Goal: Task Accomplishment & Management: Use online tool/utility

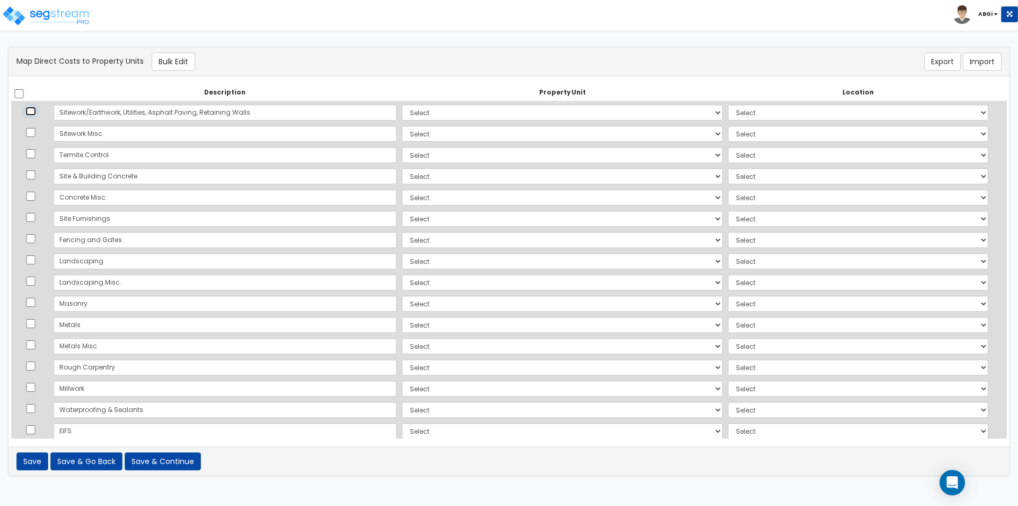
click at [32, 111] on input "checkbox" at bounding box center [30, 111] width 11 height 9
checkbox input "true"
click at [31, 132] on input "checkbox" at bounding box center [30, 132] width 11 height 9
checkbox input "true"
click at [34, 156] on input "checkbox" at bounding box center [30, 153] width 11 height 9
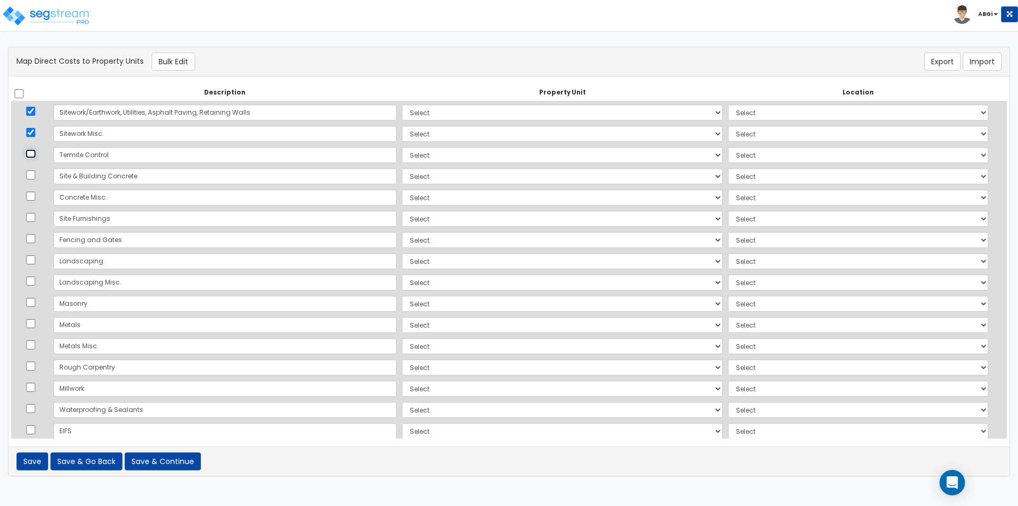
checkbox input "true"
click at [34, 177] on input "checkbox" at bounding box center [30, 174] width 11 height 9
checkbox input "true"
click at [34, 216] on input "checkbox" at bounding box center [30, 217] width 11 height 9
checkbox input "true"
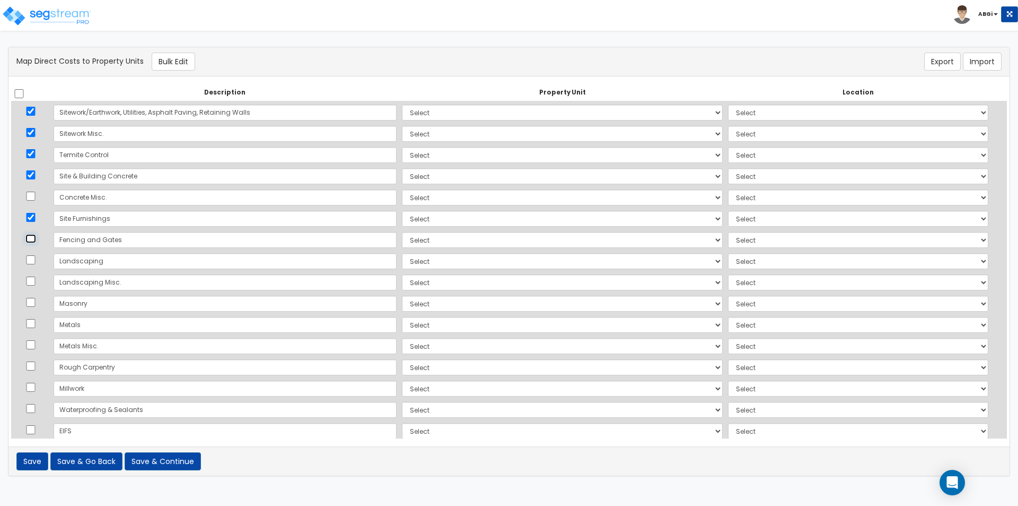
click at [33, 240] on input "checkbox" at bounding box center [30, 238] width 11 height 9
checkbox input "true"
click at [32, 264] on input "checkbox" at bounding box center [30, 259] width 11 height 9
checkbox input "true"
click at [35, 280] on input "checkbox" at bounding box center [30, 280] width 11 height 9
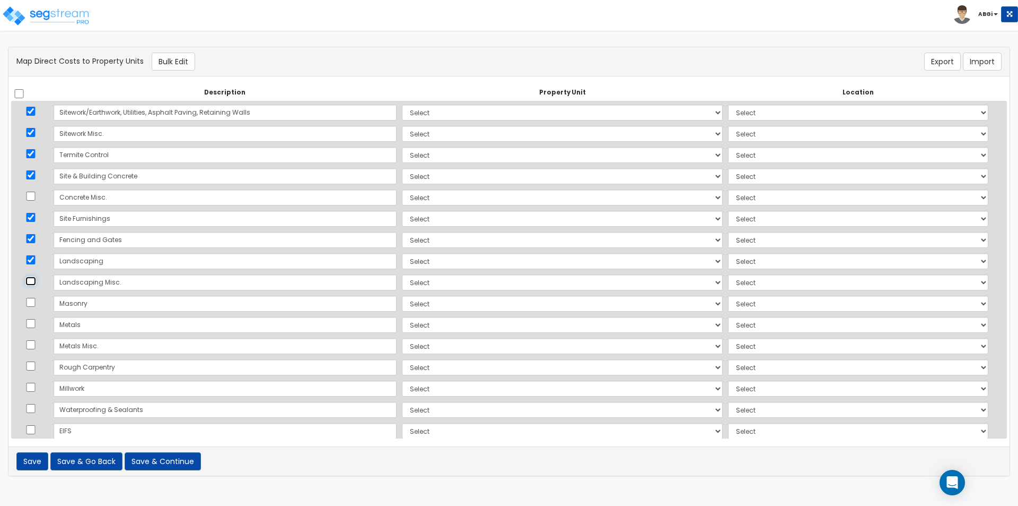
checkbox input "true"
click at [179, 63] on button "Bulk Edit" at bounding box center [173, 62] width 43 height 18
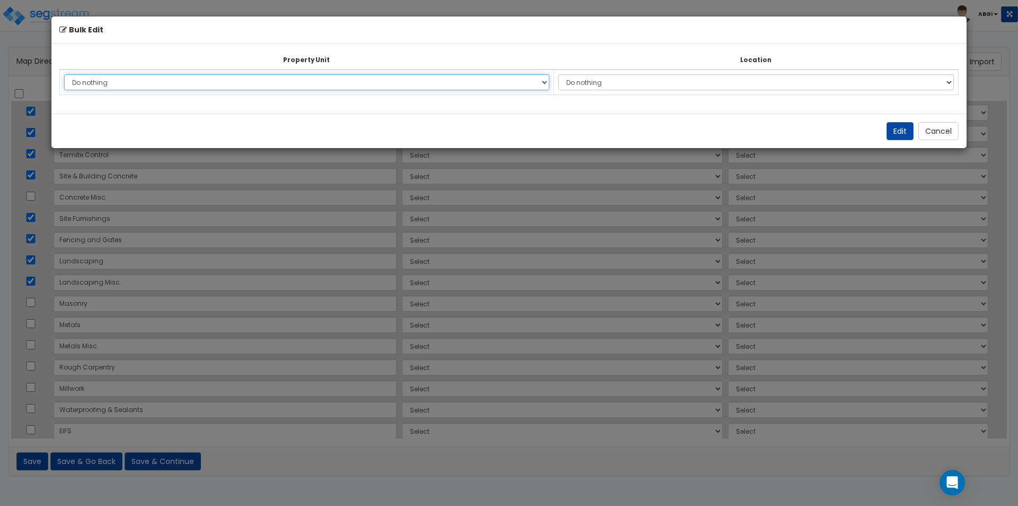
click at [531, 83] on select "Do nothing WSR - New Construction Facility Site Improvements Add Additional Pro…" at bounding box center [306, 82] width 485 height 16
select select "162800"
click at [64, 74] on select "Do nothing WSR - New Construction Facility Site Improvements Add Additional Pro…" at bounding box center [306, 82] width 485 height 16
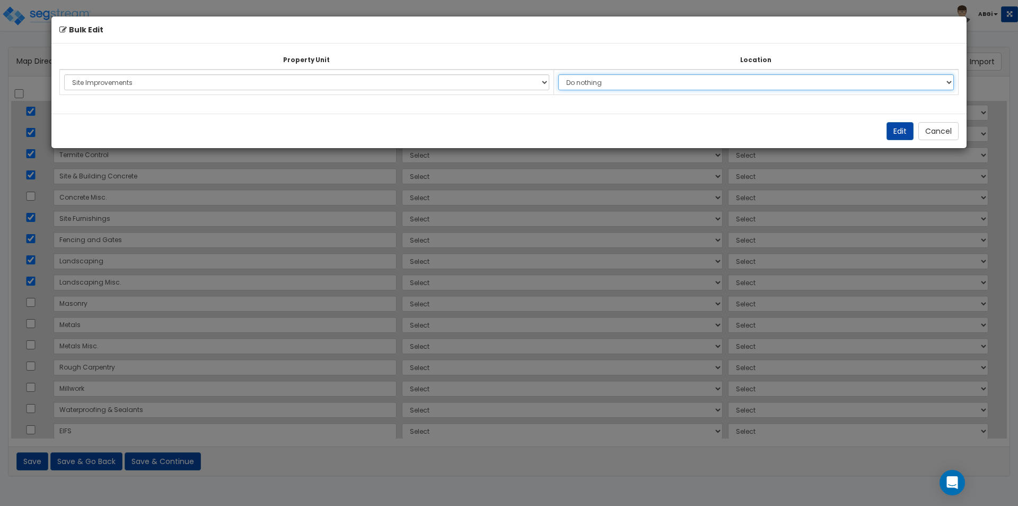
click at [633, 83] on select "Do nothing Add Additional Location Site Exterior" at bounding box center [757, 82] width 396 height 16
select select "462"
click at [560, 74] on select "Do nothing Add Additional Location Site Exterior" at bounding box center [757, 82] width 396 height 16
click at [904, 133] on button "Edit" at bounding box center [900, 131] width 27 height 18
select select "162800"
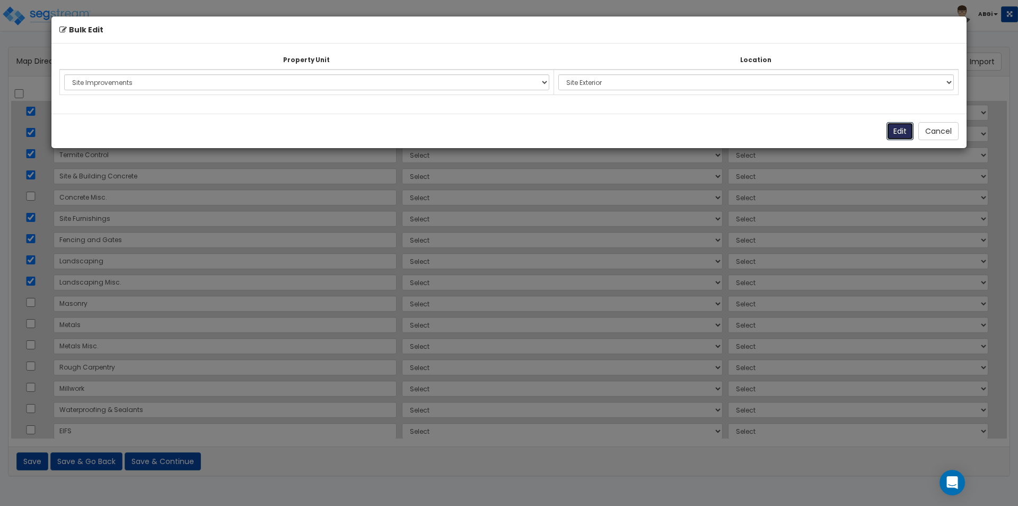
select select "162800"
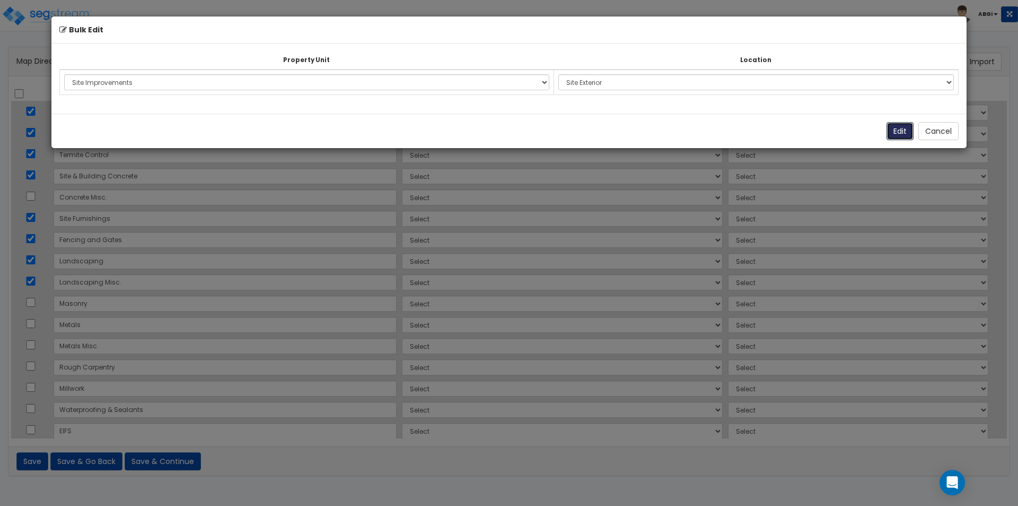
select select "162800"
select select "462"
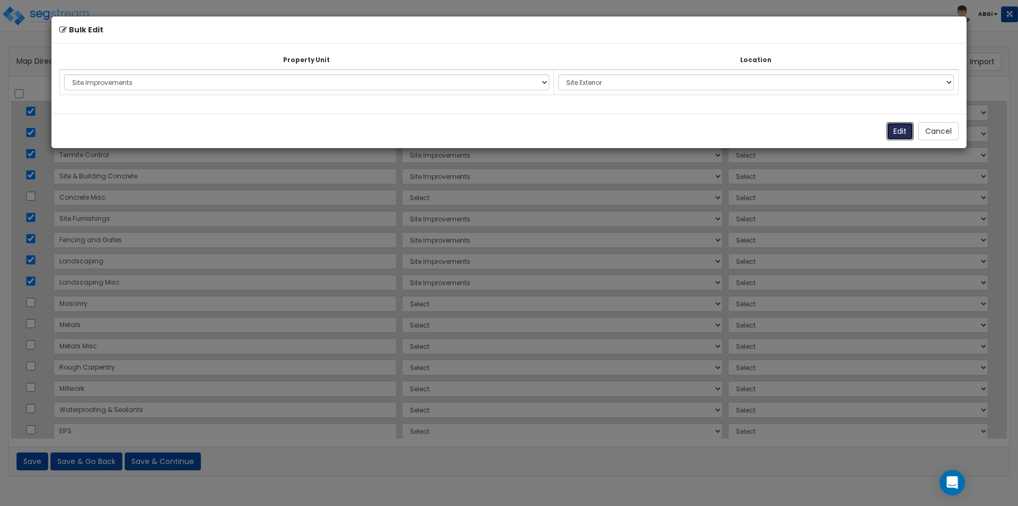
select select "462"
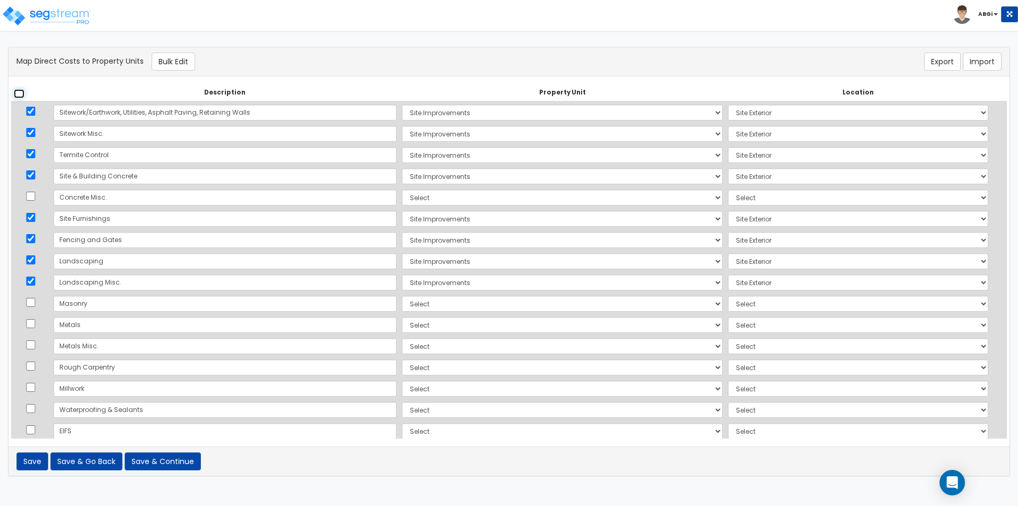
click at [18, 95] on input "checkbox" at bounding box center [19, 93] width 11 height 9
checkbox input "true"
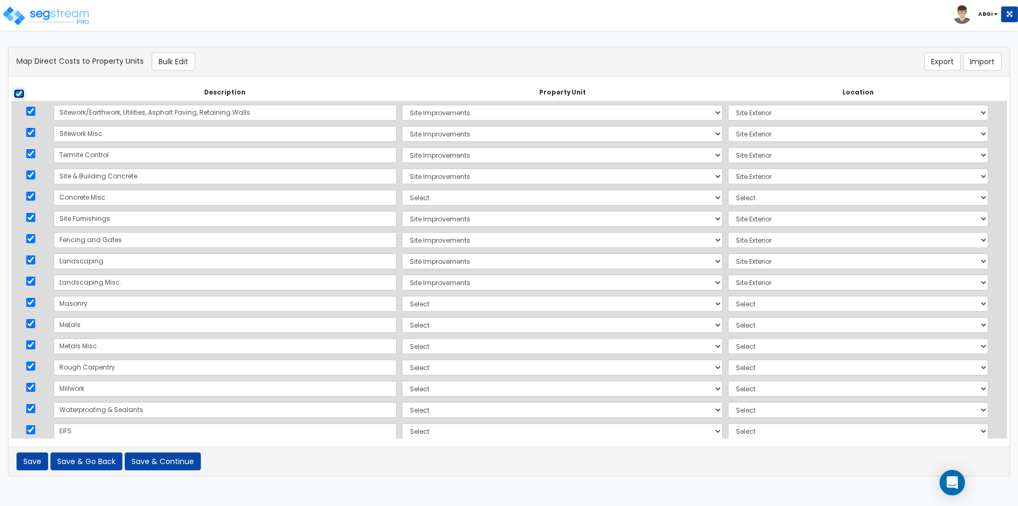
checkbox input "true"
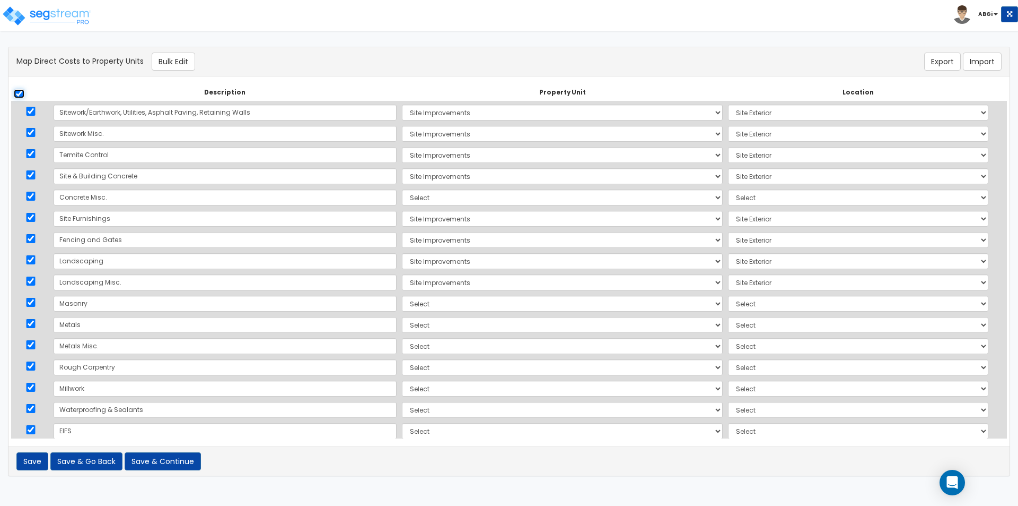
checkbox input "true"
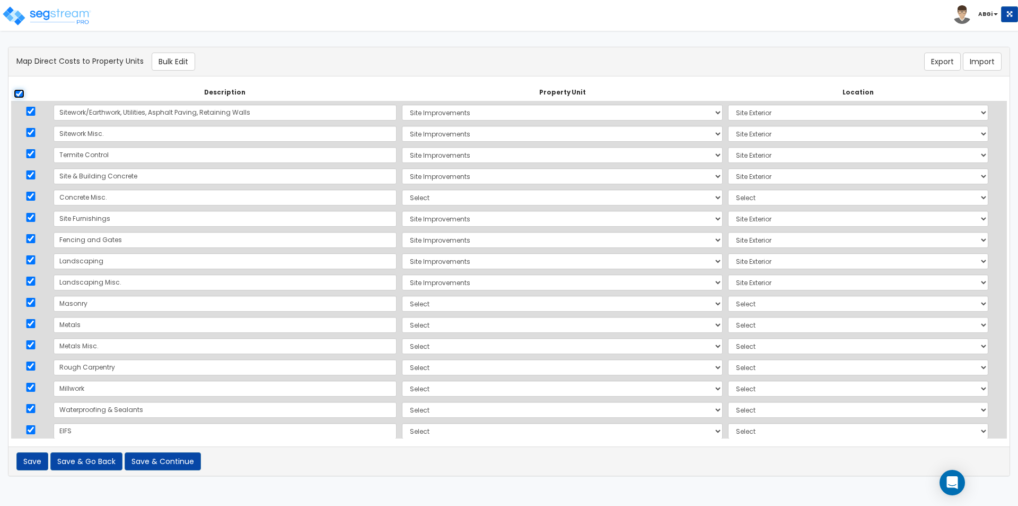
checkbox input "true"
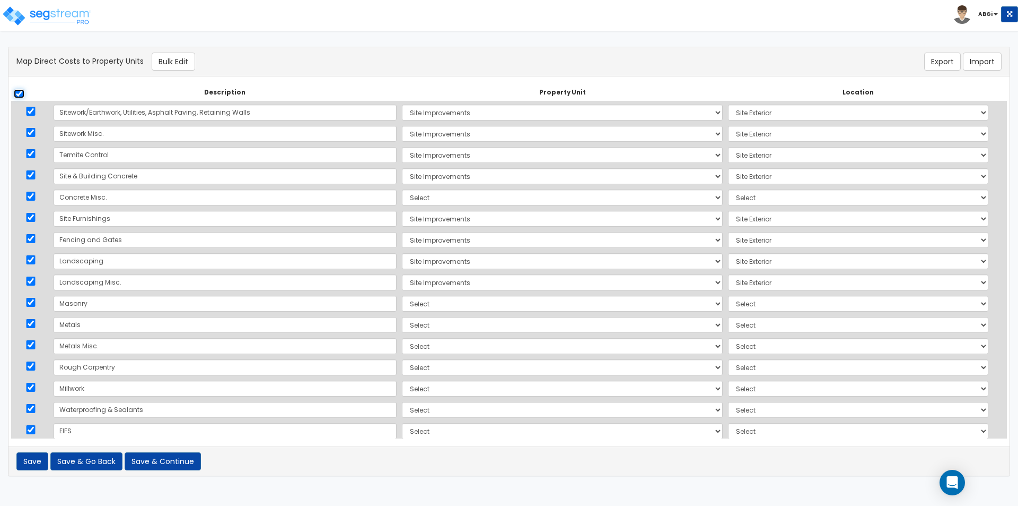
checkbox input "true"
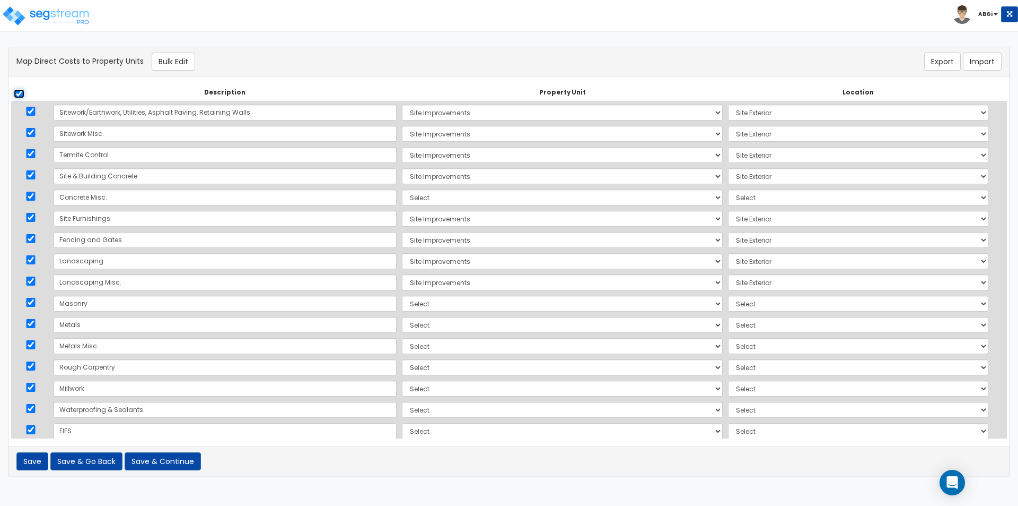
checkbox input "true"
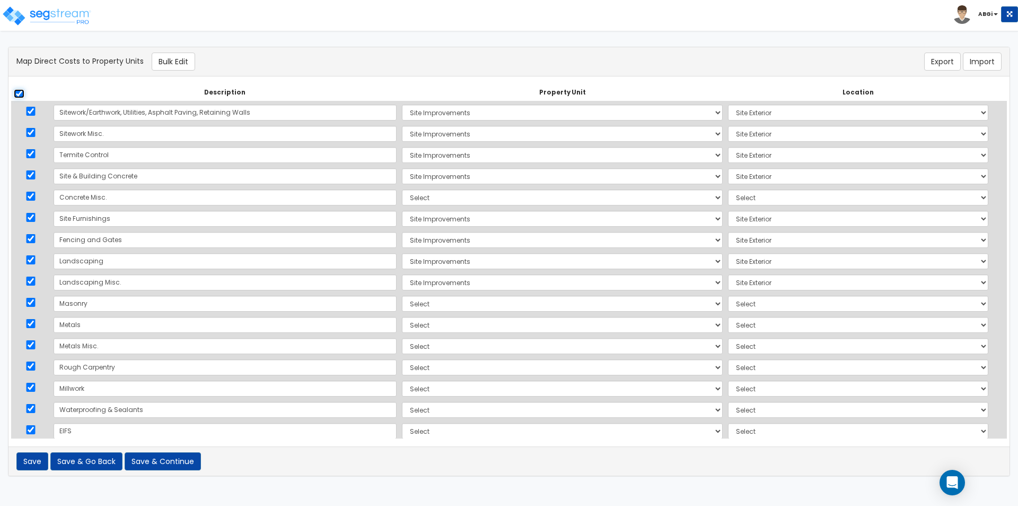
checkbox input "true"
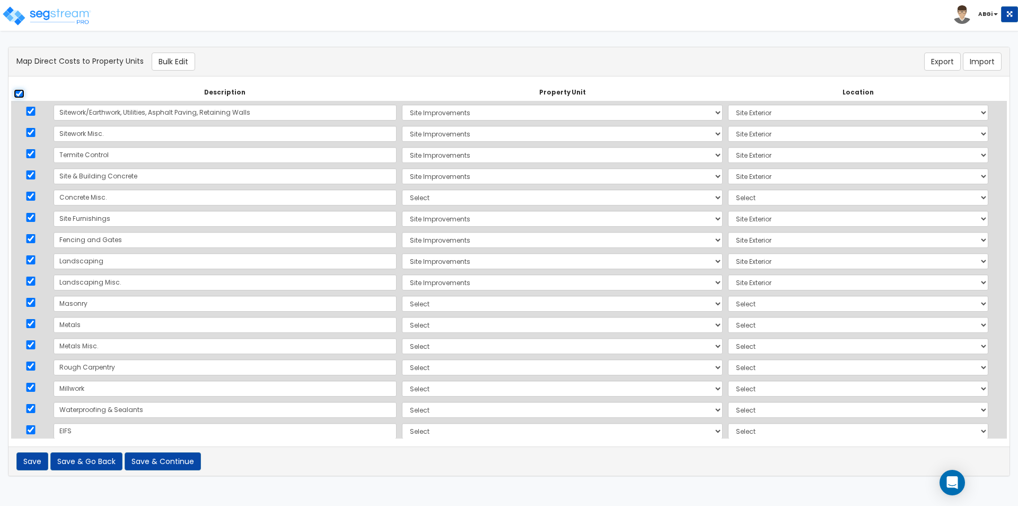
checkbox input "true"
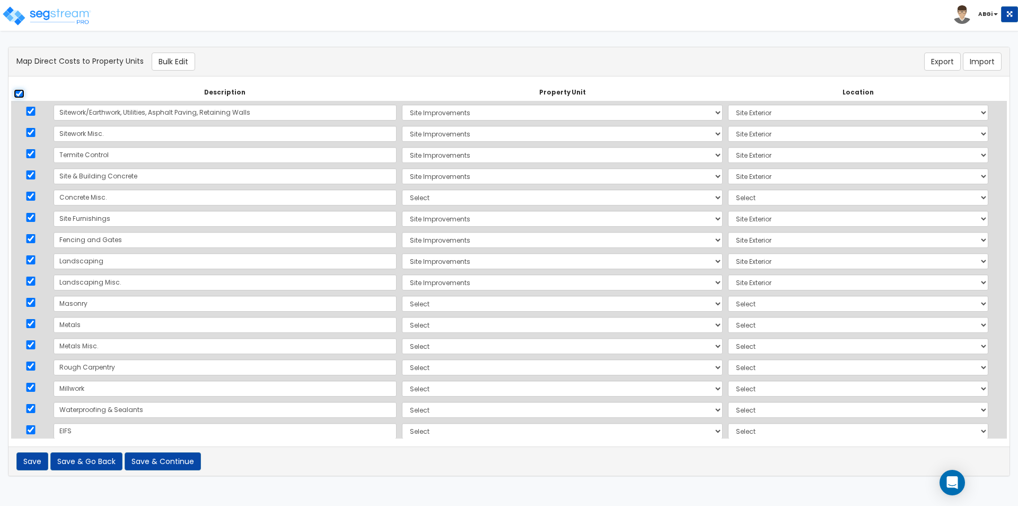
checkbox input "true"
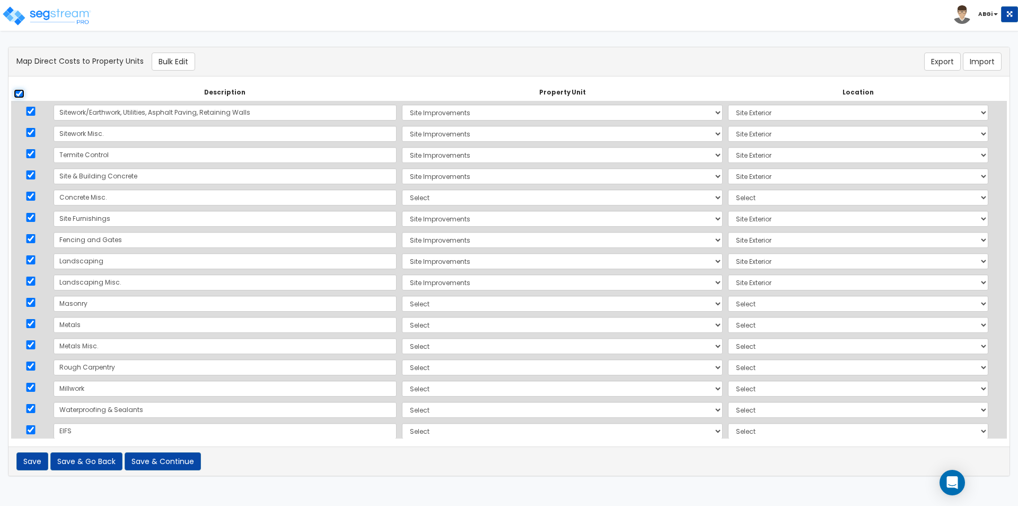
checkbox input "true"
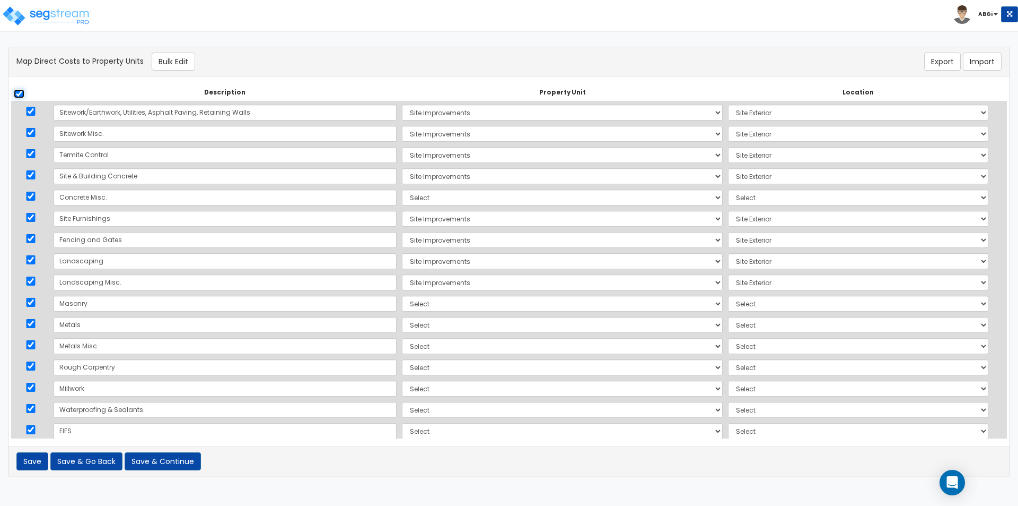
checkbox input "true"
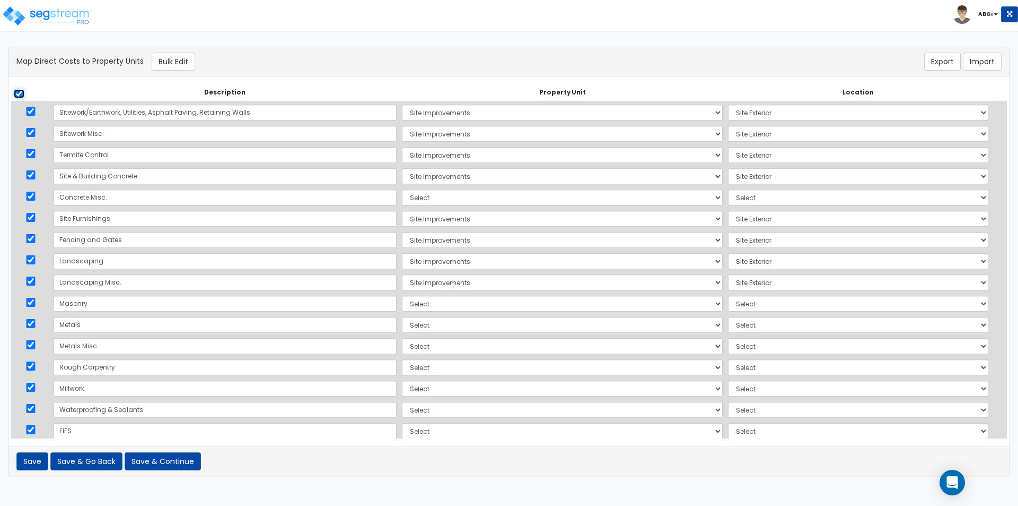
checkbox input "true"
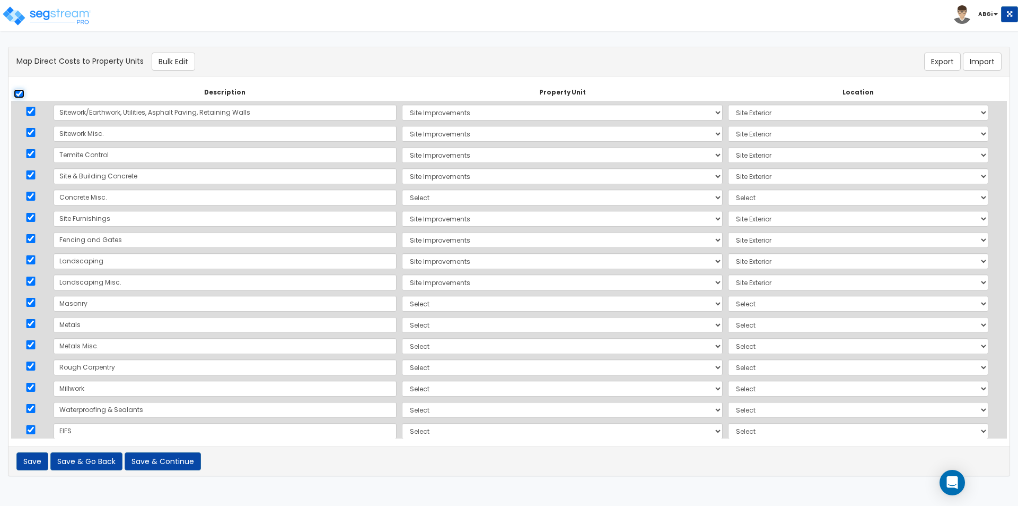
checkbox input "true"
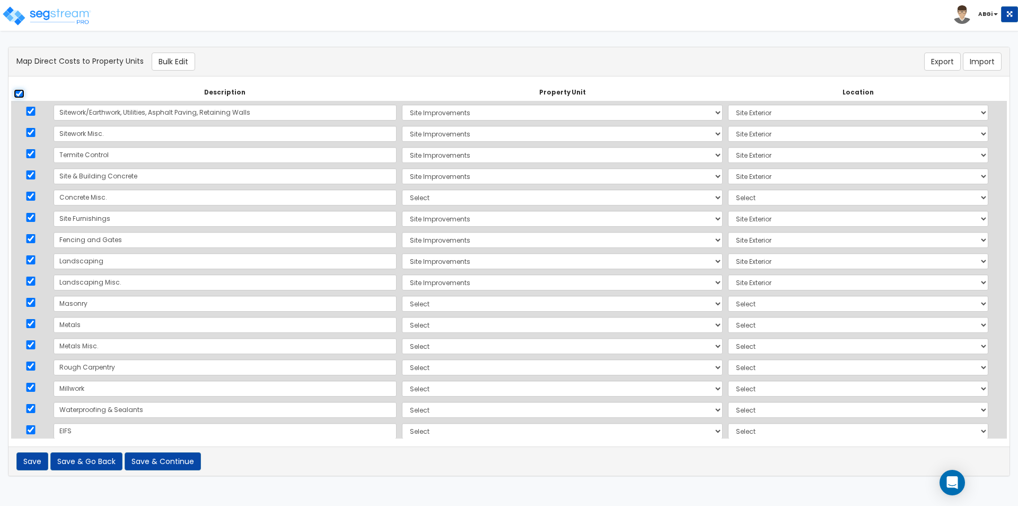
checkbox input "true"
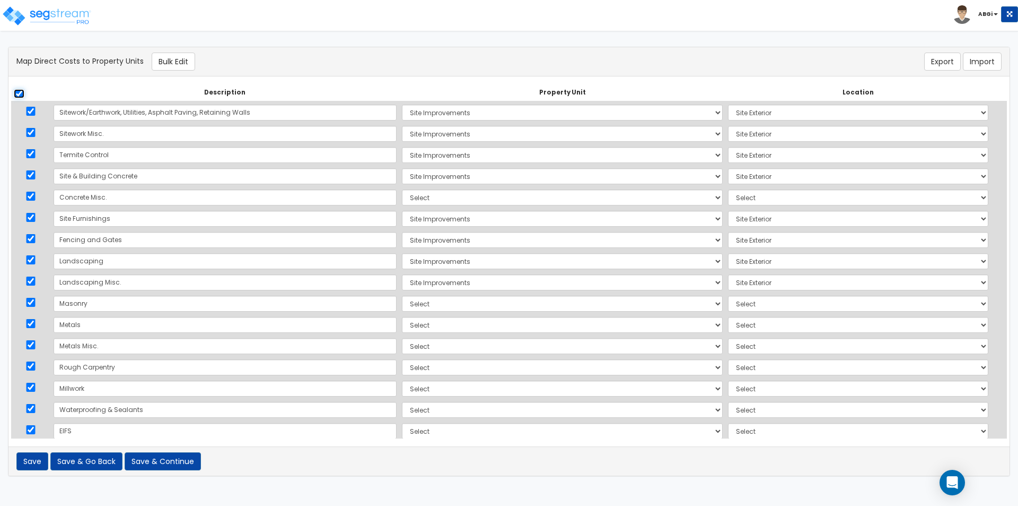
click at [18, 95] on input "checkbox" at bounding box center [19, 93] width 11 height 9
checkbox input "false"
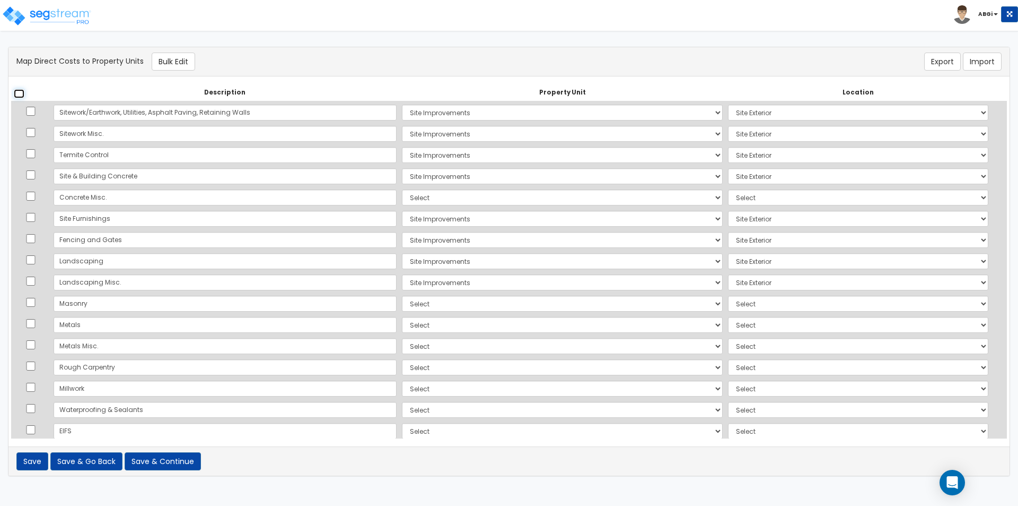
checkbox input "false"
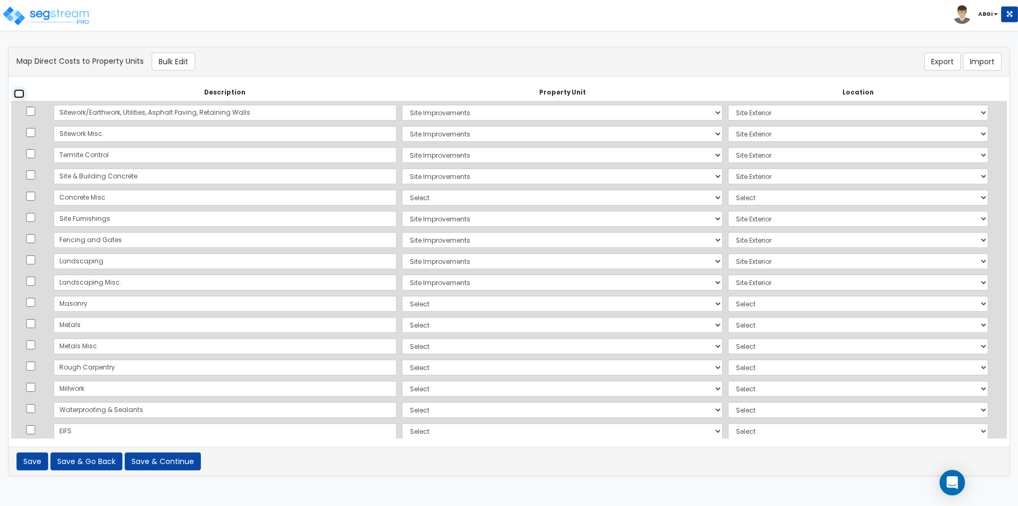
checkbox input "false"
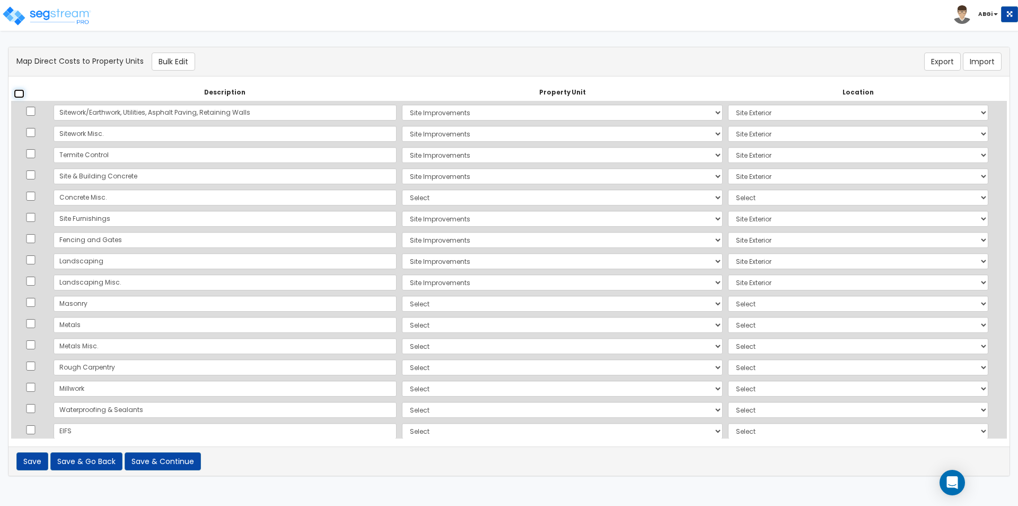
checkbox input "false"
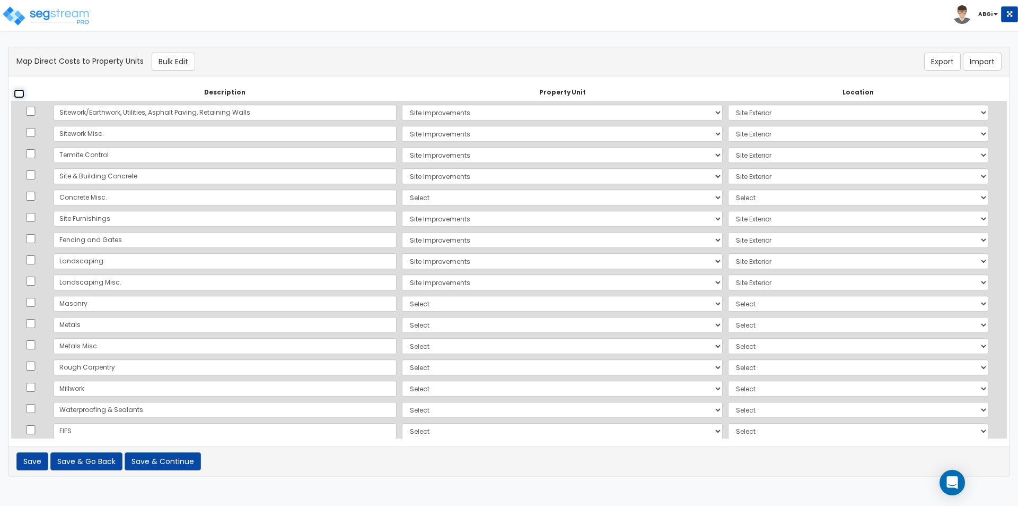
checkbox input "false"
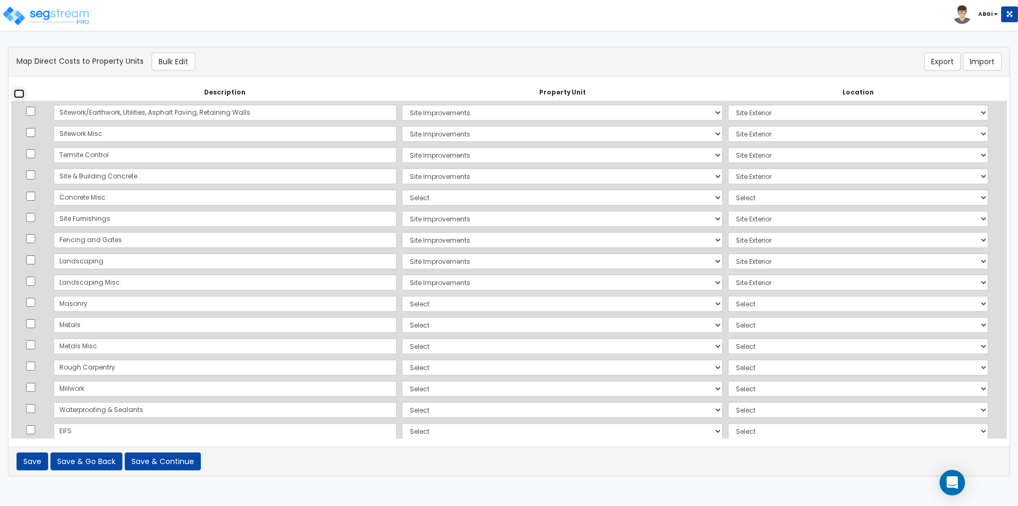
checkbox input "false"
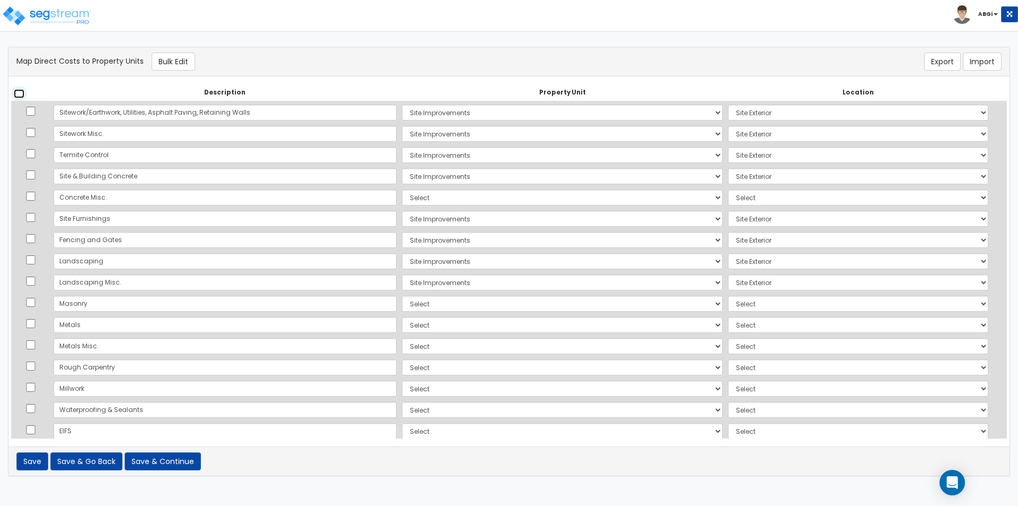
checkbox input "false"
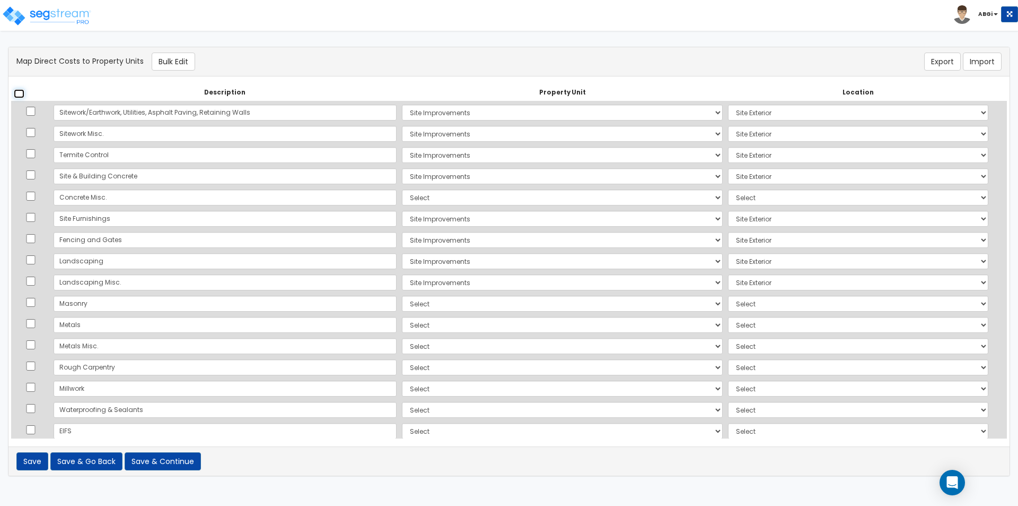
checkbox input "false"
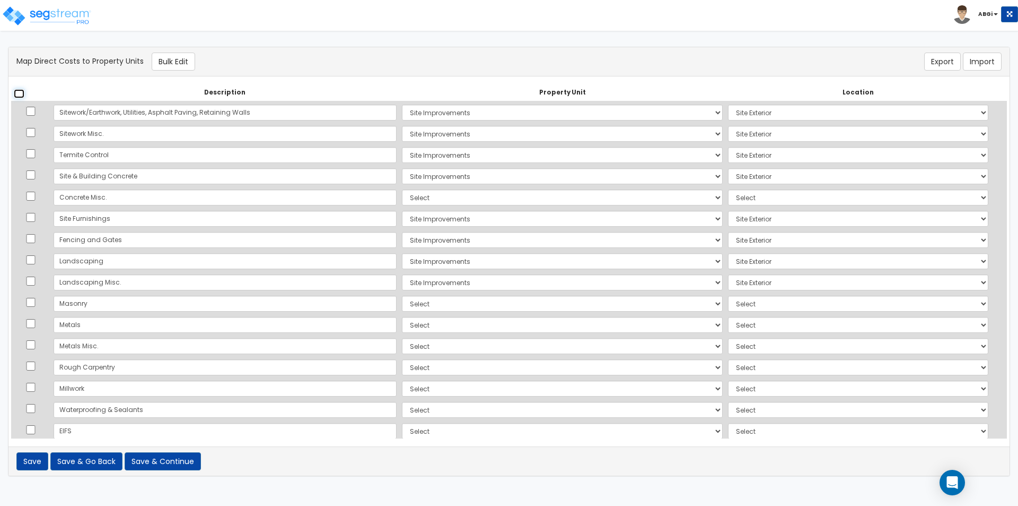
checkbox input "false"
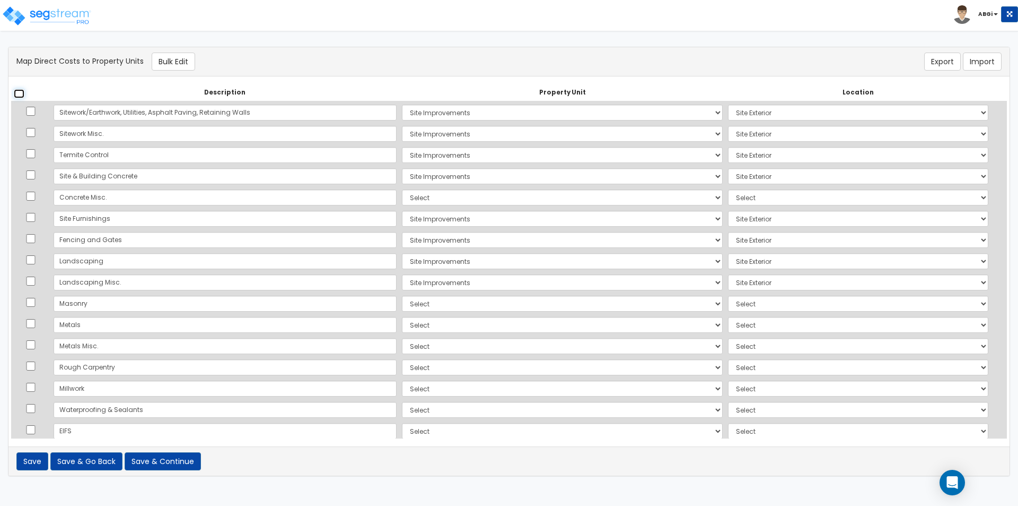
checkbox input "false"
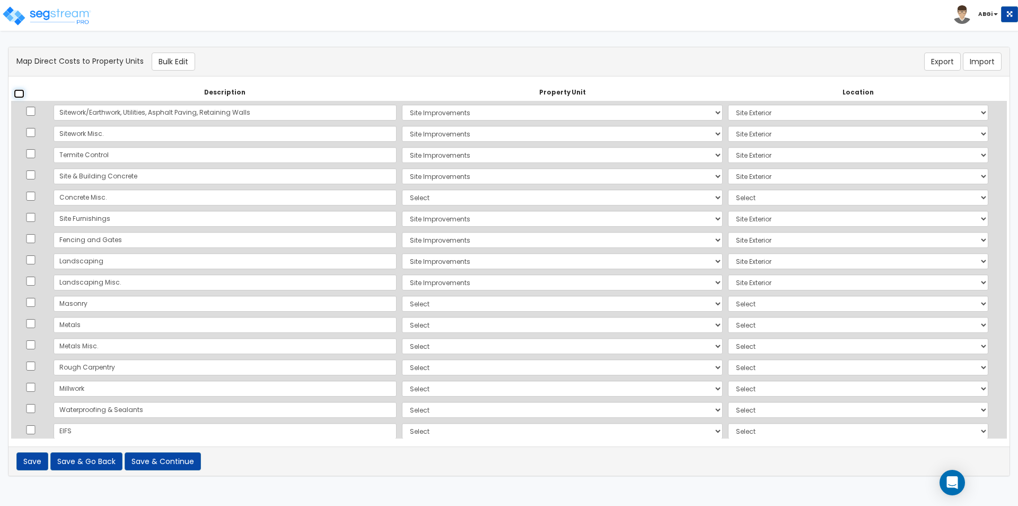
checkbox input "false"
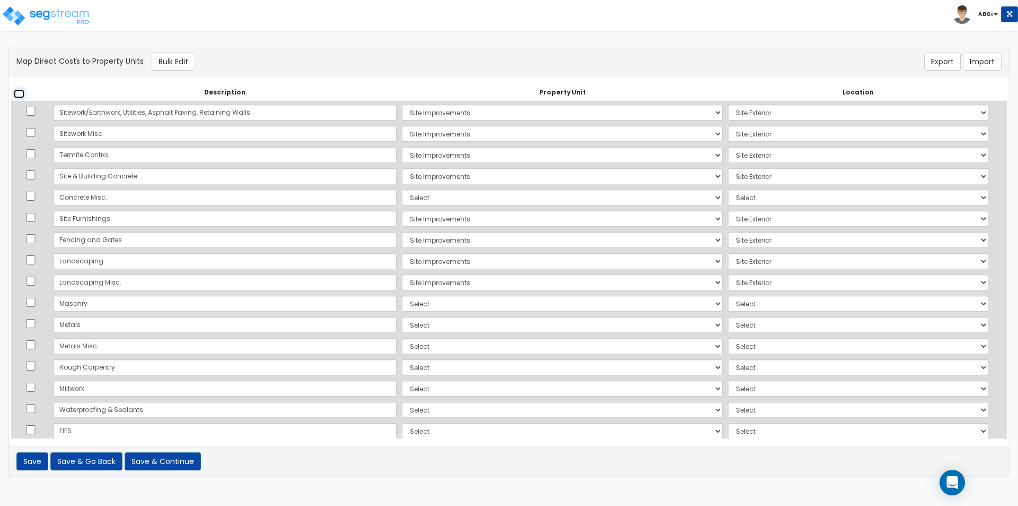
checkbox input "false"
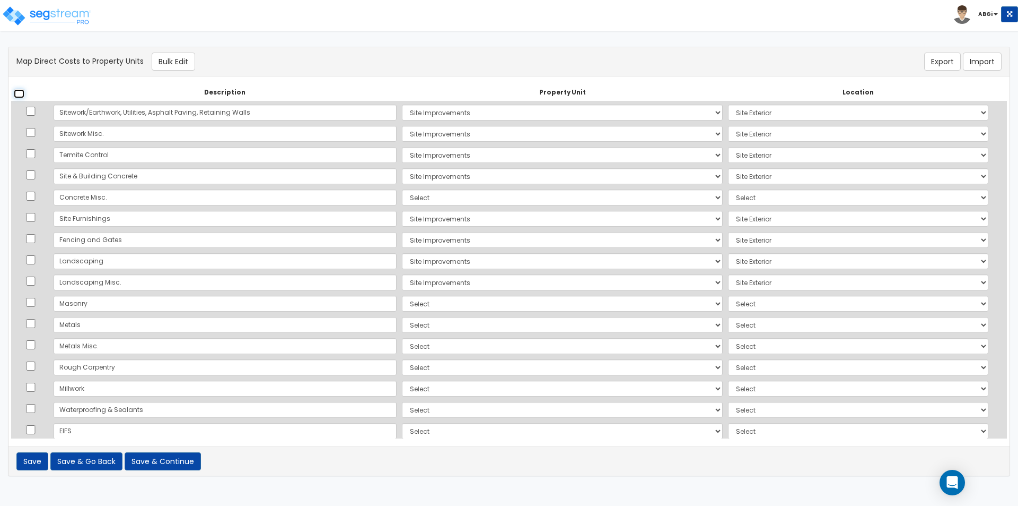
checkbox input "false"
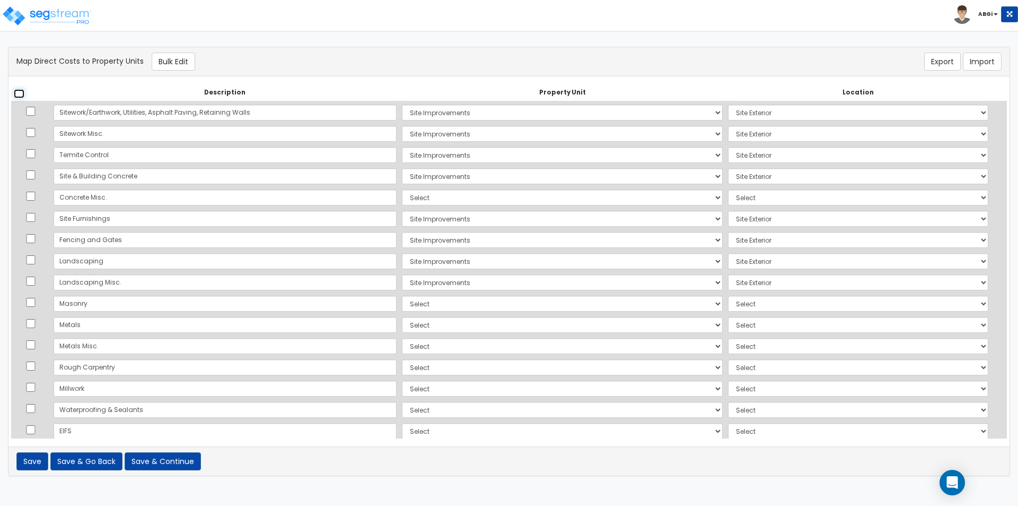
checkbox input "false"
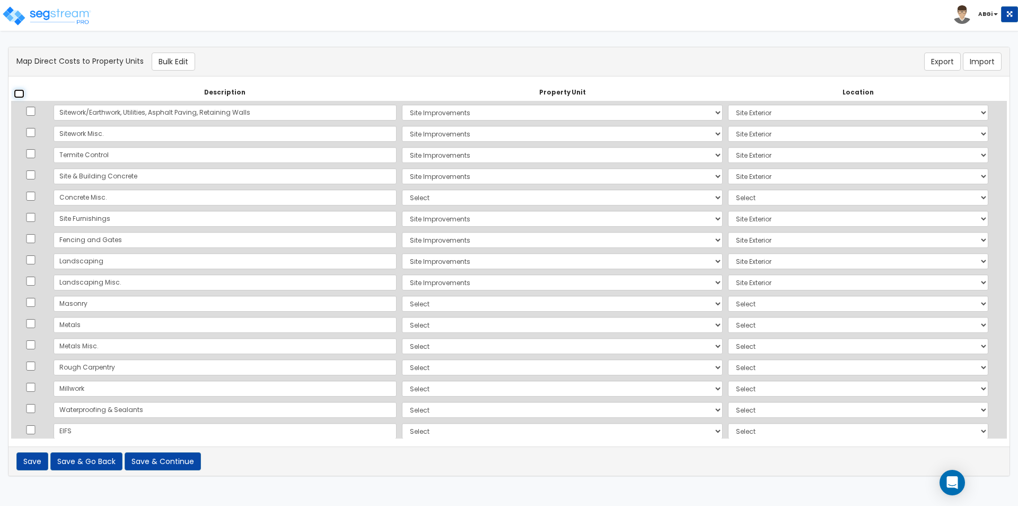
checkbox input "false"
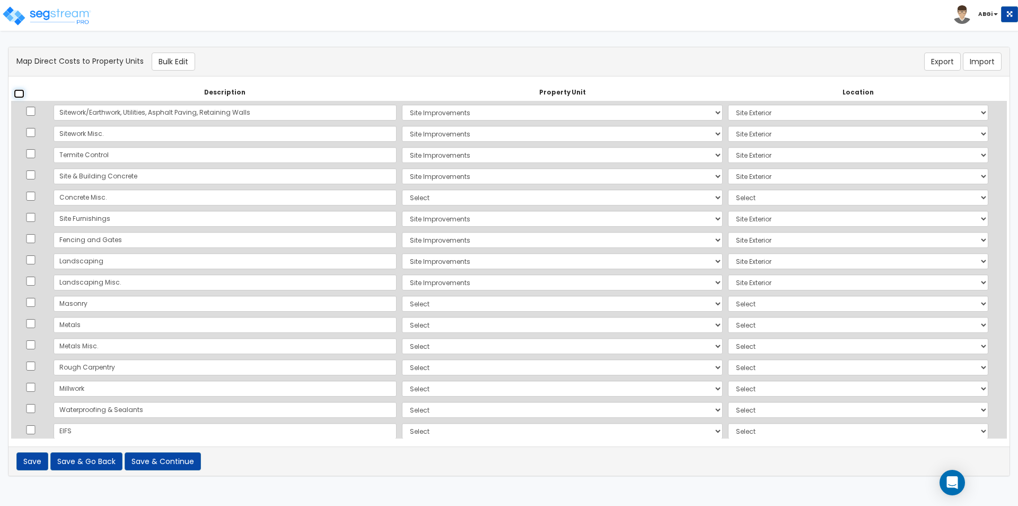
checkbox input "false"
click at [415, 197] on select "Select WSR - New Construction Facility Site Improvements Add Additional Propert…" at bounding box center [562, 197] width 321 height 16
select select "162797"
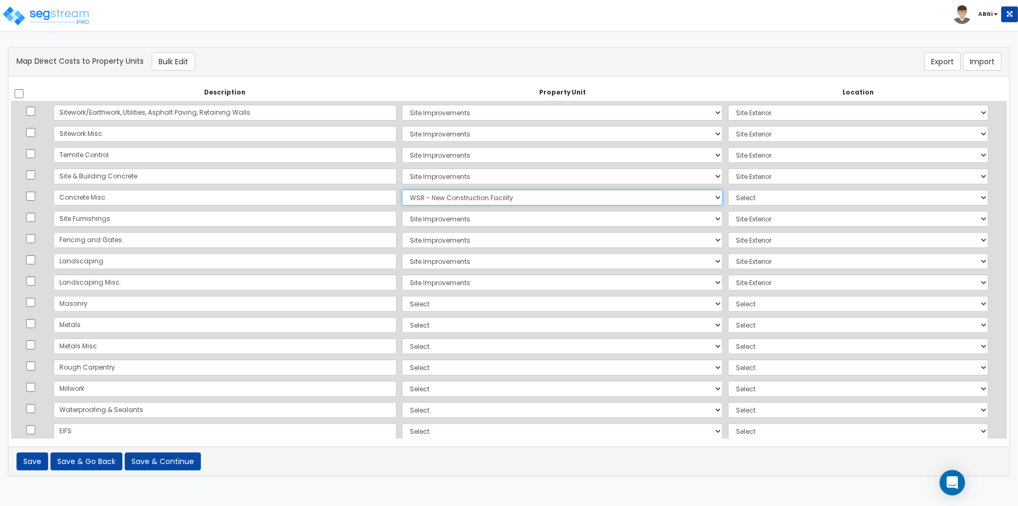
click at [402, 189] on select "Select WSR - New Construction Facility Site Improvements Add Additional Propert…" at bounding box center [562, 197] width 321 height 16
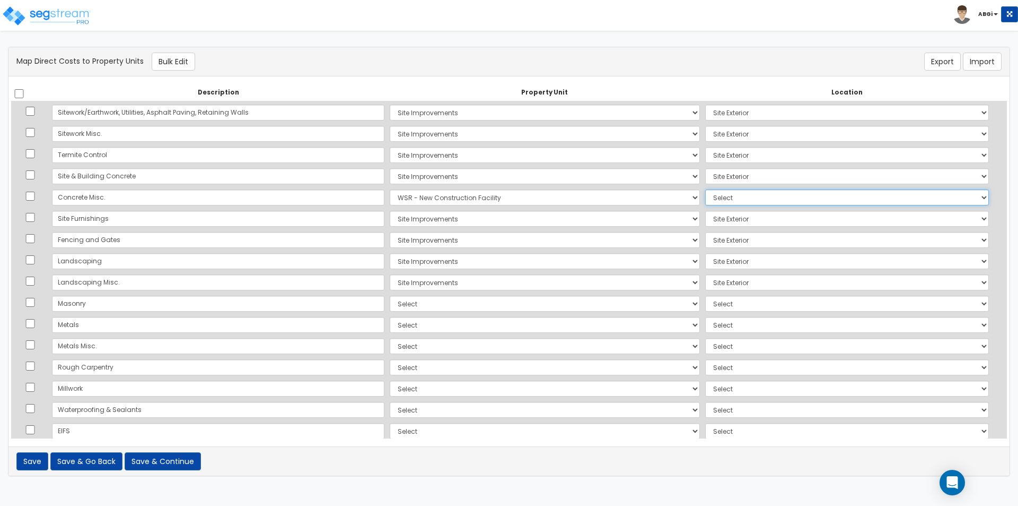
click at [722, 201] on select "Select Add Additional Location Building Building Interior Wsr - Manufacturing T…" at bounding box center [847, 197] width 284 height 16
select select "6"
click at [705, 189] on select "Select Add Additional Location Building Building Interior Wsr - Manufacturing T…" at bounding box center [847, 197] width 284 height 16
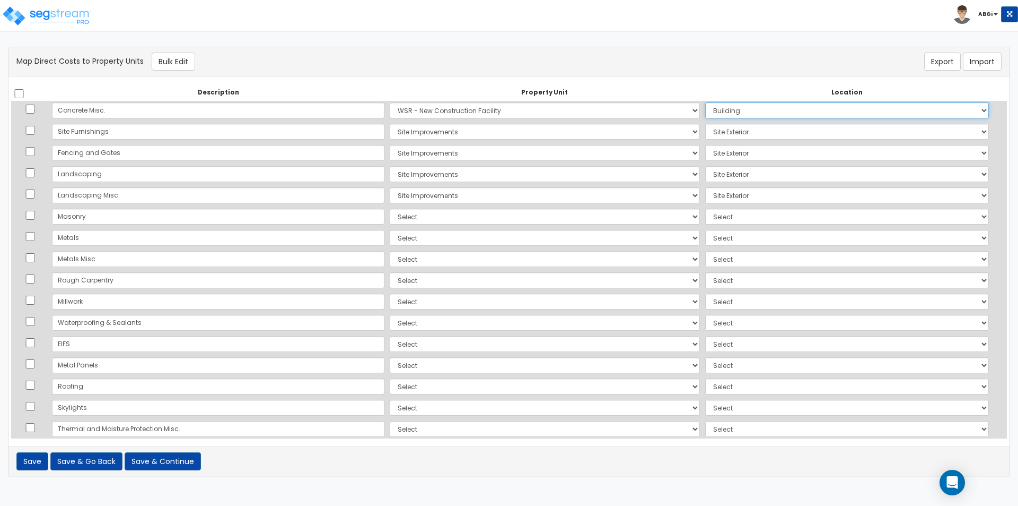
scroll to position [106, 0]
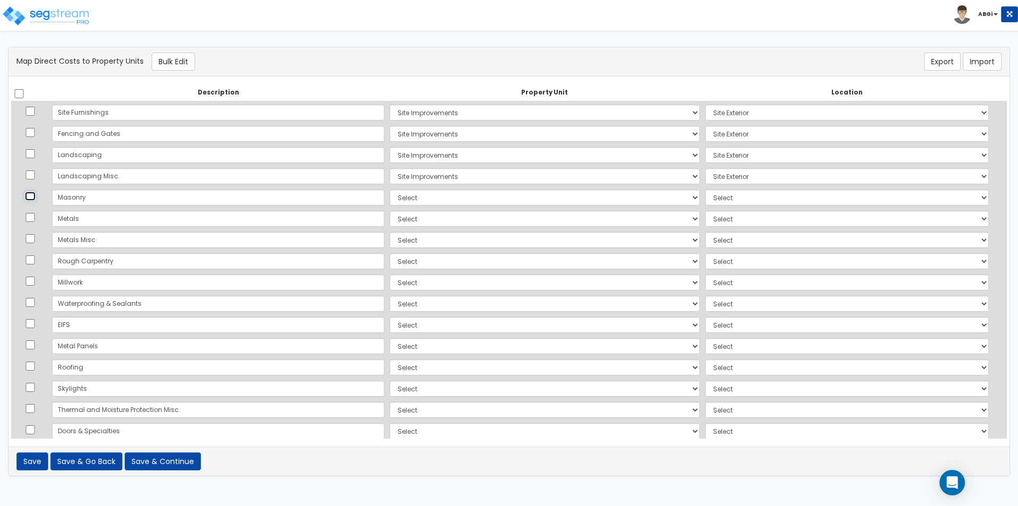
click at [33, 196] on input "checkbox" at bounding box center [30, 195] width 11 height 9
checkbox input "true"
click at [32, 217] on input "checkbox" at bounding box center [30, 217] width 11 height 9
checkbox input "true"
click at [36, 239] on input "checkbox" at bounding box center [30, 238] width 11 height 9
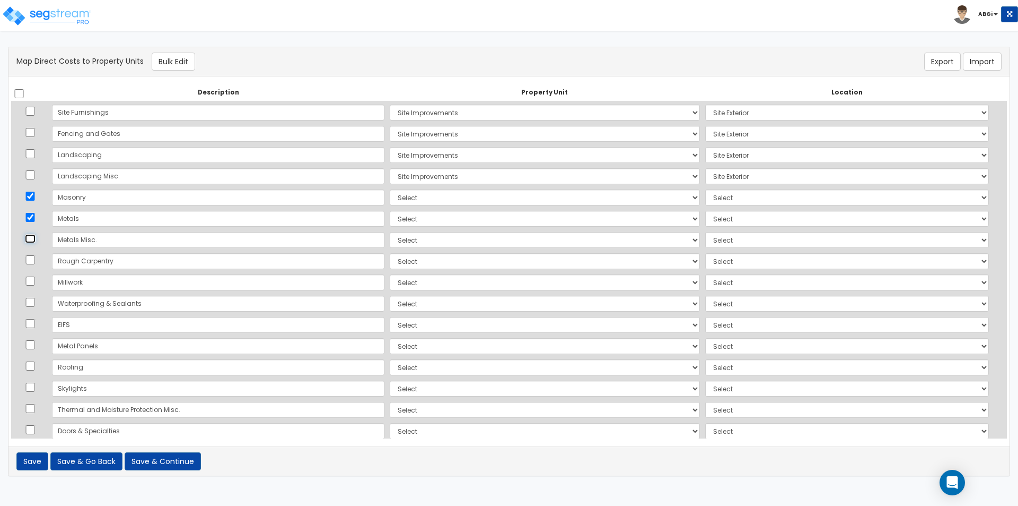
checkbox input "true"
click at [34, 262] on input "checkbox" at bounding box center [30, 259] width 11 height 9
checkbox input "true"
click at [33, 303] on input "checkbox" at bounding box center [30, 302] width 11 height 9
checkbox input "true"
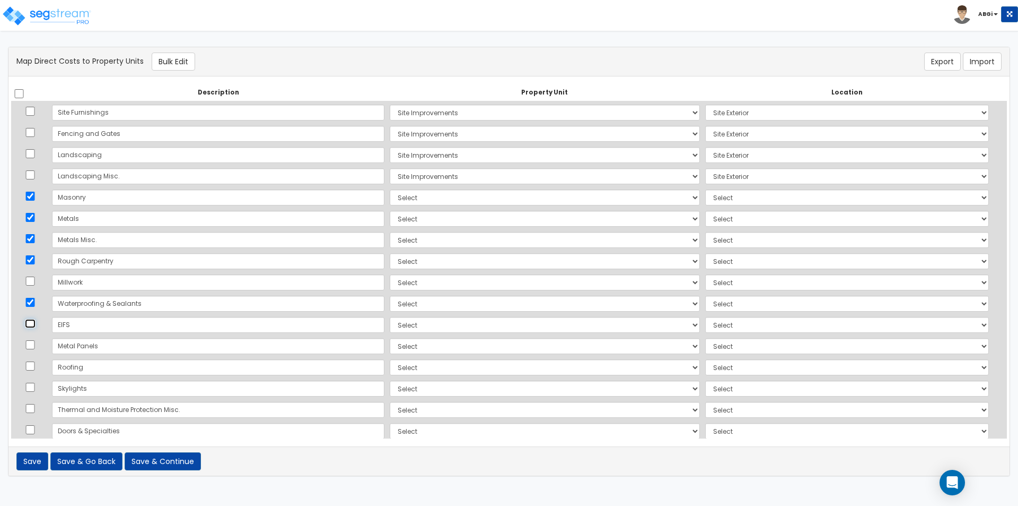
click at [34, 324] on input "checkbox" at bounding box center [30, 323] width 11 height 9
checkbox input "true"
click at [34, 345] on input "checkbox" at bounding box center [30, 344] width 11 height 9
checkbox input "true"
click at [34, 370] on input "checkbox" at bounding box center [30, 365] width 11 height 9
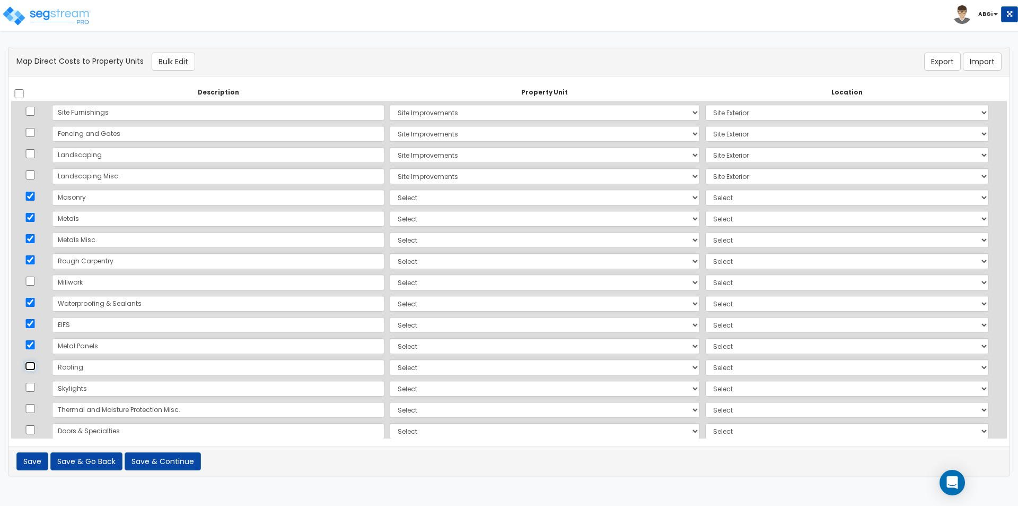
checkbox input "true"
click at [31, 391] on td at bounding box center [30, 388] width 38 height 21
click at [34, 411] on input "checkbox" at bounding box center [30, 408] width 11 height 9
checkbox input "true"
click at [36, 385] on input "checkbox" at bounding box center [30, 386] width 11 height 9
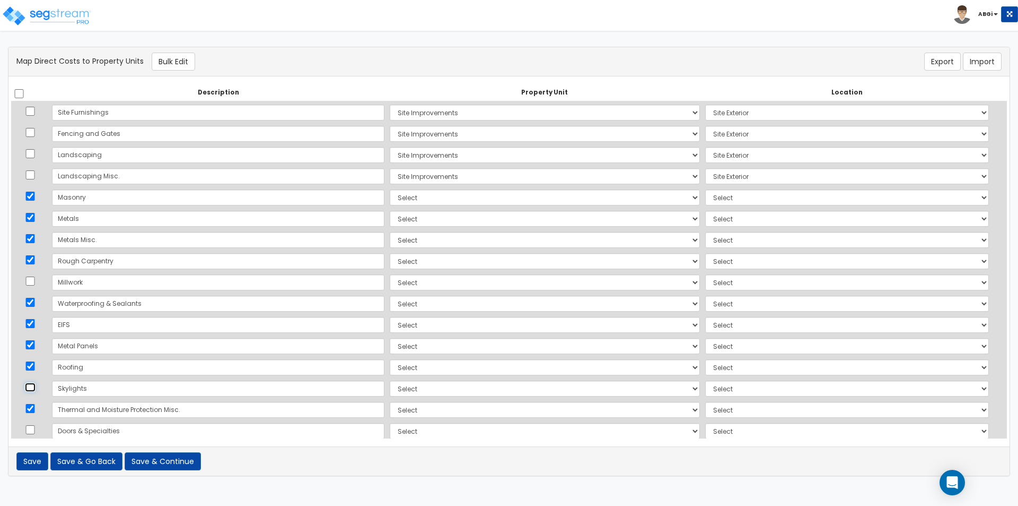
checkbox input "true"
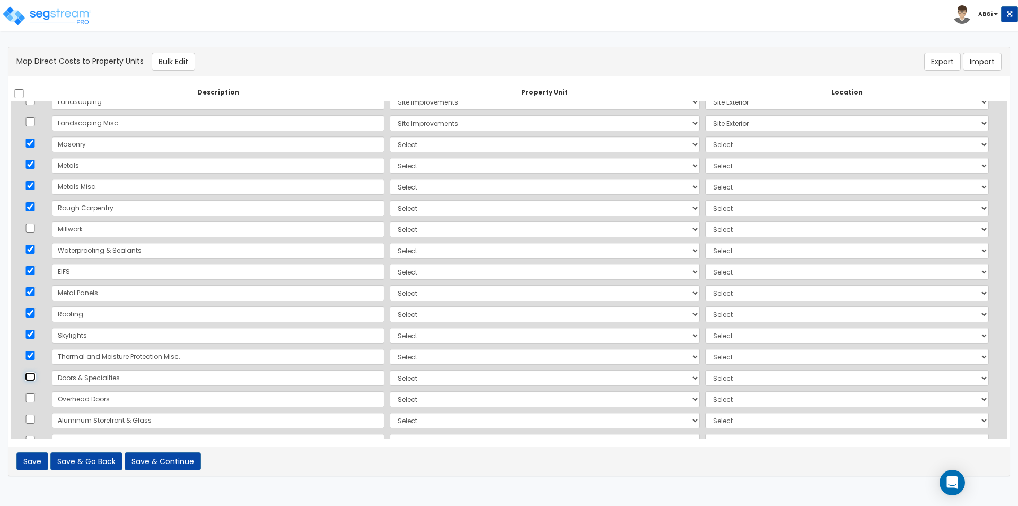
click at [31, 377] on input "checkbox" at bounding box center [30, 376] width 11 height 9
checkbox input "true"
click at [33, 395] on input "checkbox" at bounding box center [30, 397] width 11 height 9
checkbox input "true"
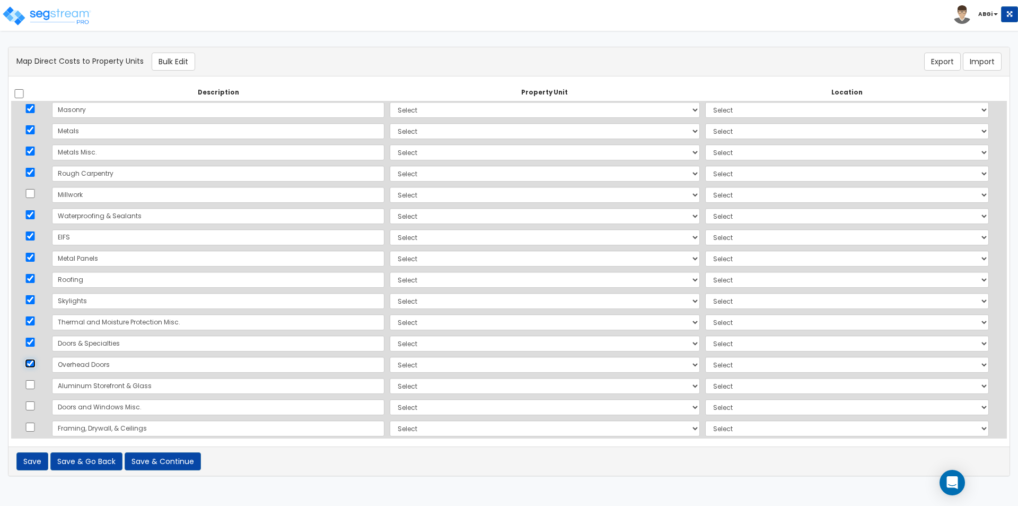
scroll to position [265, 0]
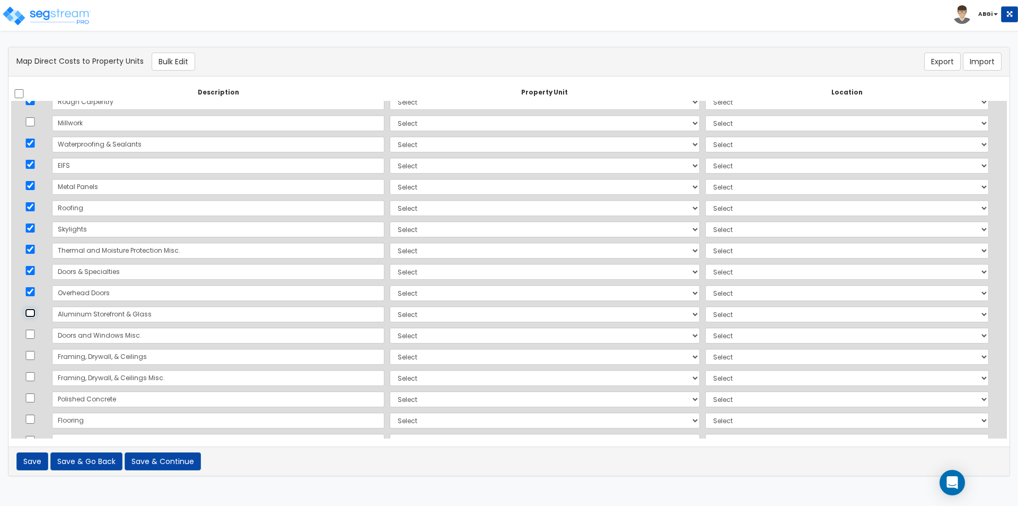
click at [35, 312] on input "checkbox" at bounding box center [30, 312] width 11 height 9
checkbox input "true"
click at [33, 334] on input "checkbox" at bounding box center [30, 333] width 11 height 9
checkbox input "true"
click at [182, 63] on button "Bulk Edit" at bounding box center [173, 62] width 43 height 18
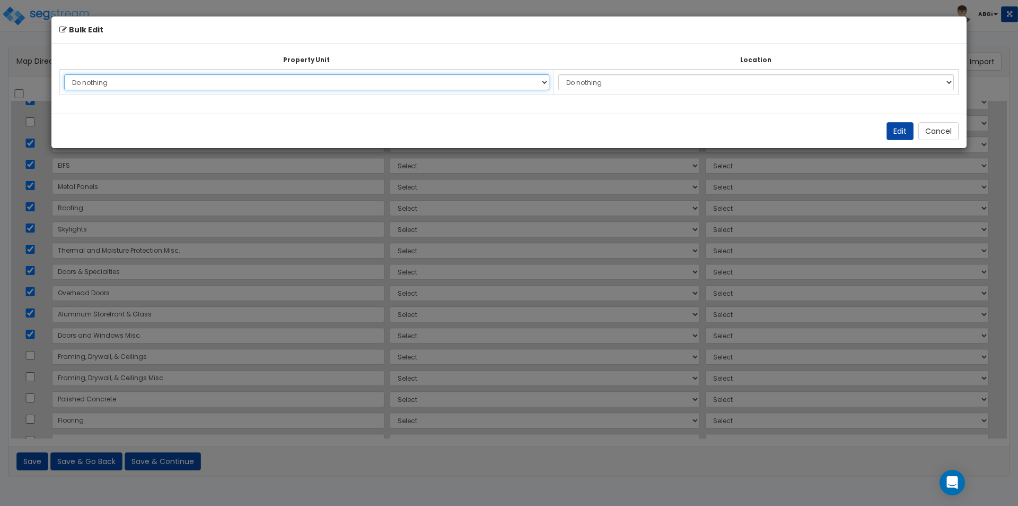
click at [418, 84] on select "Do nothing WSR - New Construction Facility Site Improvements Add Additional Pro…" at bounding box center [306, 82] width 485 height 16
select select "162797"
click at [64, 74] on select "Do nothing WSR - New Construction Facility Site Improvements Add Additional Pro…" at bounding box center [306, 82] width 485 height 16
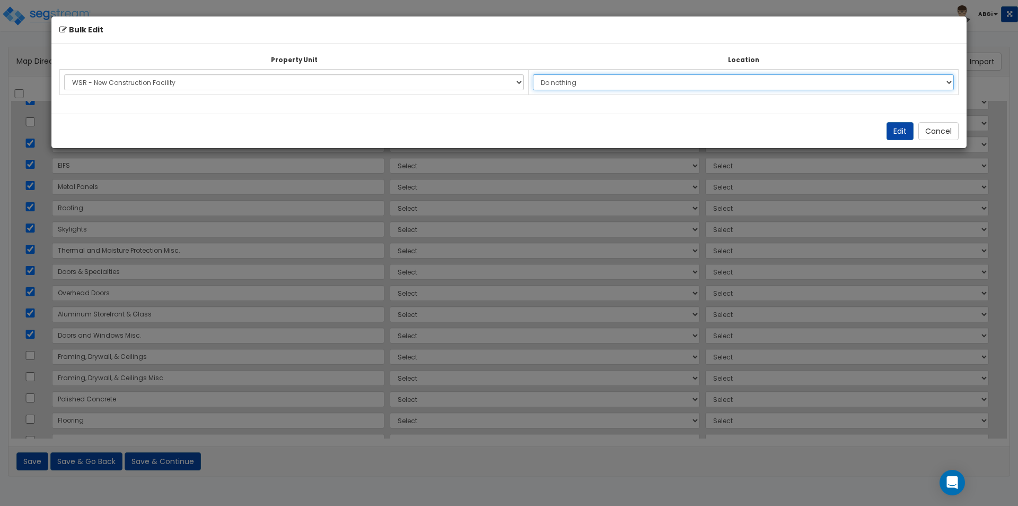
click at [626, 84] on select "Do nothing Add Additional Location Building Building Interior Wsr - Manufacturi…" at bounding box center [743, 82] width 421 height 16
select select "6"
click at [533, 74] on select "Do nothing Add Additional Location Building Building Interior Wsr - Manufacturi…" at bounding box center [743, 82] width 421 height 16
click at [895, 133] on button "Edit" at bounding box center [900, 131] width 27 height 18
select select "162797"
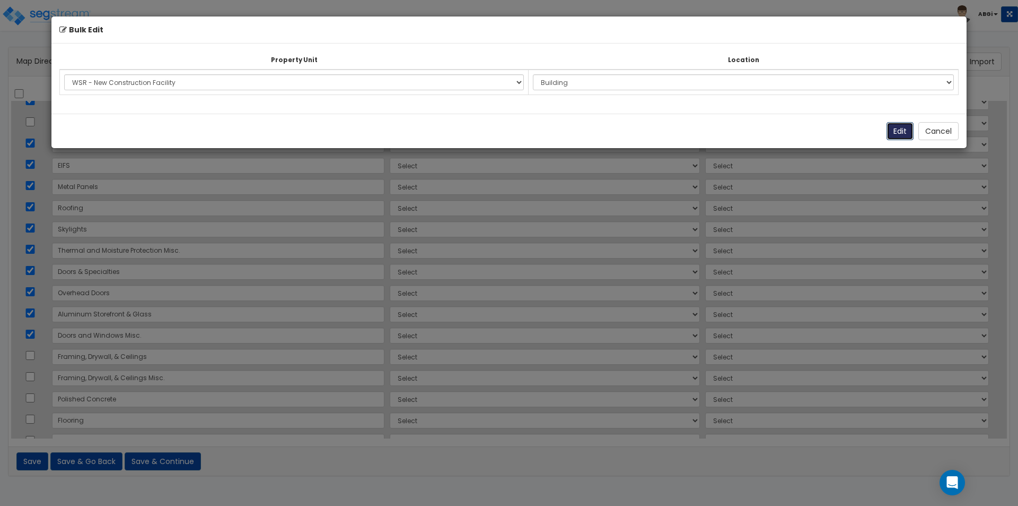
select select "162797"
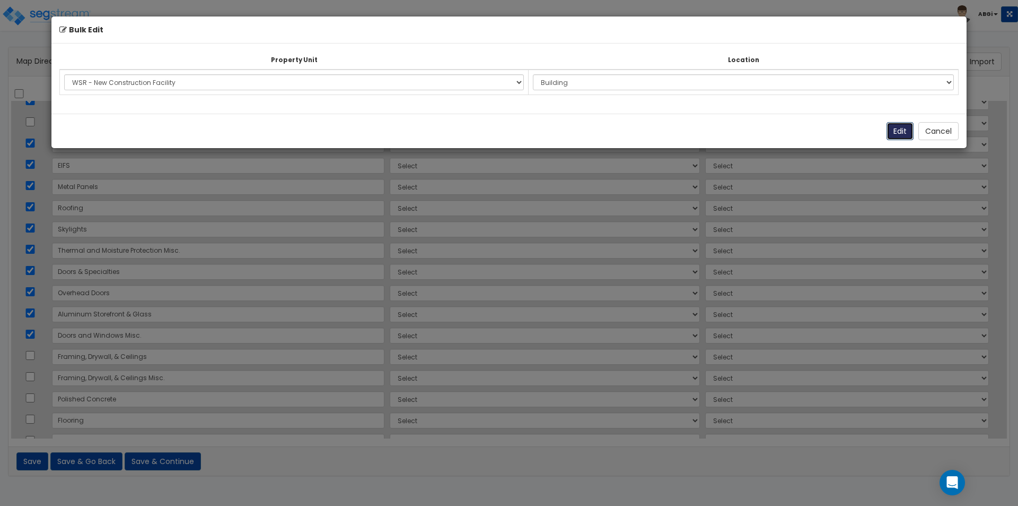
select select "162797"
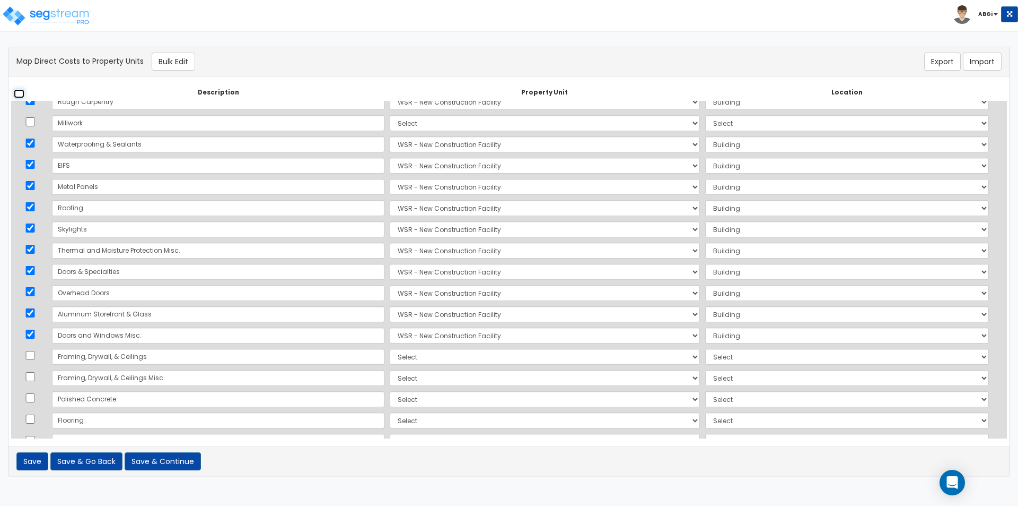
click at [20, 91] on input "checkbox" at bounding box center [19, 93] width 11 height 9
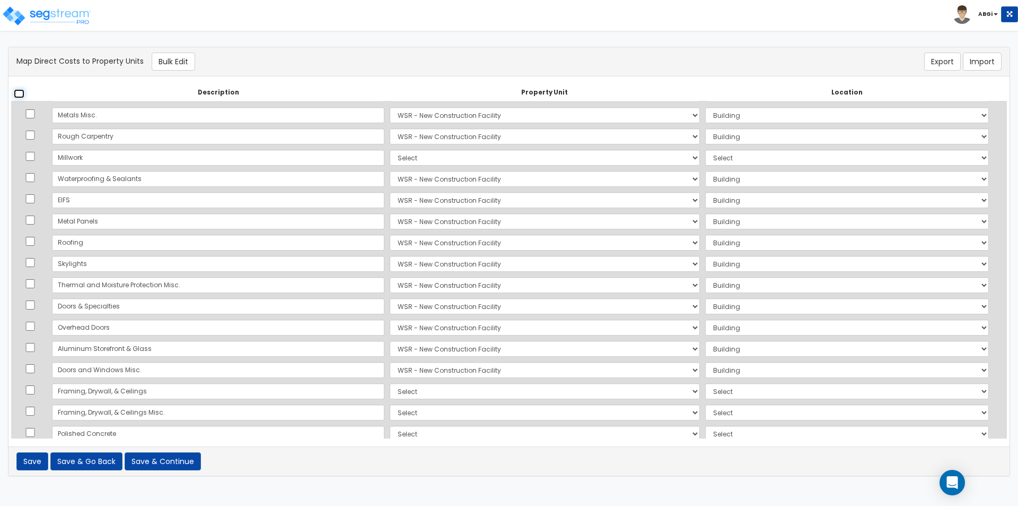
scroll to position [212, 0]
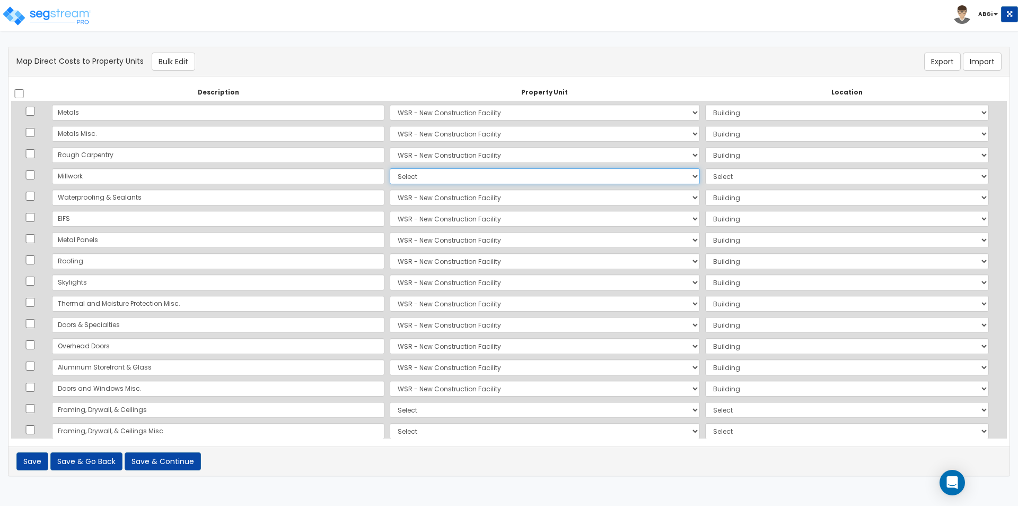
click at [421, 173] on select "Select WSR - New Construction Facility Site Improvements Add Additional Propert…" at bounding box center [545, 176] width 310 height 16
click at [390, 168] on select "Select WSR - New Construction Facility Site Improvements Add Additional Propert…" at bounding box center [545, 176] width 310 height 16
click at [707, 177] on select "Select Add Additional Location Building Building Interior Wsr - Manufacturing T…" at bounding box center [847, 176] width 284 height 16
click at [705, 168] on select "Select Add Additional Location Building Building Interior Wsr - Manufacturing T…" at bounding box center [847, 176] width 284 height 16
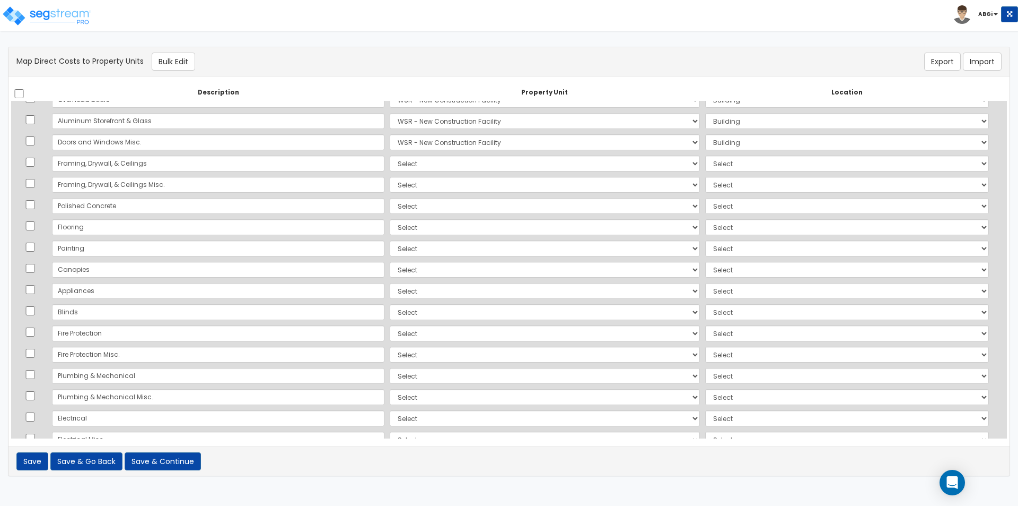
scroll to position [477, 0]
click at [33, 139] on input "checkbox" at bounding box center [30, 142] width 11 height 9
click at [36, 160] on input "checkbox" at bounding box center [30, 164] width 11 height 9
click at [36, 185] on input "checkbox" at bounding box center [30, 185] width 11 height 9
click at [36, 208] on input "checkbox" at bounding box center [30, 206] width 11 height 9
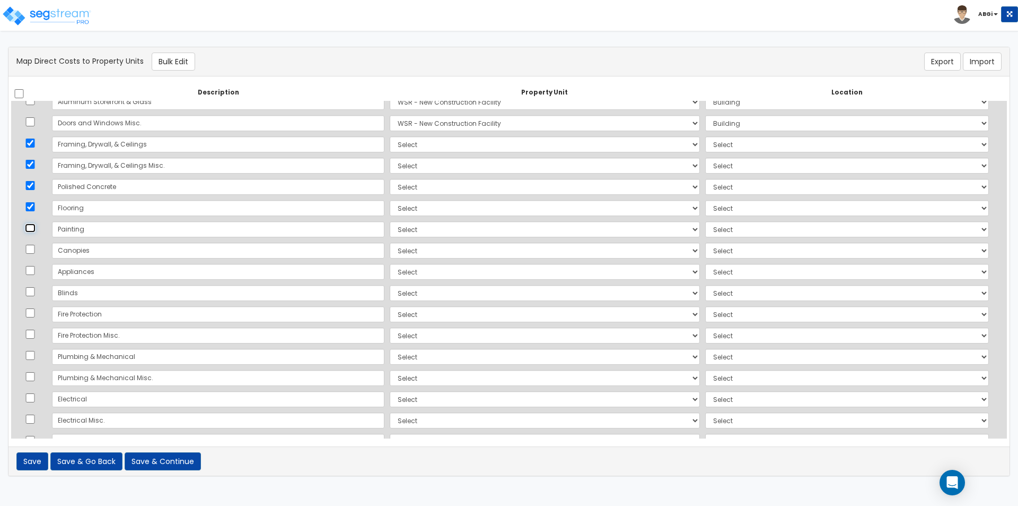
click at [35, 228] on input "checkbox" at bounding box center [30, 227] width 11 height 9
click at [36, 269] on input "checkbox" at bounding box center [30, 270] width 11 height 9
click at [34, 273] on input "checkbox" at bounding box center [30, 270] width 11 height 9
click at [30, 314] on input "checkbox" at bounding box center [30, 312] width 11 height 9
click at [30, 334] on input "checkbox" at bounding box center [30, 333] width 11 height 9
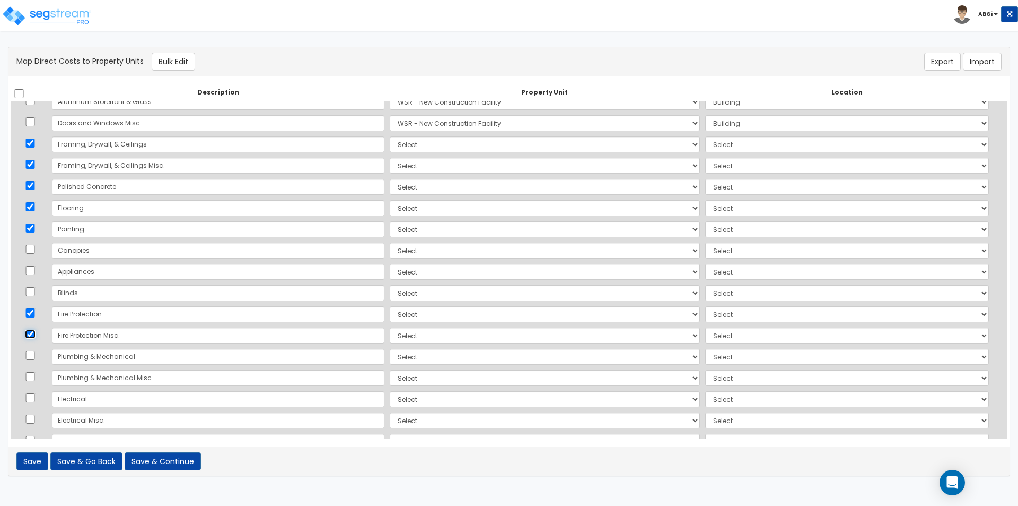
click at [34, 334] on input "checkbox" at bounding box center [30, 333] width 11 height 9
click at [34, 312] on input "checkbox" at bounding box center [30, 312] width 11 height 9
click at [33, 333] on input "checkbox" at bounding box center [30, 333] width 11 height 9
click at [30, 354] on input "checkbox" at bounding box center [30, 355] width 11 height 9
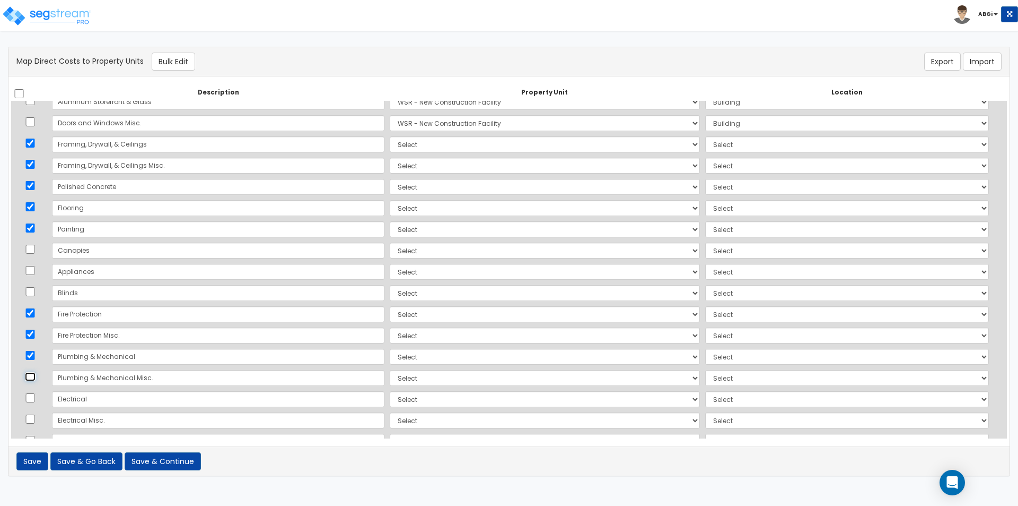
click at [33, 374] on input "checkbox" at bounding box center [30, 376] width 11 height 9
click at [33, 395] on input "checkbox" at bounding box center [30, 397] width 11 height 9
click at [36, 419] on input "checkbox" at bounding box center [30, 418] width 11 height 9
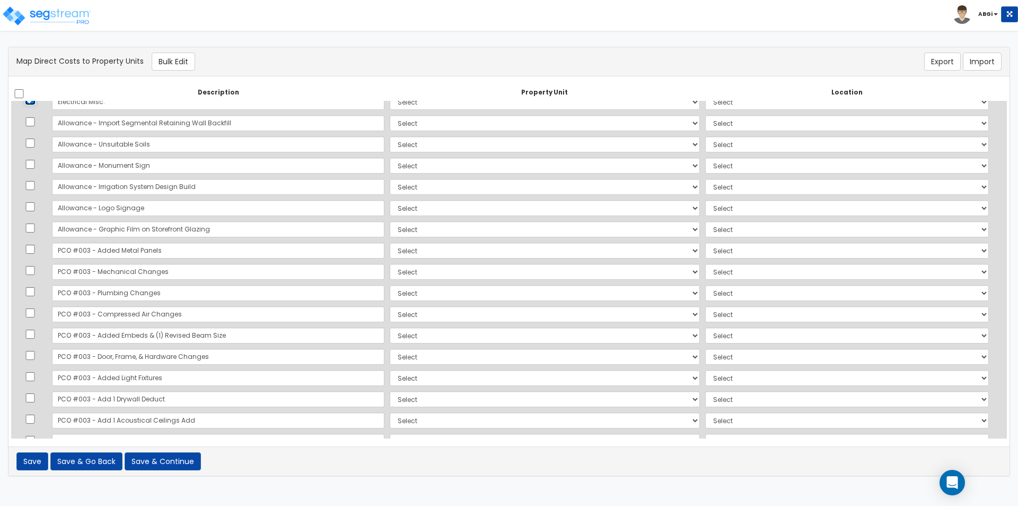
scroll to position [849, 0]
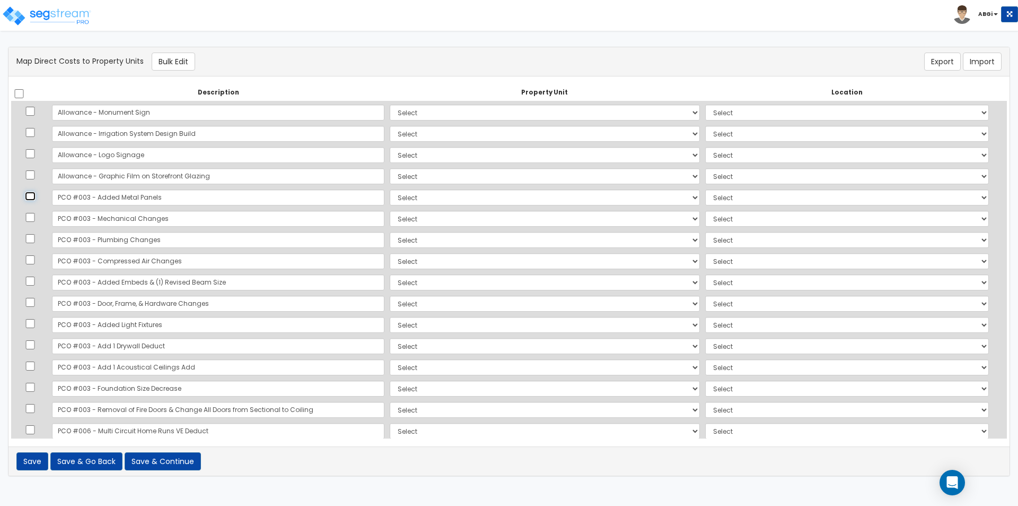
click at [32, 198] on input "checkbox" at bounding box center [30, 195] width 11 height 9
click at [36, 215] on input "checkbox" at bounding box center [30, 217] width 11 height 9
click at [32, 240] on input "checkbox" at bounding box center [30, 238] width 11 height 9
click at [33, 278] on input "checkbox" at bounding box center [30, 280] width 11 height 9
click at [30, 306] on input "checkbox" at bounding box center [30, 302] width 11 height 9
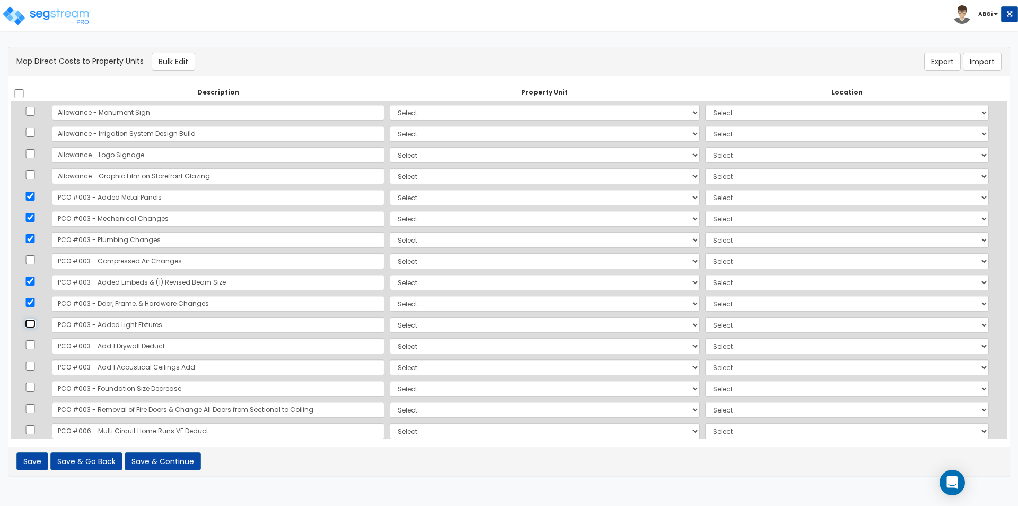
click at [33, 321] on input "checkbox" at bounding box center [30, 323] width 11 height 9
click at [35, 342] on input "checkbox" at bounding box center [30, 344] width 11 height 9
click at [35, 368] on input "checkbox" at bounding box center [30, 365] width 11 height 9
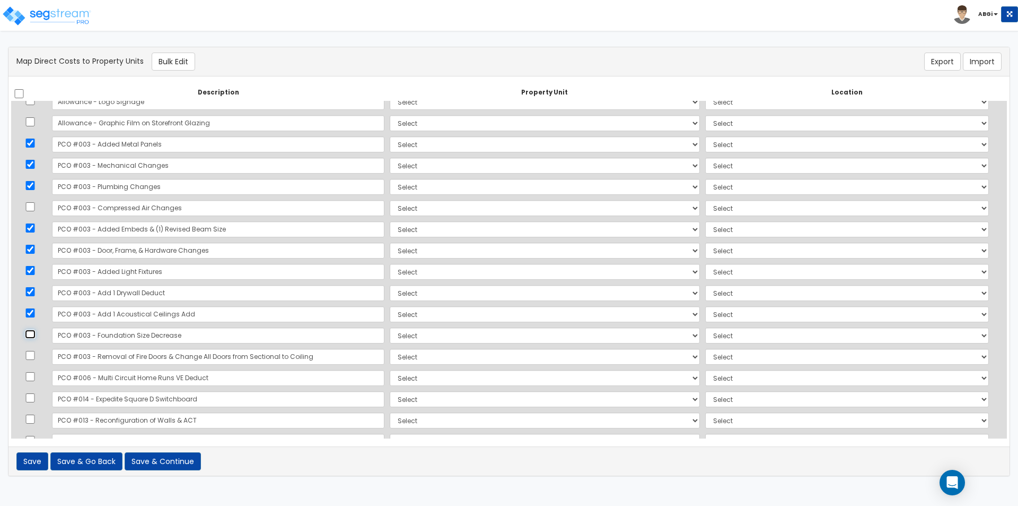
click at [35, 335] on input "checkbox" at bounding box center [30, 333] width 11 height 9
click at [30, 360] on td at bounding box center [30, 356] width 38 height 21
click at [35, 378] on input "checkbox" at bounding box center [30, 376] width 11 height 9
click at [34, 358] on input "checkbox" at bounding box center [30, 355] width 11 height 9
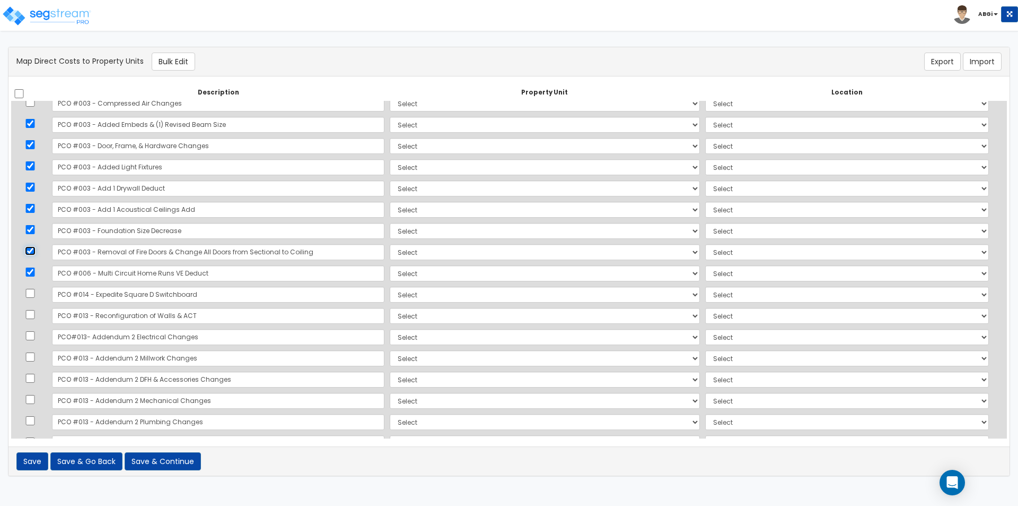
scroll to position [1008, 0]
click at [33, 292] on input "checkbox" at bounding box center [30, 291] width 11 height 9
click at [36, 314] on input "checkbox" at bounding box center [30, 312] width 11 height 9
click at [34, 335] on input "checkbox" at bounding box center [30, 333] width 11 height 9
click at [36, 358] on input "checkbox" at bounding box center [30, 355] width 11 height 9
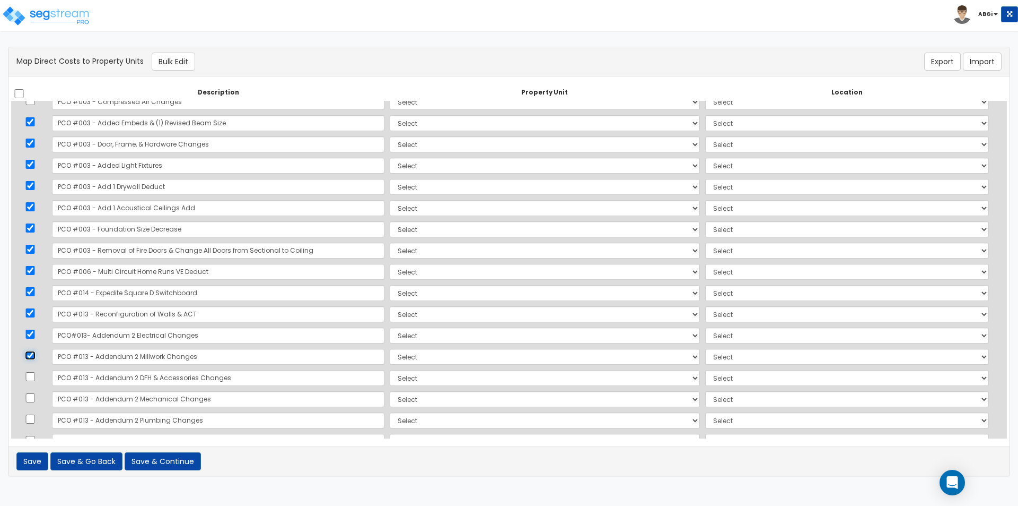
click at [36, 358] on input "checkbox" at bounding box center [30, 355] width 11 height 9
click at [33, 375] on input "checkbox" at bounding box center [30, 376] width 11 height 9
click at [33, 289] on input "checkbox" at bounding box center [30, 291] width 11 height 9
click at [35, 311] on input "checkbox" at bounding box center [30, 312] width 11 height 9
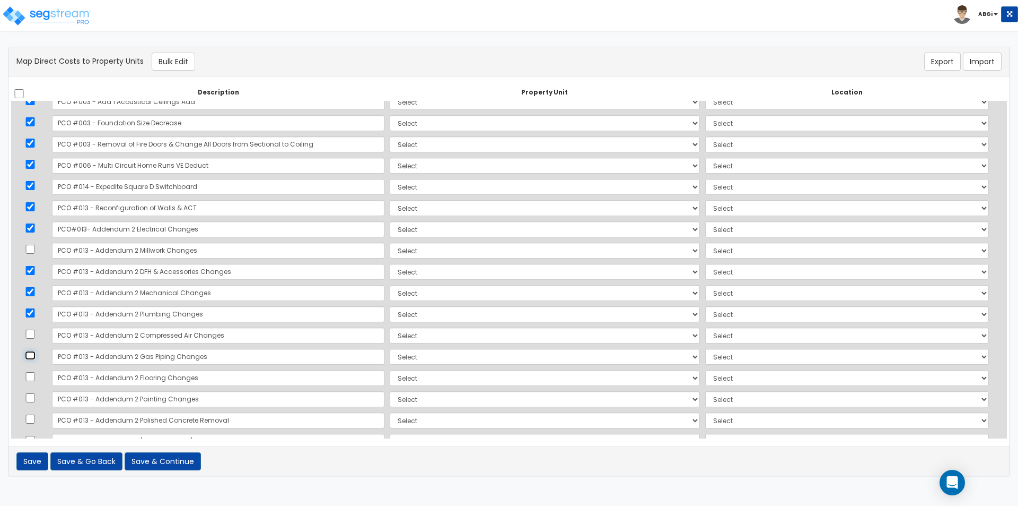
click at [33, 354] on input "checkbox" at bounding box center [30, 355] width 11 height 9
click at [33, 378] on input "checkbox" at bounding box center [30, 376] width 11 height 9
click at [33, 397] on input "checkbox" at bounding box center [30, 397] width 11 height 9
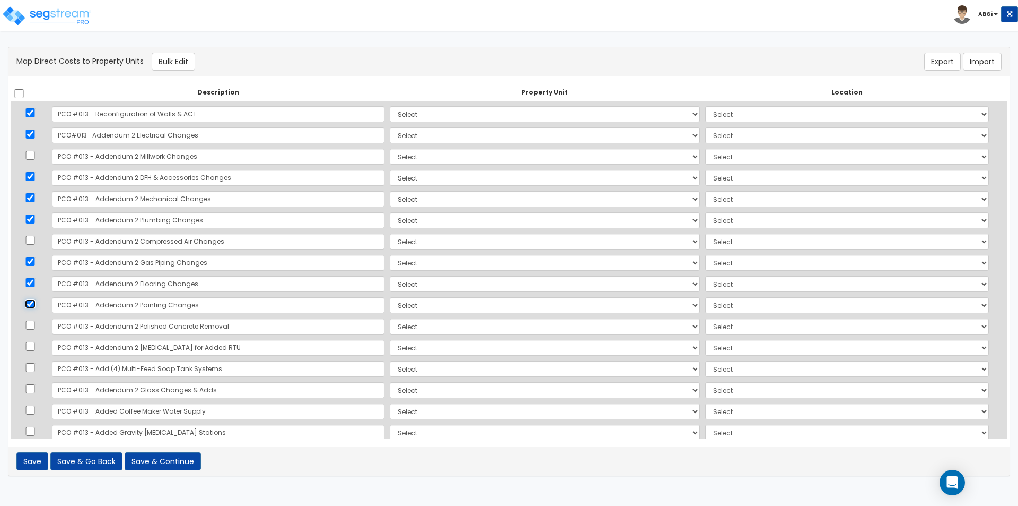
scroll to position [1220, 0]
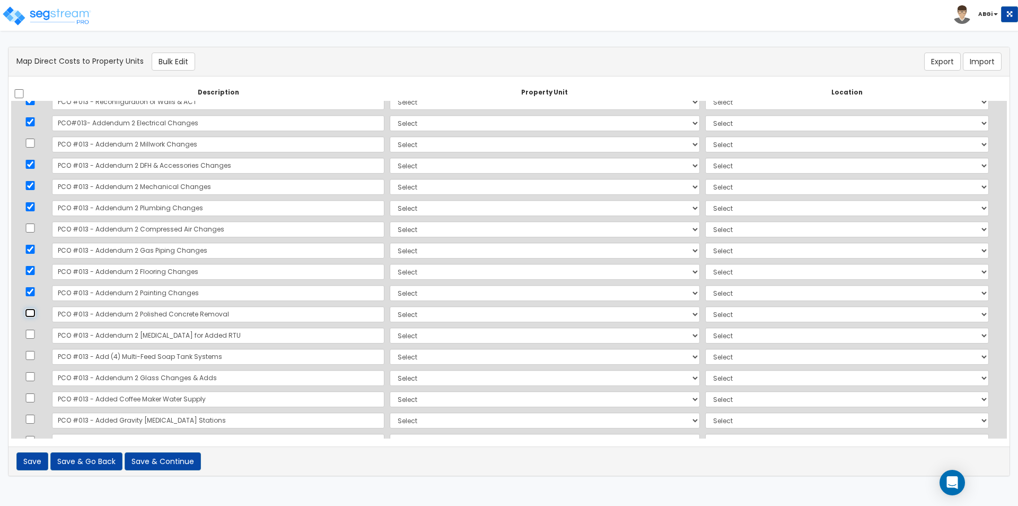
click at [35, 309] on input "checkbox" at bounding box center [30, 312] width 11 height 9
click at [36, 332] on input "checkbox" at bounding box center [30, 333] width 11 height 9
click at [35, 355] on input "checkbox" at bounding box center [30, 355] width 11 height 9
click at [31, 380] on input "checkbox" at bounding box center [30, 376] width 11 height 9
click at [31, 394] on input "checkbox" at bounding box center [30, 397] width 11 height 9
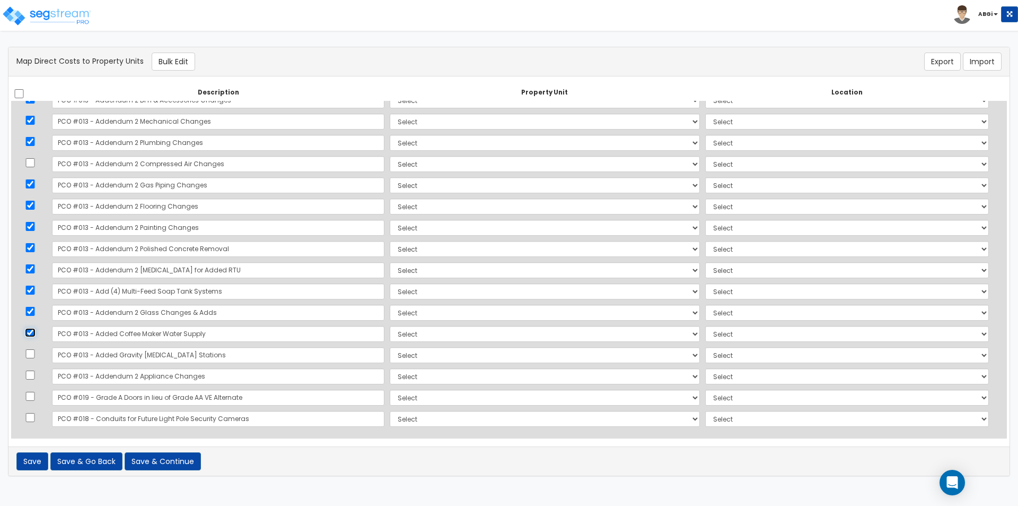
scroll to position [1287, 0]
click at [35, 330] on input "checkbox" at bounding box center [30, 330] width 11 height 9
click at [35, 394] on input "checkbox" at bounding box center [30, 394] width 11 height 9
click at [35, 419] on input "checkbox" at bounding box center [30, 415] width 11 height 9
click at [184, 61] on button "Bulk Edit" at bounding box center [173, 62] width 43 height 18
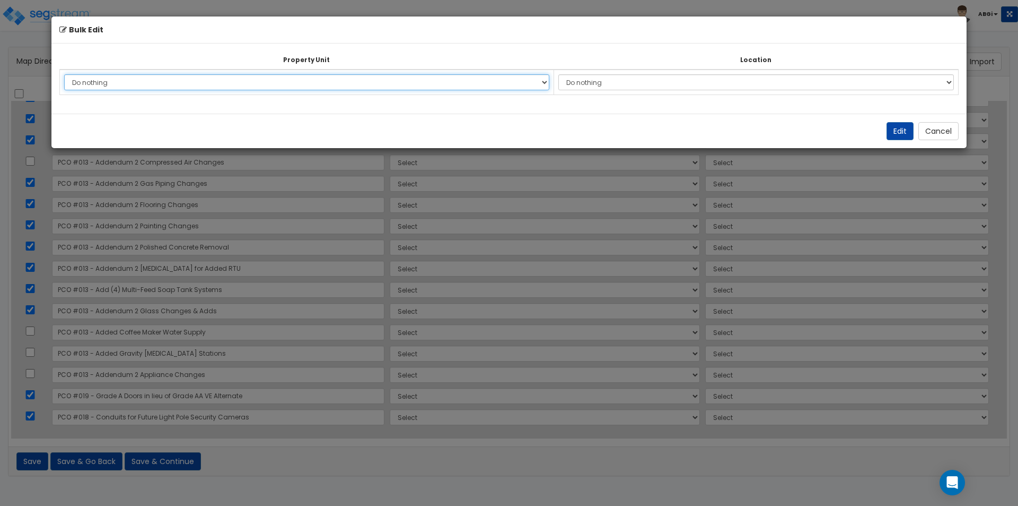
click at [370, 83] on select "Do nothing WSR - New Construction Facility Site Improvements Add Additional Pro…" at bounding box center [306, 82] width 485 height 16
click at [64, 74] on select "Do nothing WSR - New Construction Facility Site Improvements Add Additional Pro…" at bounding box center [306, 82] width 485 height 16
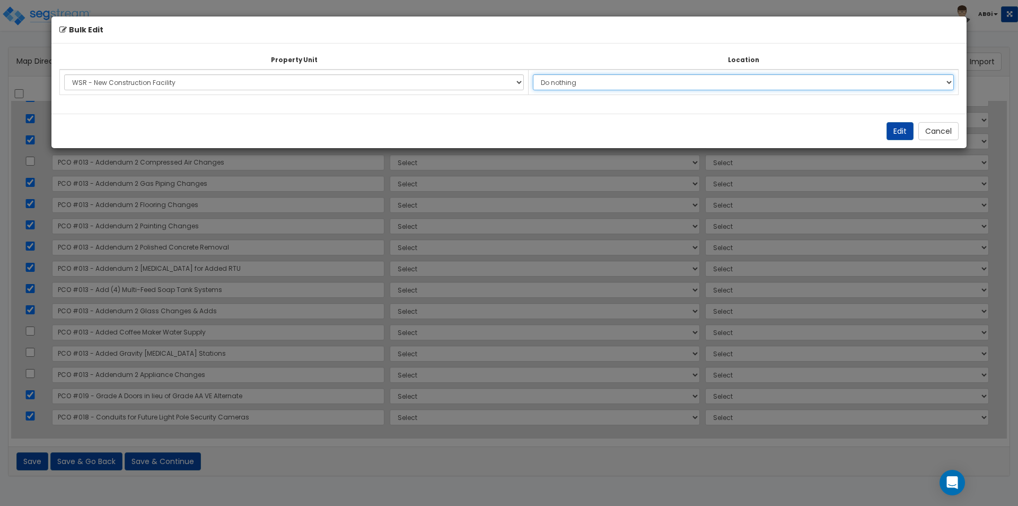
click at [578, 76] on select "Do nothing Add Additional Location Building Building Interior Wsr - Manufacturi…" at bounding box center [743, 82] width 421 height 16
click at [533, 74] on select "Do nothing Add Additional Location Building Building Interior Wsr - Manufacturi…" at bounding box center [743, 82] width 421 height 16
click at [896, 128] on button "Edit" at bounding box center [900, 131] width 27 height 18
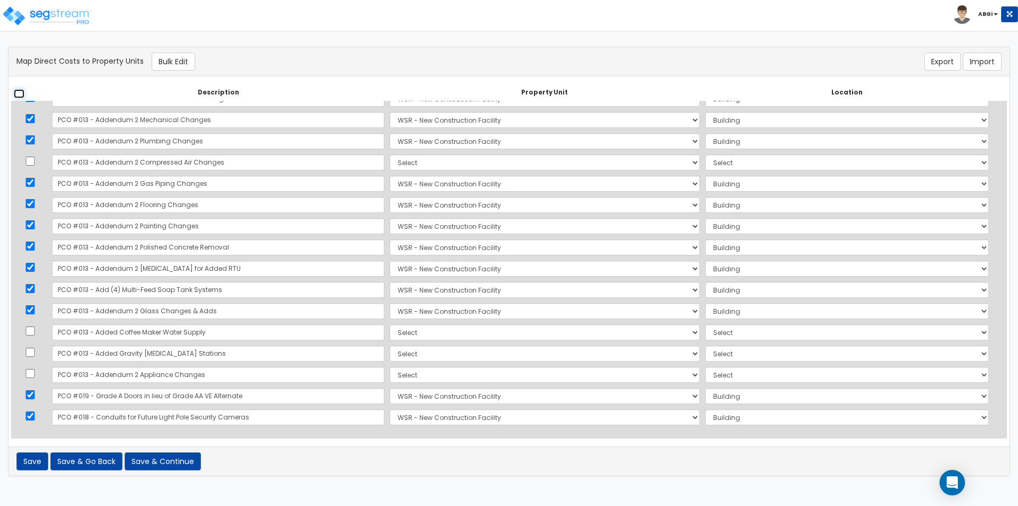
click at [19, 93] on input "checkbox" at bounding box center [19, 93] width 11 height 9
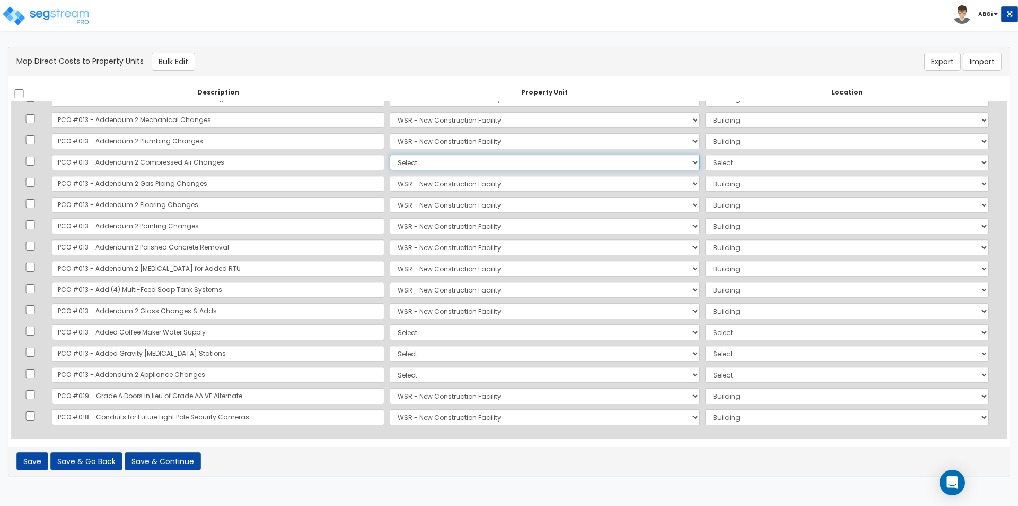
click at [390, 163] on select "Select WSR - New Construction Facility Site Improvements Add Additional Propert…" at bounding box center [545, 162] width 310 height 16
click at [390, 154] on select "Select WSR - New Construction Facility Site Improvements Add Additional Propert…" at bounding box center [545, 162] width 310 height 16
click at [714, 164] on select "Select Add Additional Location Building Building Interior Wsr - Manufacturing T…" at bounding box center [847, 162] width 284 height 16
click at [705, 154] on select "Select Add Additional Location Building Building Interior Wsr - Manufacturing T…" at bounding box center [847, 162] width 284 height 16
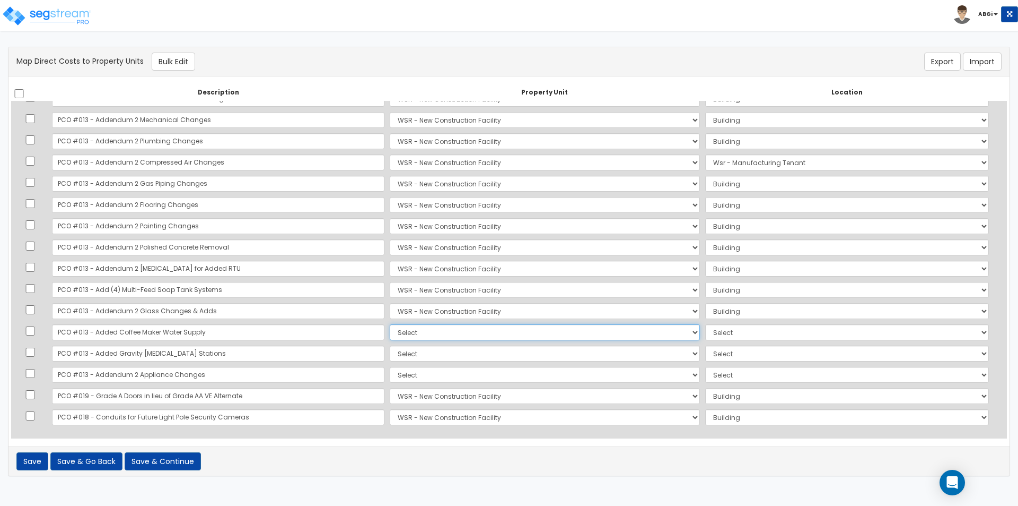
click at [504, 332] on select "Select WSR - New Construction Facility Site Improvements Add Additional Propert…" at bounding box center [545, 332] width 310 height 16
click at [390, 324] on select "Select WSR - New Construction Facility Site Improvements Add Additional Propert…" at bounding box center [545, 332] width 310 height 16
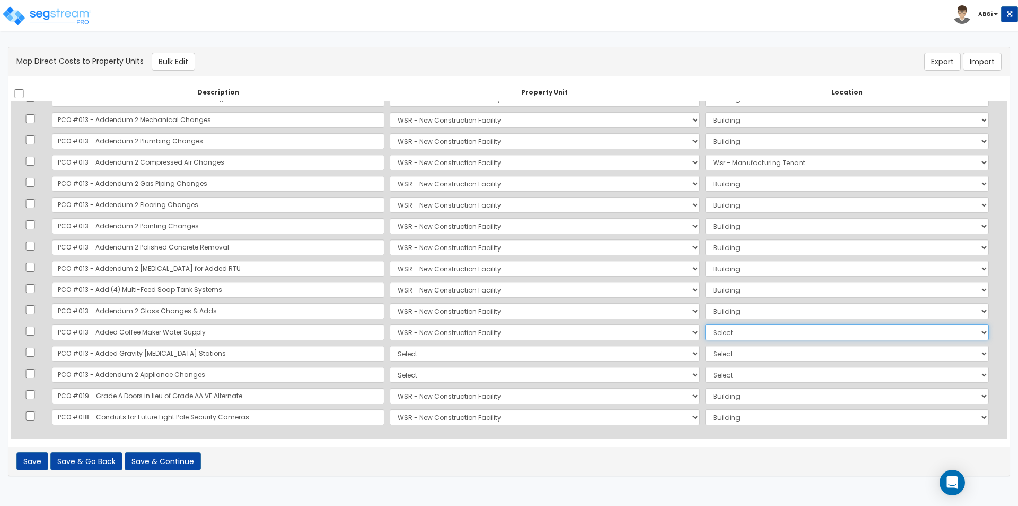
click at [723, 327] on select "Select Add Additional Location Building Building Interior Wsr - Manufacturing T…" at bounding box center [847, 332] width 284 height 16
click at [705, 324] on select "Select Add Additional Location Building Building Interior Wsr - Manufacturing T…" at bounding box center [847, 332] width 284 height 16
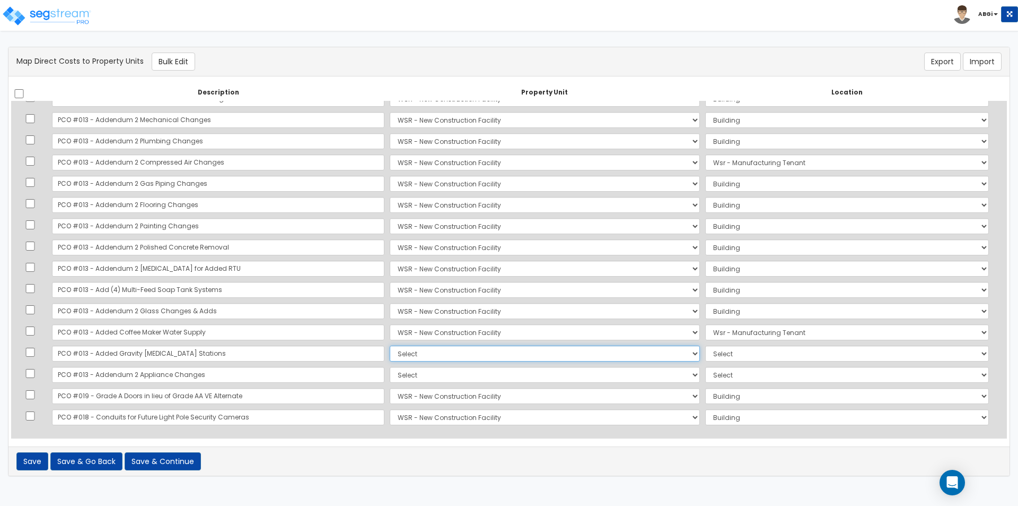
click at [518, 352] on select "Select WSR - New Construction Facility Site Improvements Add Additional Propert…" at bounding box center [545, 353] width 310 height 16
click at [390, 345] on select "Select WSR - New Construction Facility Site Improvements Add Additional Propert…" at bounding box center [545, 353] width 310 height 16
click at [705, 351] on select "Select Add Additional Location Building Building Interior Wsr - Manufacturing T…" at bounding box center [847, 353] width 284 height 16
click at [705, 345] on select "Select Add Additional Location Building Building Interior Wsr - Manufacturing T…" at bounding box center [847, 353] width 284 height 16
click at [474, 379] on select "Select WSR - New Construction Facility Site Improvements Add Additional Propert…" at bounding box center [545, 375] width 310 height 16
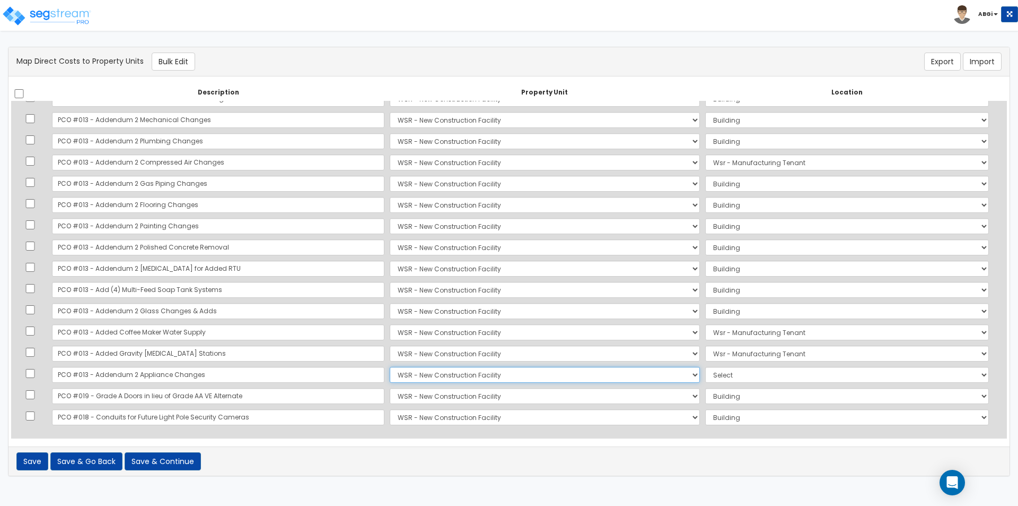
click at [390, 367] on select "Select WSR - New Construction Facility Site Improvements Add Additional Propert…" at bounding box center [545, 375] width 310 height 16
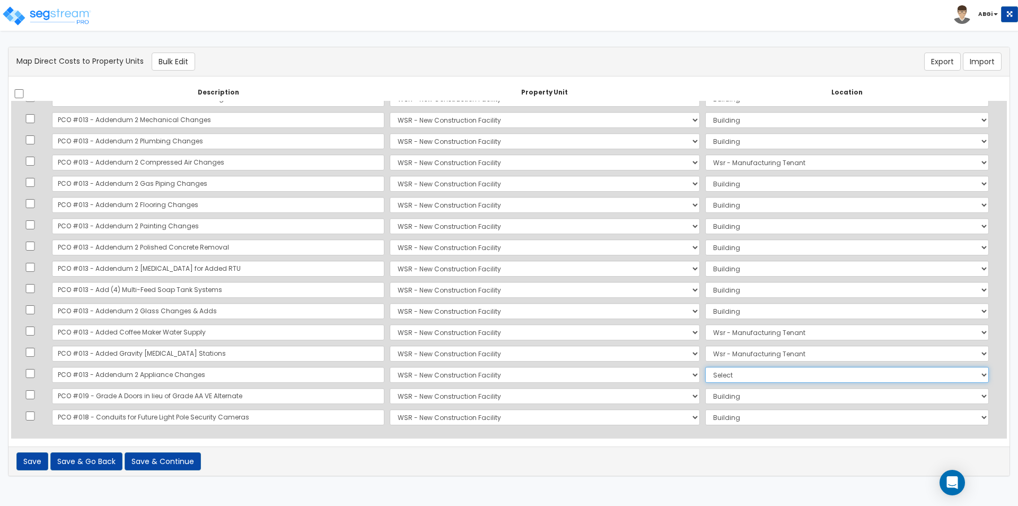
click at [705, 376] on select "Select Add Additional Location Building Building Interior Wsr - Manufacturing T…" at bounding box center [847, 375] width 284 height 16
click at [705, 367] on select "Select Add Additional Location Building Building Interior Wsr - Manufacturing T…" at bounding box center [847, 375] width 284 height 16
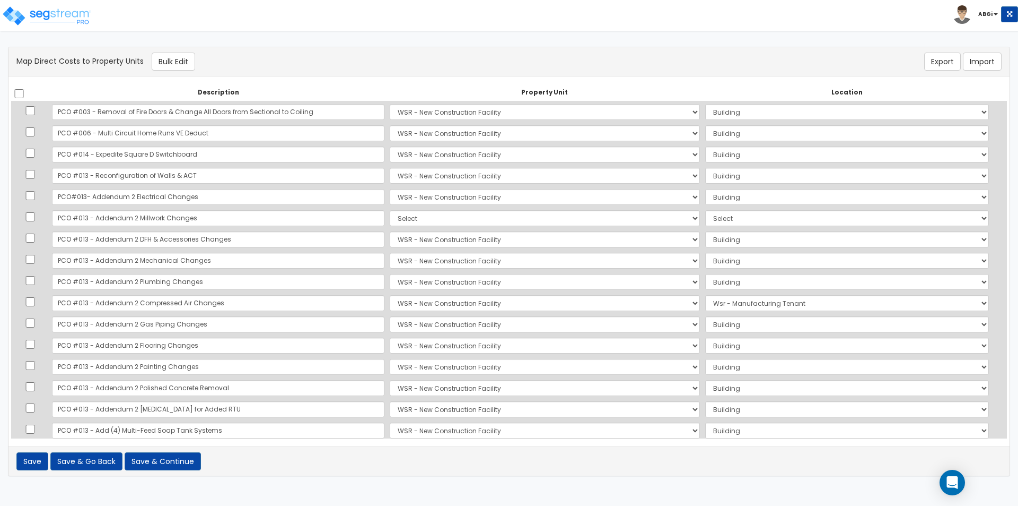
scroll to position [1128, 0]
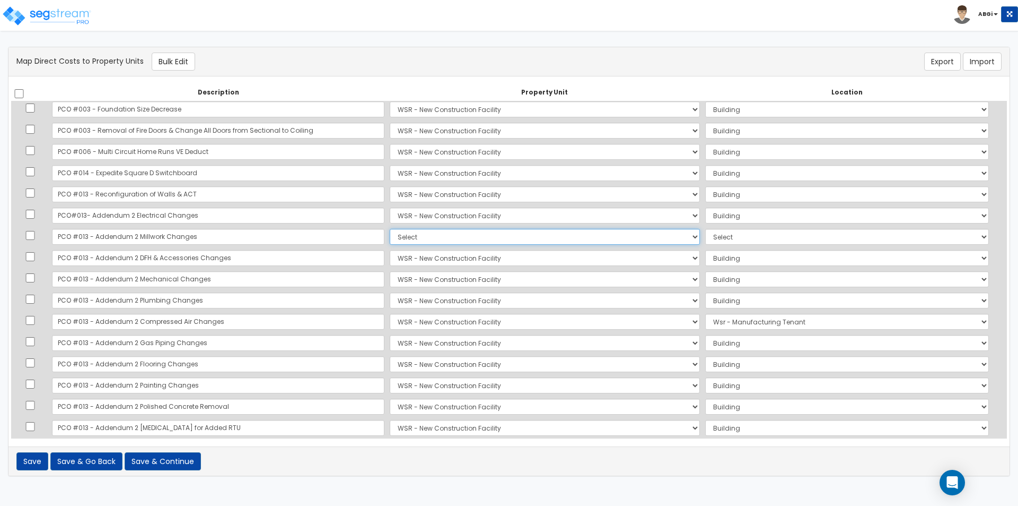
click at [412, 238] on select "Select WSR - New Construction Facility Site Improvements Add Additional Propert…" at bounding box center [545, 237] width 310 height 16
click at [390, 229] on select "Select WSR - New Construction Facility Site Improvements Add Additional Propert…" at bounding box center [545, 237] width 310 height 16
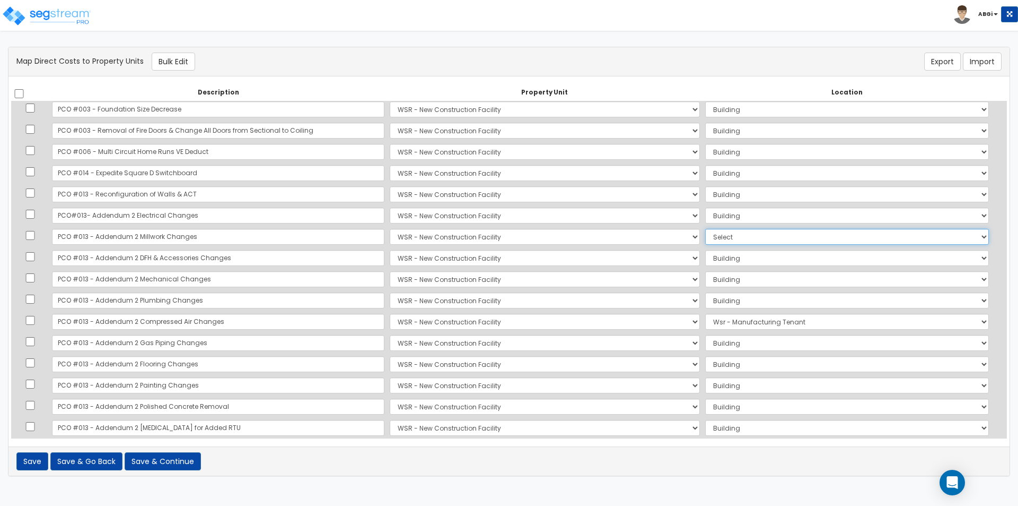
click at [705, 237] on select "Select Add Additional Location Building Building Interior Wsr - Manufacturing T…" at bounding box center [847, 237] width 284 height 16
click at [705, 229] on select "Select Add Additional Location Building Building Interior Wsr - Manufacturing T…" at bounding box center [847, 237] width 284 height 16
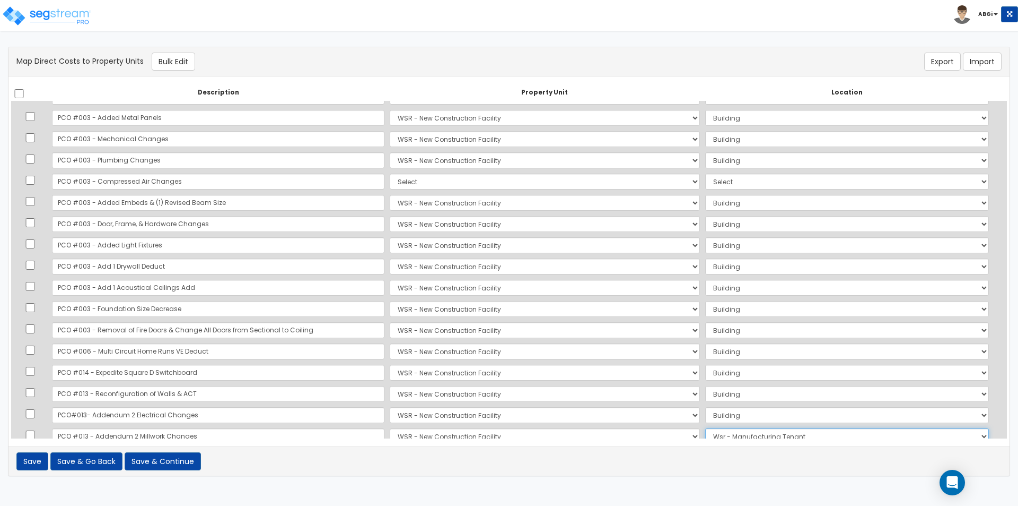
scroll to position [916, 0]
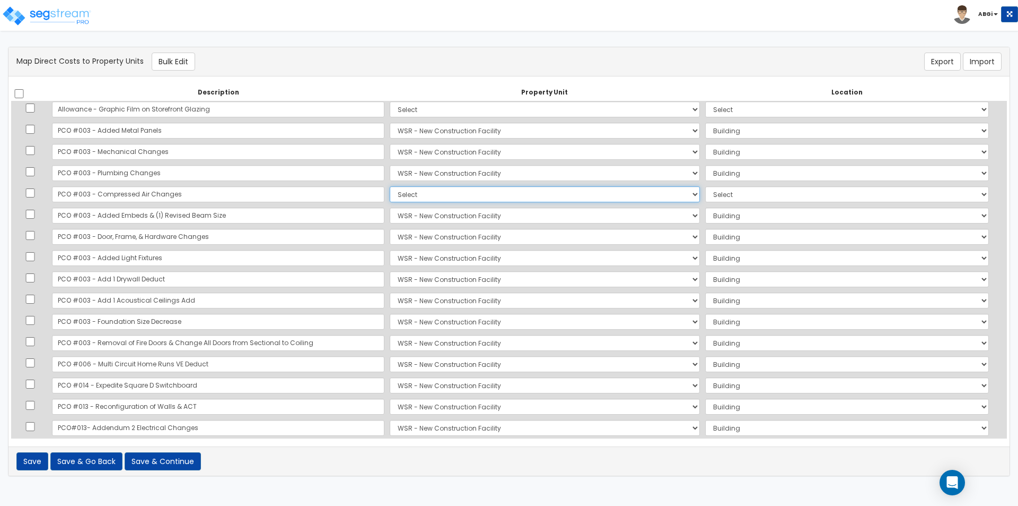
click at [421, 190] on select "Select WSR - New Construction Facility Site Improvements Add Additional Propert…" at bounding box center [545, 194] width 310 height 16
click at [390, 186] on select "Select WSR - New Construction Facility Site Improvements Add Additional Propert…" at bounding box center [545, 194] width 310 height 16
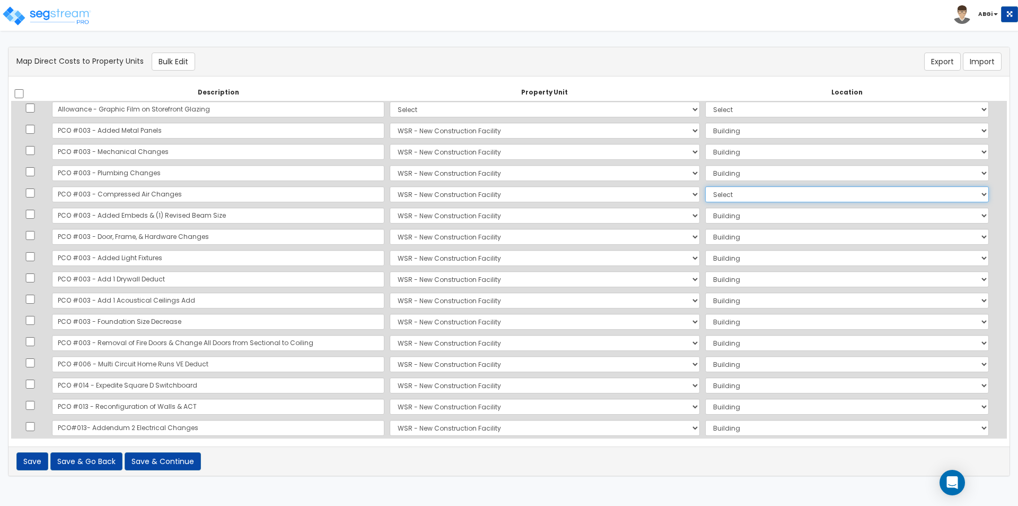
click at [705, 190] on select "Select Add Additional Location Building Building Interior Wsr - Manufacturing T…" at bounding box center [847, 194] width 284 height 16
click at [705, 186] on select "Select Add Additional Location Building Building Interior Wsr - Manufacturing T…" at bounding box center [847, 194] width 284 height 16
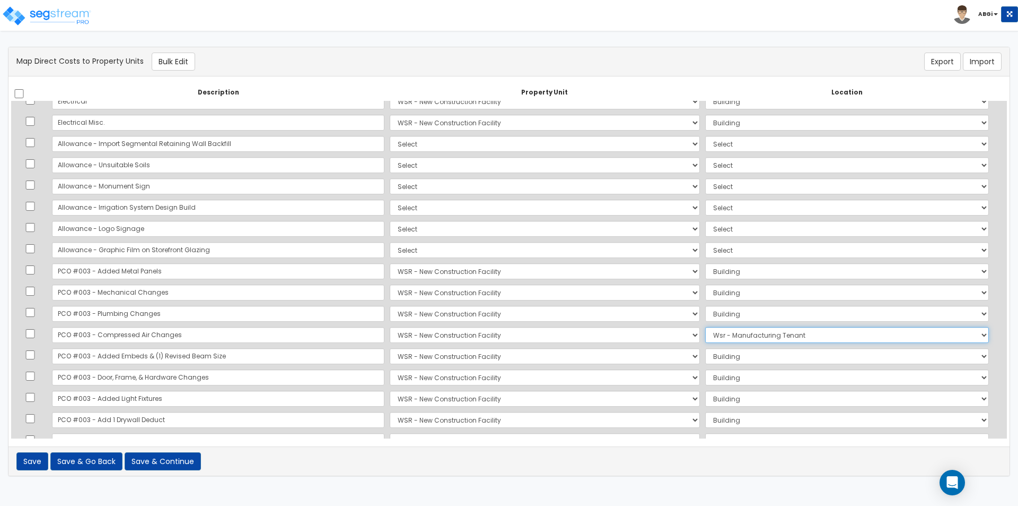
scroll to position [756, 0]
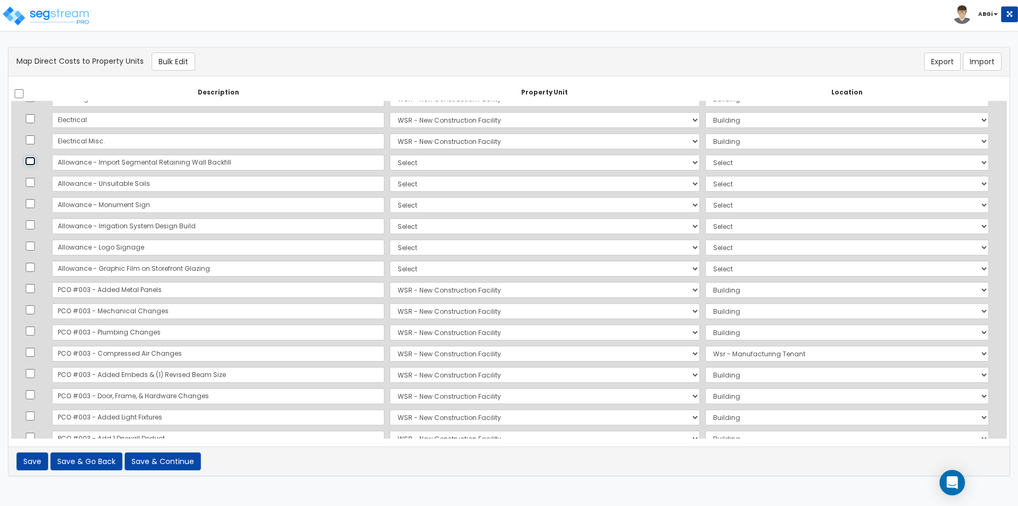
click at [36, 162] on input "checkbox" at bounding box center [30, 160] width 11 height 9
click at [34, 182] on input "checkbox" at bounding box center [30, 182] width 11 height 9
click at [33, 202] on input "checkbox" at bounding box center [30, 203] width 11 height 9
click at [34, 223] on input "checkbox" at bounding box center [30, 224] width 11 height 9
click at [173, 66] on button "Bulk Edit" at bounding box center [173, 62] width 43 height 18
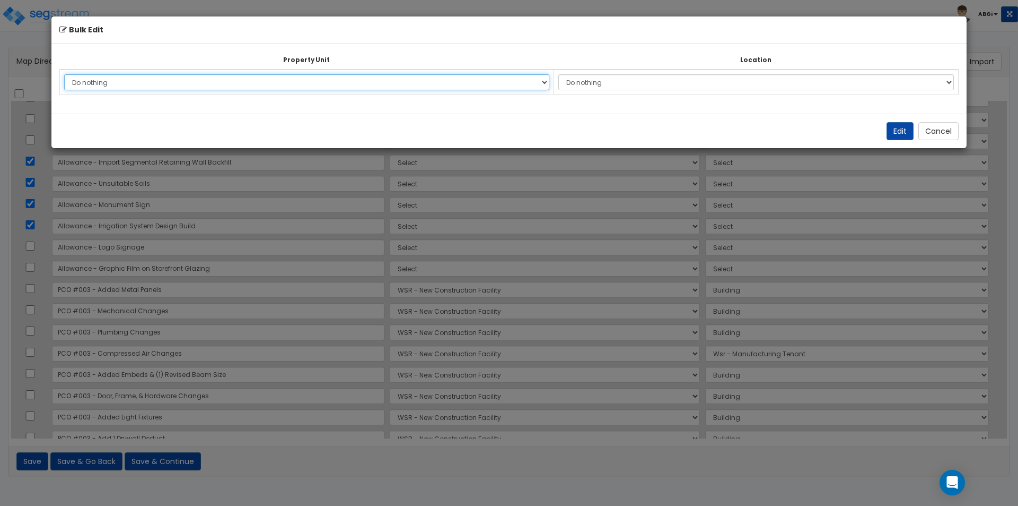
click at [300, 82] on select "Do nothing WSR - New Construction Facility Site Improvements Add Additional Pro…" at bounding box center [306, 82] width 485 height 16
click at [64, 74] on select "Do nothing WSR - New Construction Facility Site Improvements Add Additional Pro…" at bounding box center [306, 82] width 485 height 16
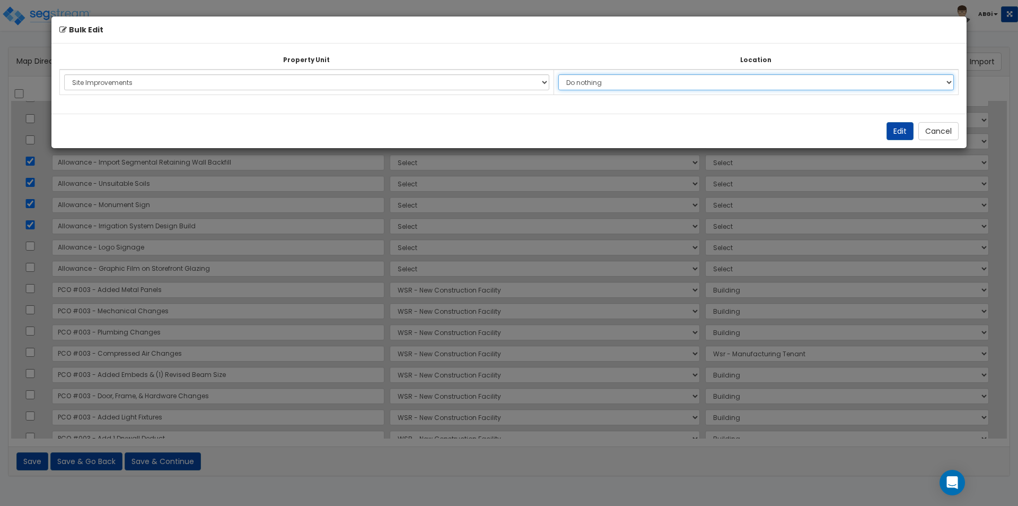
click at [592, 84] on select "Do nothing Add Additional Location Site Exterior" at bounding box center [757, 82] width 396 height 16
click at [560, 74] on select "Do nothing Add Additional Location Site Exterior" at bounding box center [757, 82] width 396 height 16
click at [902, 133] on button "Edit" at bounding box center [900, 131] width 27 height 18
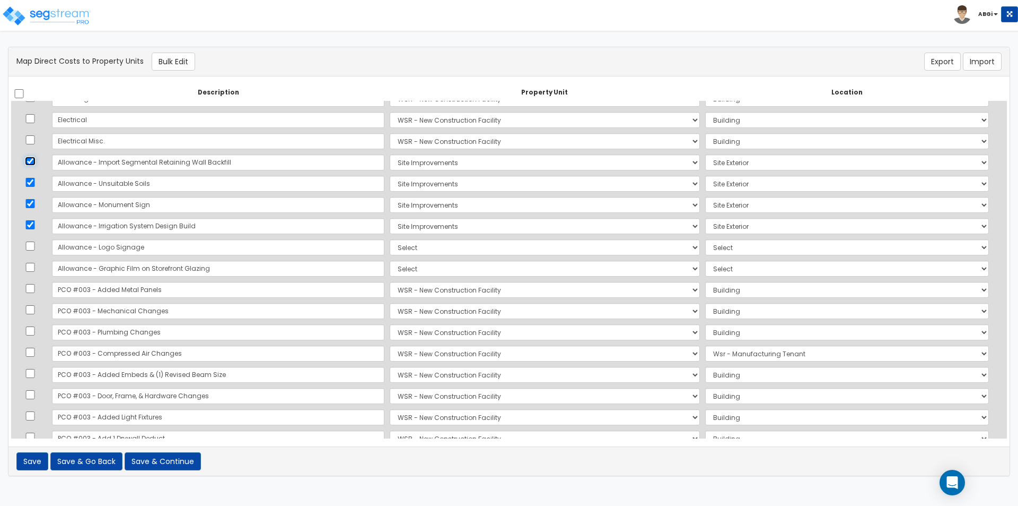
click at [34, 159] on input "checkbox" at bounding box center [30, 160] width 11 height 9
click at [34, 184] on input "checkbox" at bounding box center [30, 182] width 11 height 9
click at [36, 202] on input "checkbox" at bounding box center [30, 203] width 11 height 9
click at [31, 224] on input "checkbox" at bounding box center [30, 224] width 11 height 9
click at [397, 247] on select "Select WSR - New Construction Facility Site Improvements Add Additional Propert…" at bounding box center [545, 247] width 310 height 16
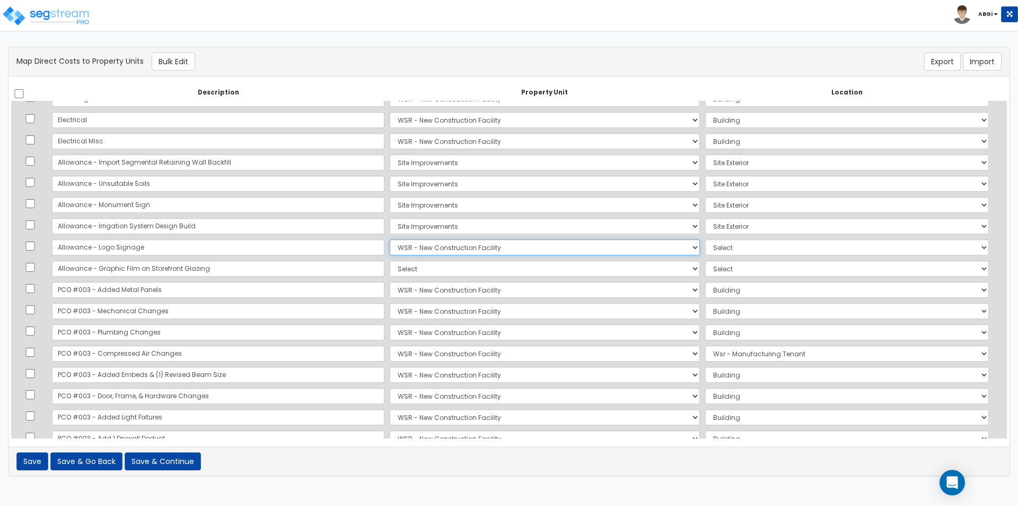
click at [390, 239] on select "Select WSR - New Construction Facility Site Improvements Add Additional Propert…" at bounding box center [545, 247] width 310 height 16
click at [705, 247] on select "Select Add Additional Location Building Building Interior Wsr - Manufacturing T…" at bounding box center [847, 247] width 284 height 16
click at [705, 239] on select "Select Add Additional Location Building Building Interior Wsr - Manufacturing T…" at bounding box center [847, 247] width 284 height 16
click at [390, 272] on select "Select WSR - New Construction Facility Site Improvements Add Additional Propert…" at bounding box center [545, 268] width 310 height 16
click at [390, 260] on select "Select WSR - New Construction Facility Site Improvements Add Additional Propert…" at bounding box center [545, 268] width 310 height 16
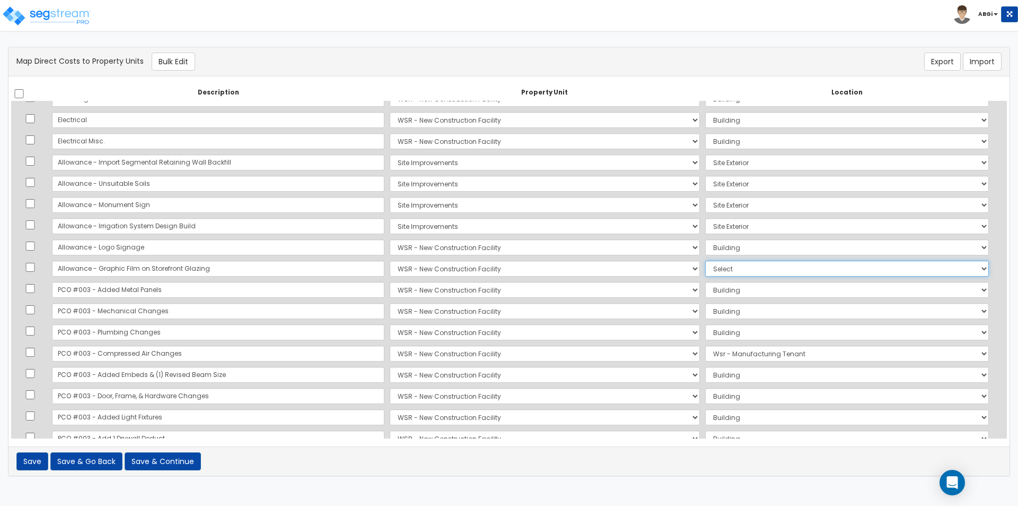
click at [706, 272] on select "Select Add Additional Location Building Building Interior Wsr - Manufacturing T…" at bounding box center [847, 268] width 284 height 16
click at [705, 260] on select "Select Add Additional Location Building Building Interior Wsr - Manufacturing T…" at bounding box center [847, 268] width 284 height 16
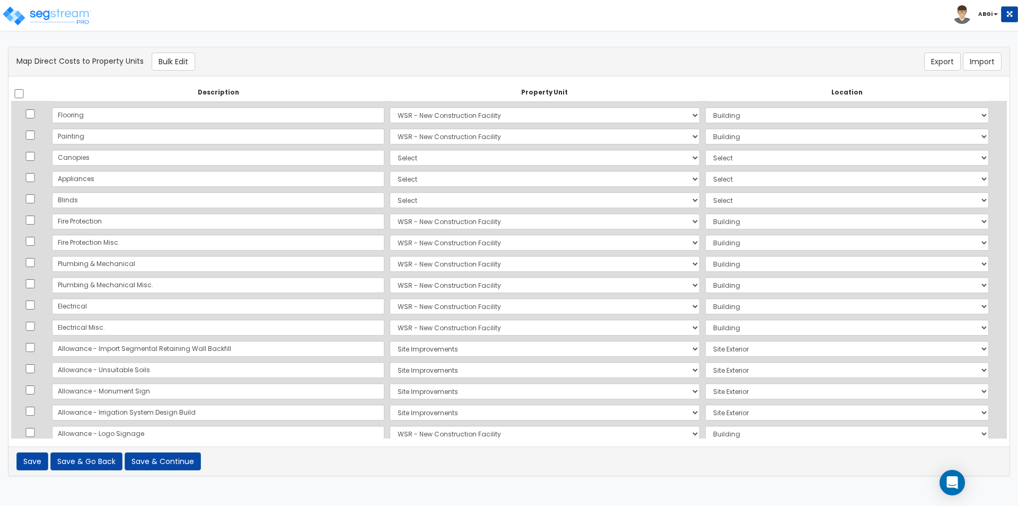
scroll to position [544, 0]
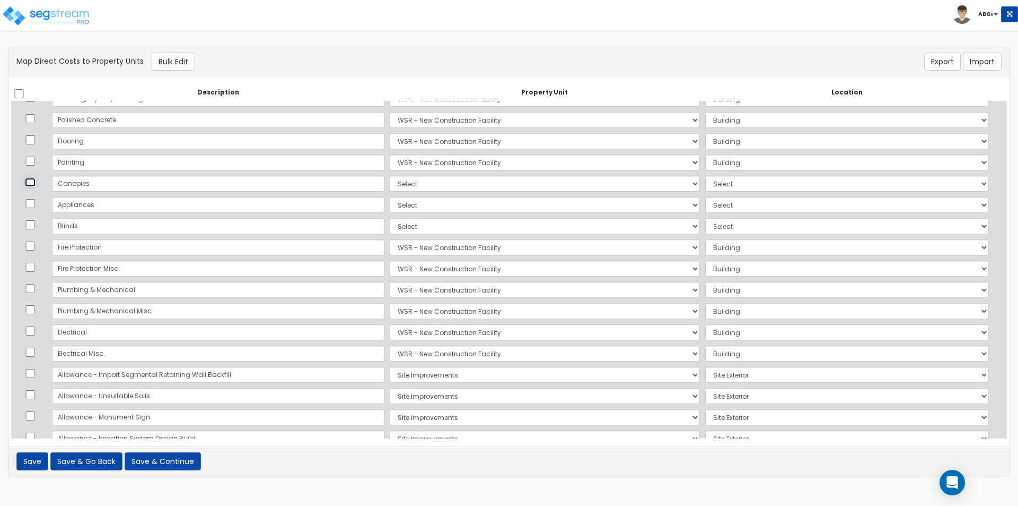
click at [34, 184] on input "checkbox" at bounding box center [30, 182] width 11 height 9
click at [36, 203] on input "checkbox" at bounding box center [30, 203] width 11 height 9
click at [33, 220] on td at bounding box center [30, 225] width 38 height 21
click at [31, 222] on input "checkbox" at bounding box center [30, 224] width 11 height 9
click at [179, 69] on button "Bulk Edit" at bounding box center [173, 62] width 43 height 18
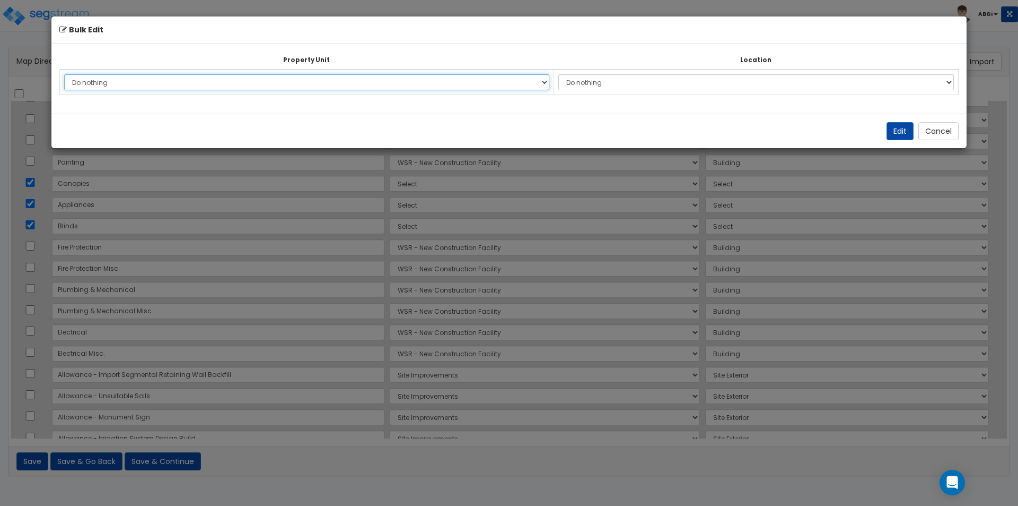
click at [215, 82] on select "Do nothing WSR - New Construction Facility Site Improvements Add Additional Pro…" at bounding box center [306, 82] width 485 height 16
click at [64, 74] on select "Do nothing WSR - New Construction Facility Site Improvements Add Additional Pro…" at bounding box center [306, 82] width 485 height 16
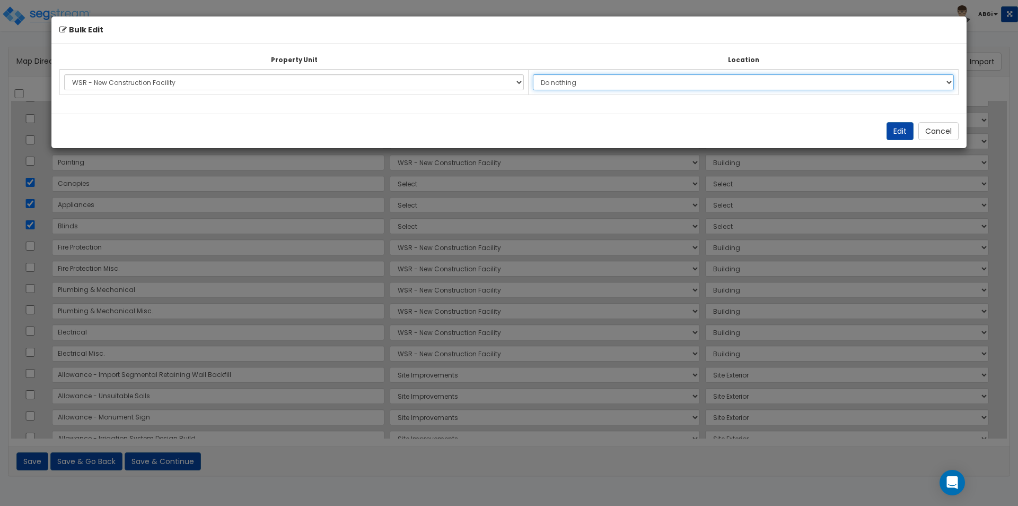
click at [651, 85] on select "Do nothing Add Additional Location Building Building Interior Wsr - Manufacturi…" at bounding box center [743, 82] width 421 height 16
click at [533, 74] on select "Do nothing Add Additional Location Building Building Interior Wsr - Manufacturi…" at bounding box center [743, 82] width 421 height 16
click at [899, 135] on button "Edit" at bounding box center [900, 131] width 27 height 18
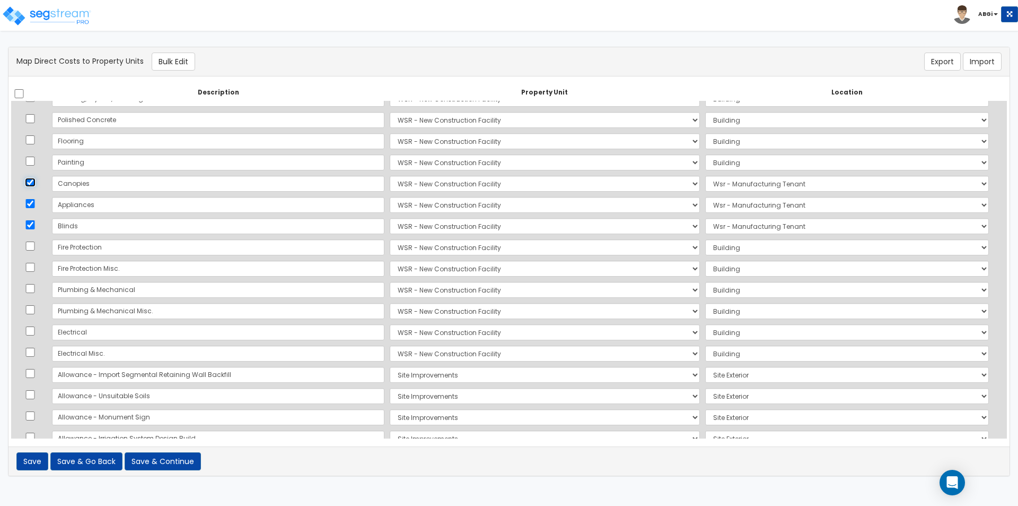
click at [32, 184] on input "checkbox" at bounding box center [30, 182] width 11 height 9
click at [32, 206] on input "checkbox" at bounding box center [30, 203] width 11 height 9
click at [33, 222] on input "checkbox" at bounding box center [30, 224] width 11 height 9
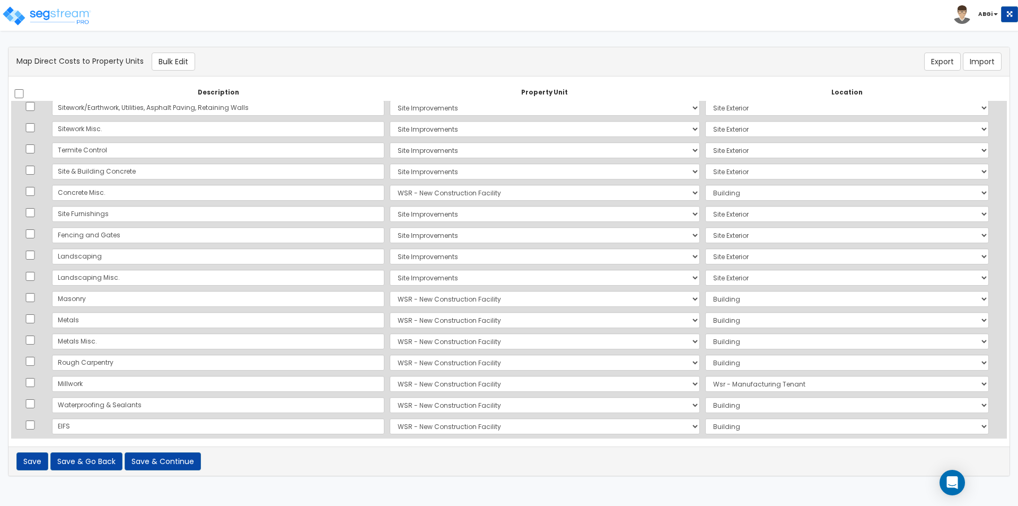
scroll to position [0, 0]
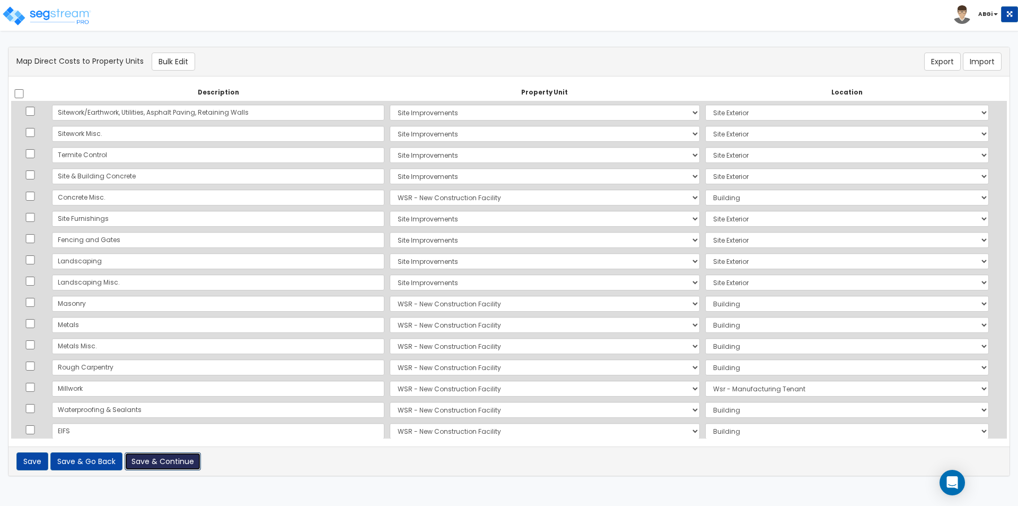
click at [163, 465] on button "Save & Continue" at bounding box center [163, 461] width 76 height 18
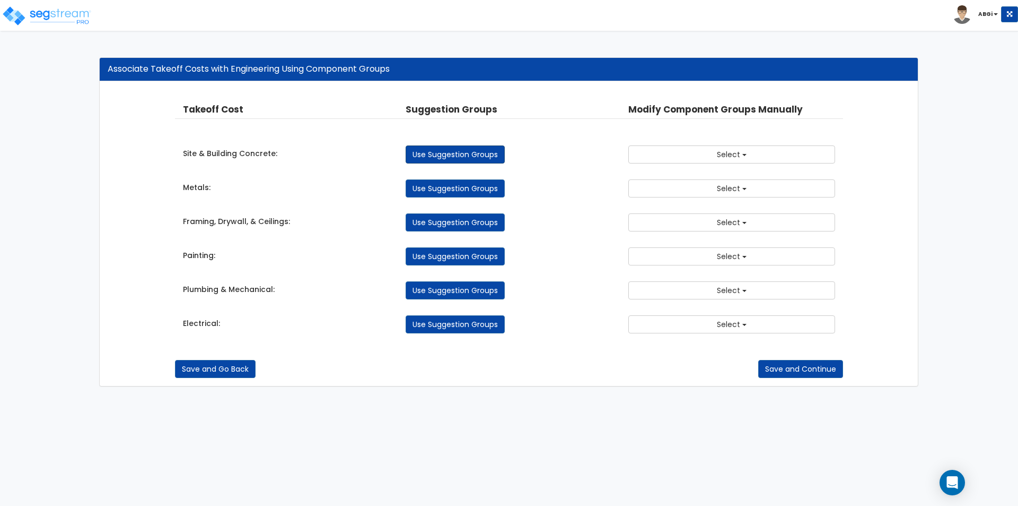
click at [471, 154] on link "Use Suggestion Groups" at bounding box center [455, 154] width 99 height 18
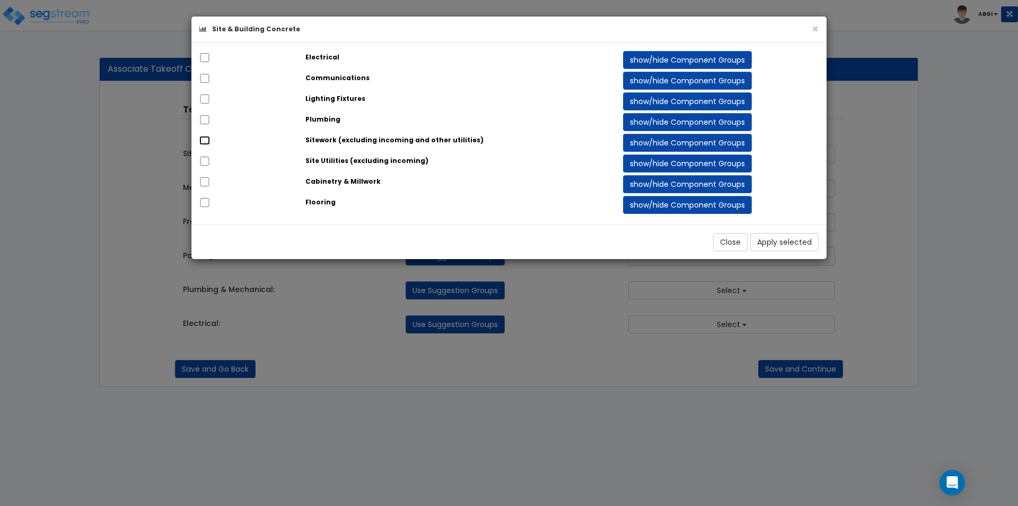
click at [207, 141] on input "checkbox" at bounding box center [204, 140] width 11 height 9
checkbox input "true"
click at [663, 142] on button "show/hide Component Groups" at bounding box center [687, 143] width 129 height 18
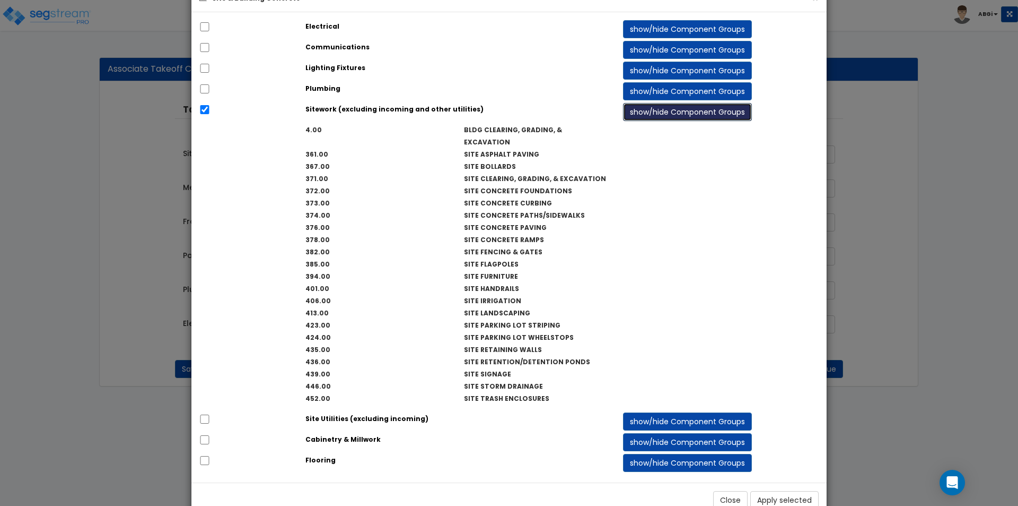
scroll to position [46, 0]
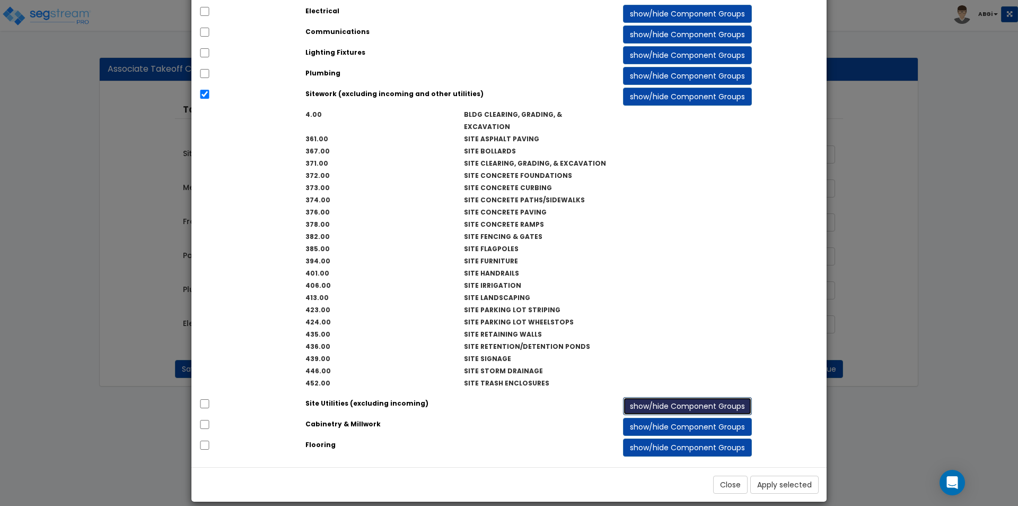
click at [658, 397] on button "show/hide Component Groups" at bounding box center [687, 406] width 129 height 18
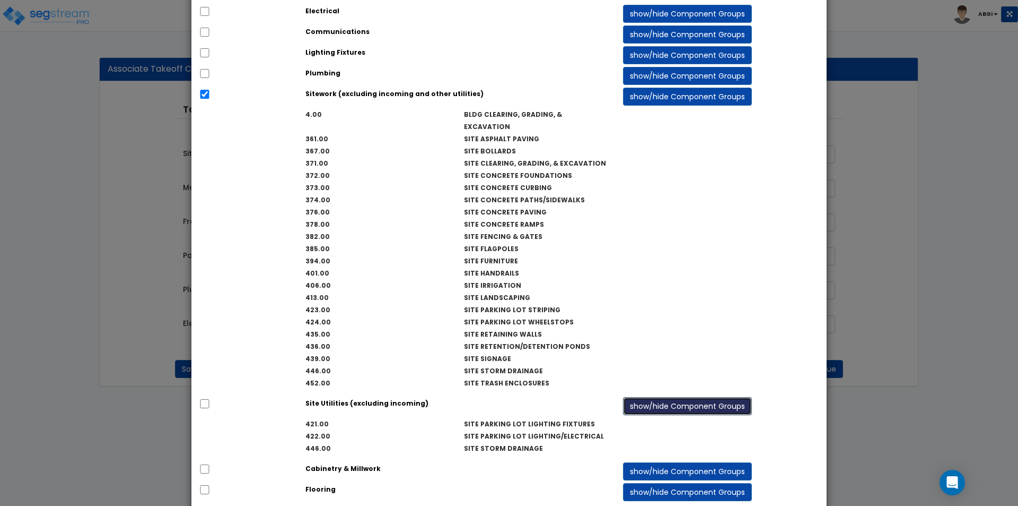
scroll to position [91, 0]
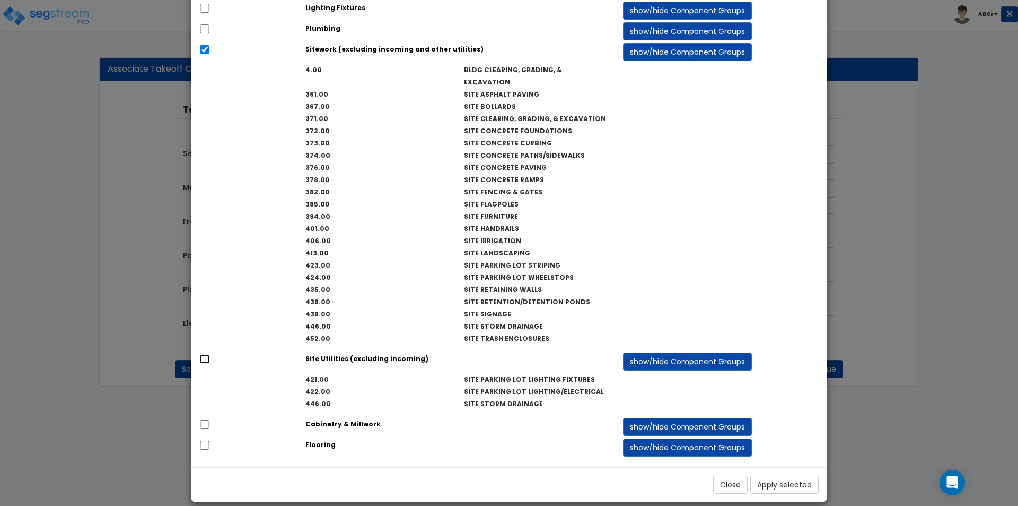
click at [205, 354] on input "checkbox" at bounding box center [204, 358] width 11 height 9
checkbox input "true"
click at [778, 476] on button "Apply selected" at bounding box center [785, 484] width 68 height 18
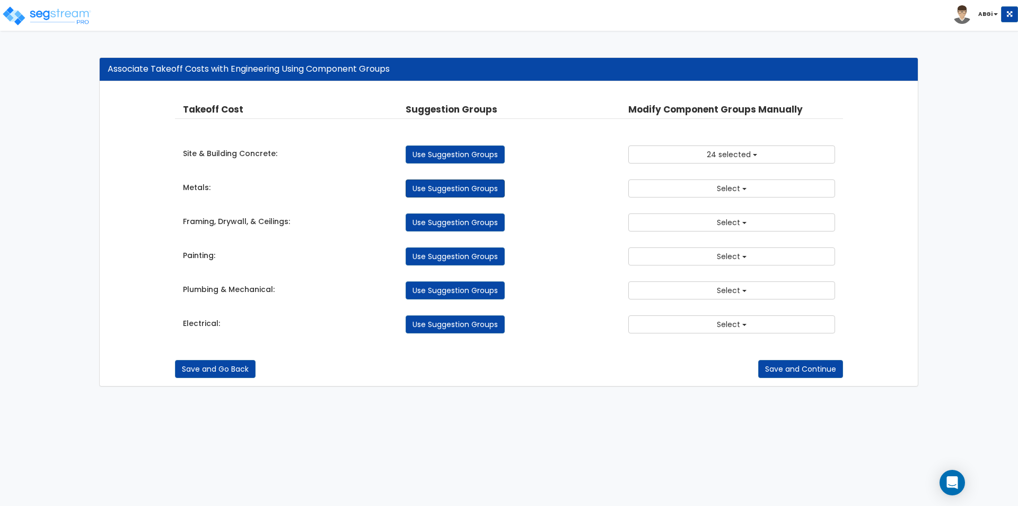
click at [463, 190] on link "Use Suggestion Groups" at bounding box center [455, 188] width 99 height 18
checkbox input "false"
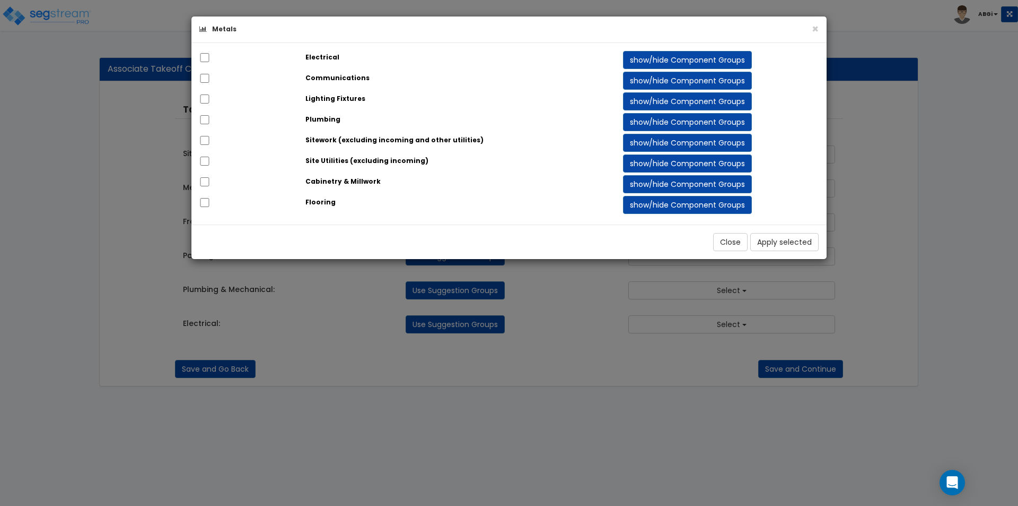
click at [141, 232] on div "× Metals Electrical show/hide Component Groups 145.00 150.00 4.00" at bounding box center [509, 253] width 1018 height 506
click at [714, 239] on button "Close" at bounding box center [730, 242] width 34 height 18
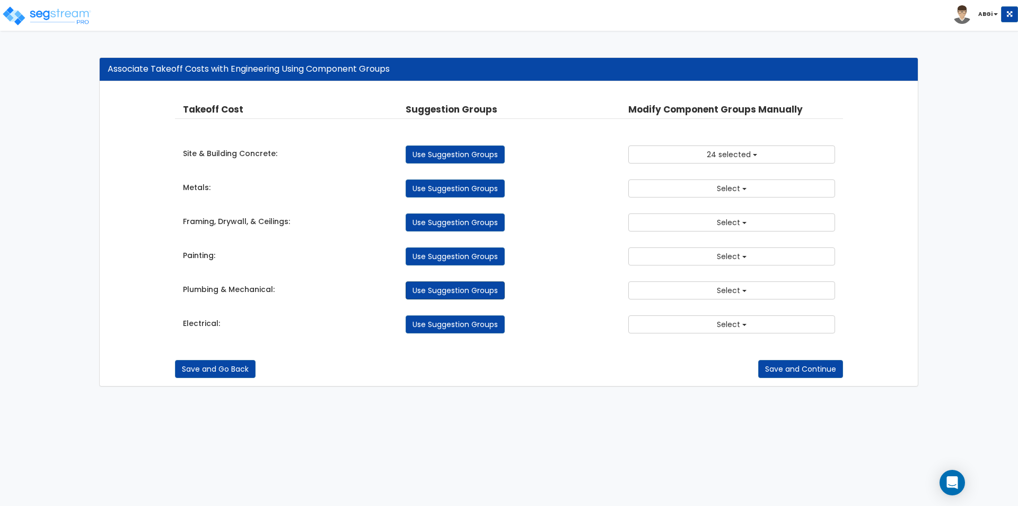
click at [483, 293] on link "Use Suggestion Groups" at bounding box center [455, 290] width 99 height 18
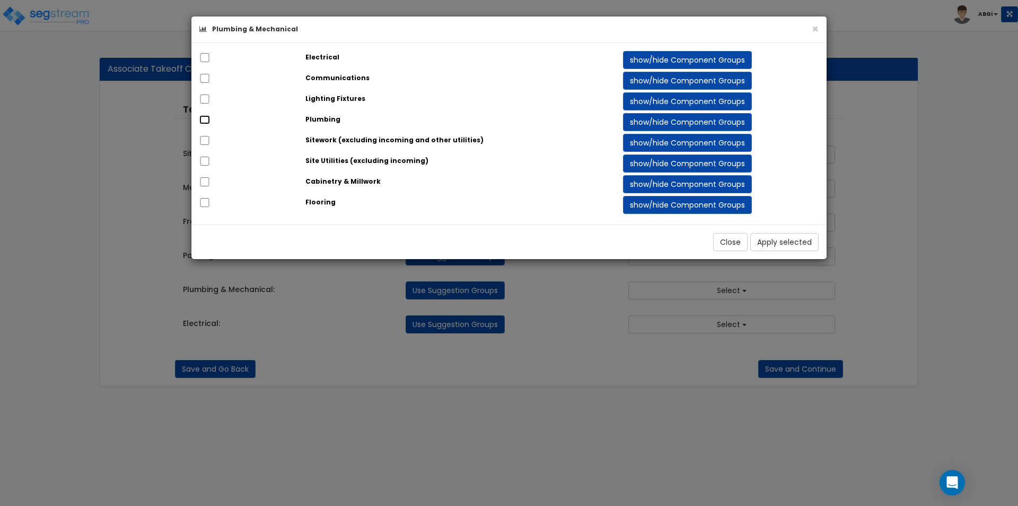
click at [208, 118] on input "checkbox" at bounding box center [204, 119] width 11 height 9
click at [764, 242] on button "Apply selected" at bounding box center [785, 242] width 68 height 18
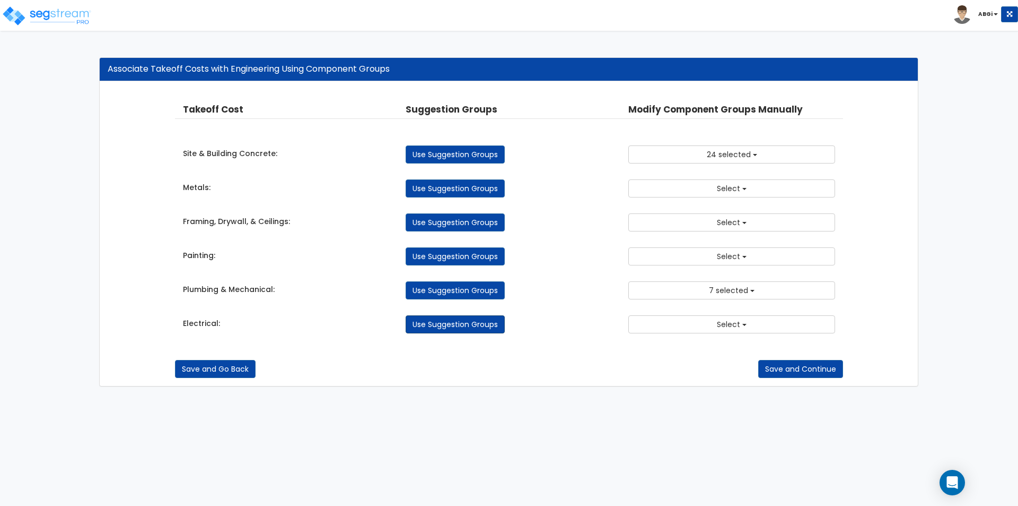
click at [460, 326] on link "Use Suggestion Groups" at bounding box center [455, 324] width 99 height 18
checkbox input "false"
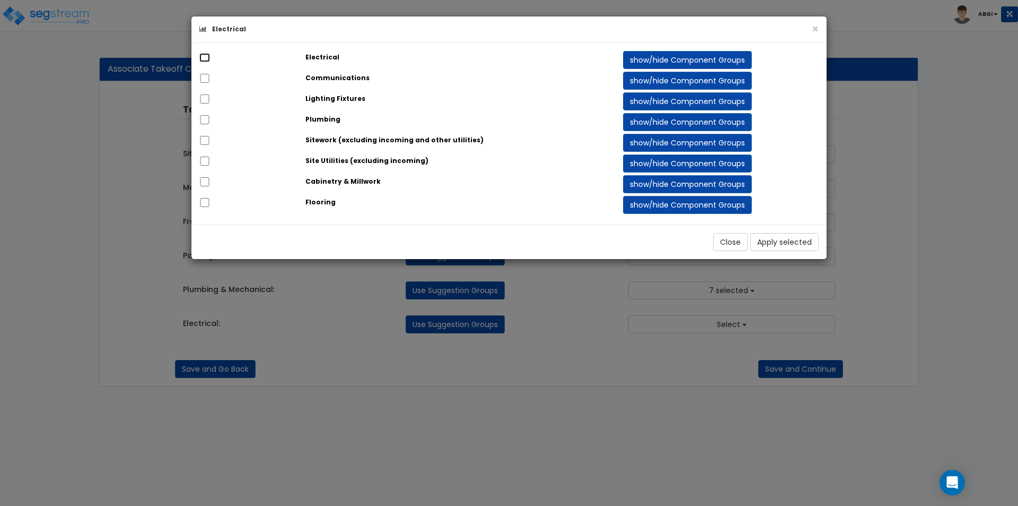
click at [205, 55] on input "checkbox" at bounding box center [204, 57] width 11 height 9
click at [766, 240] on button "Apply selected" at bounding box center [785, 242] width 68 height 18
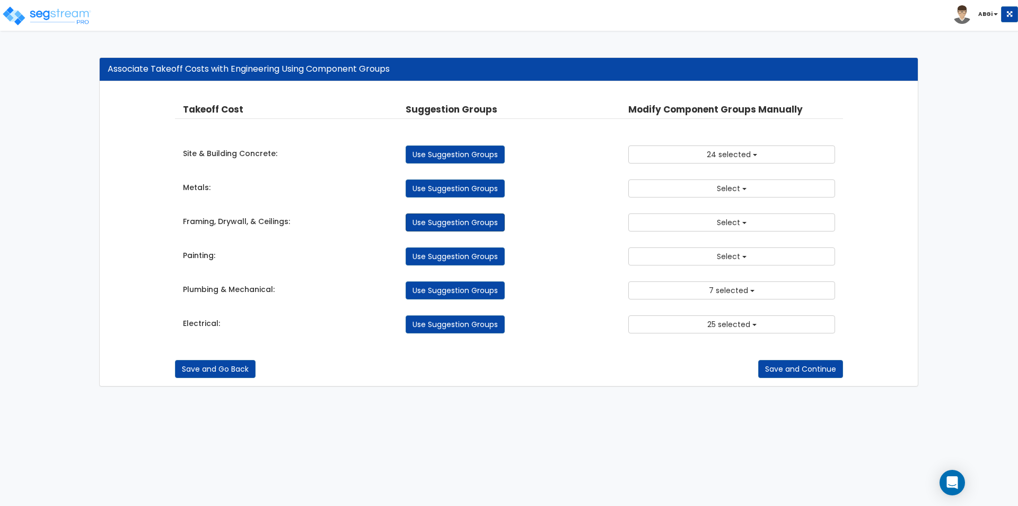
click at [460, 224] on link "Use Suggestion Groups" at bounding box center [455, 222] width 99 height 18
checkbox input "false"
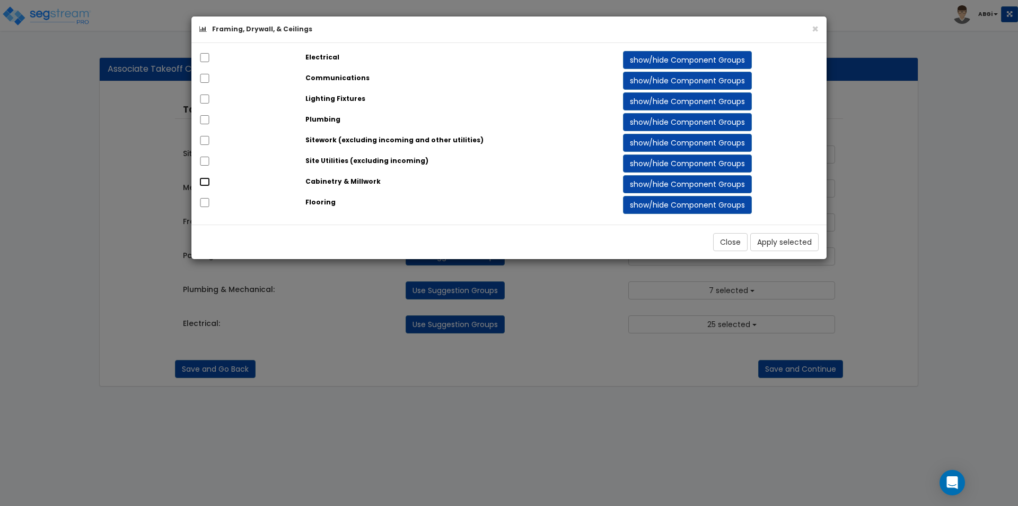
click at [204, 184] on input "checkbox" at bounding box center [204, 181] width 11 height 9
click at [764, 237] on button "Apply selected" at bounding box center [785, 242] width 68 height 18
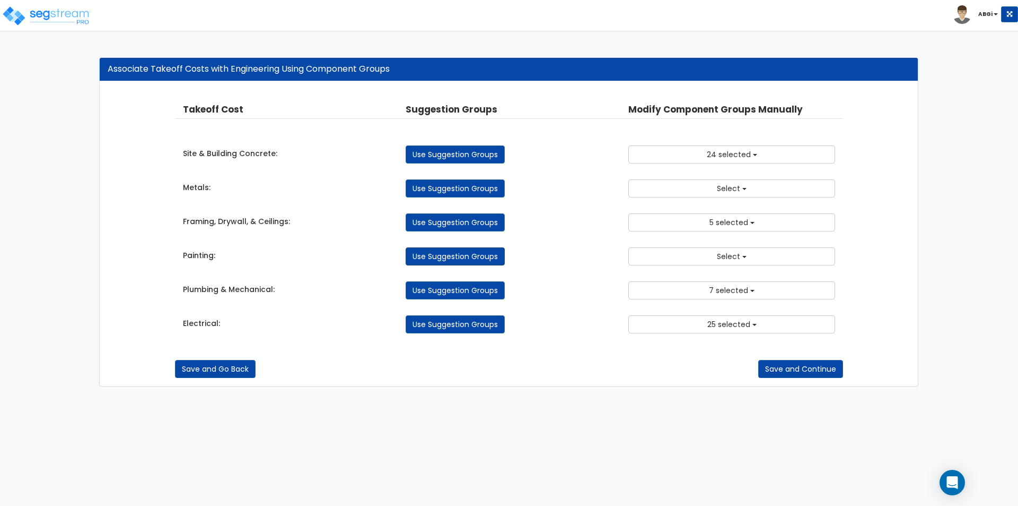
click at [461, 252] on link "Use Suggestion Groups" at bounding box center [455, 256] width 99 height 18
checkbox input "false"
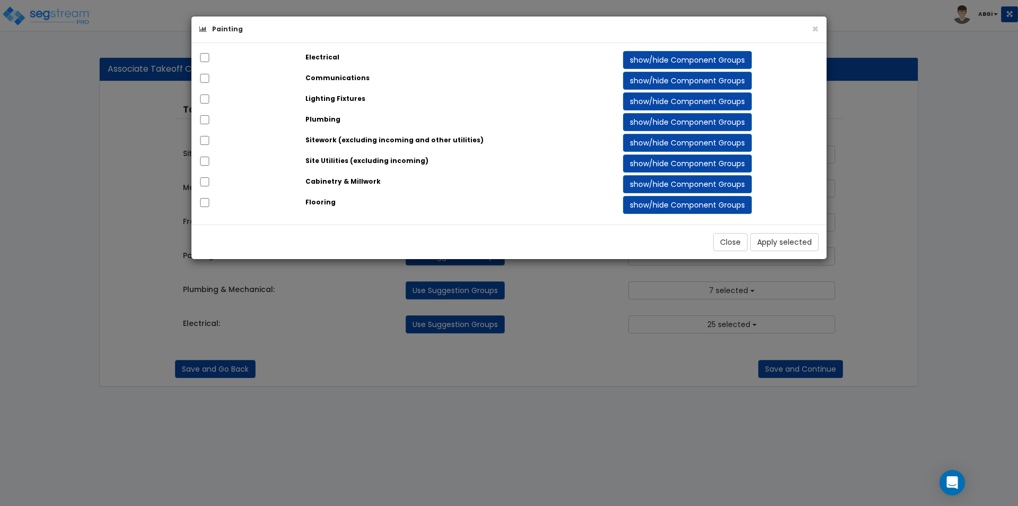
click at [426, 358] on div "× Painting Electrical show/hide Component Groups 145.00 150.00" at bounding box center [509, 253] width 1018 height 506
click at [429, 353] on div "× Painting Electrical show/hide Component Groups 145.00 150.00" at bounding box center [509, 253] width 1018 height 506
click at [742, 242] on button "Close" at bounding box center [730, 242] width 34 height 18
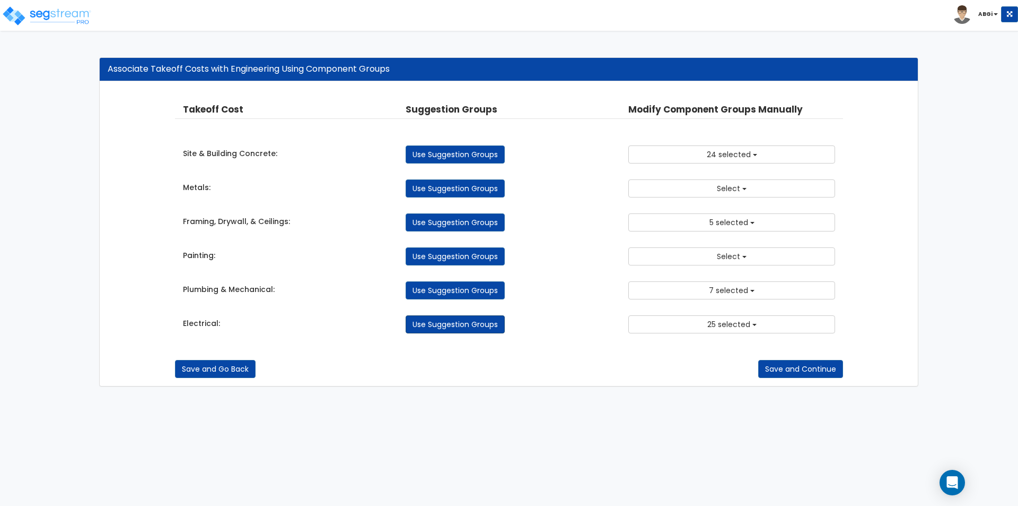
click at [486, 329] on link "Use Suggestion Groups" at bounding box center [455, 324] width 99 height 18
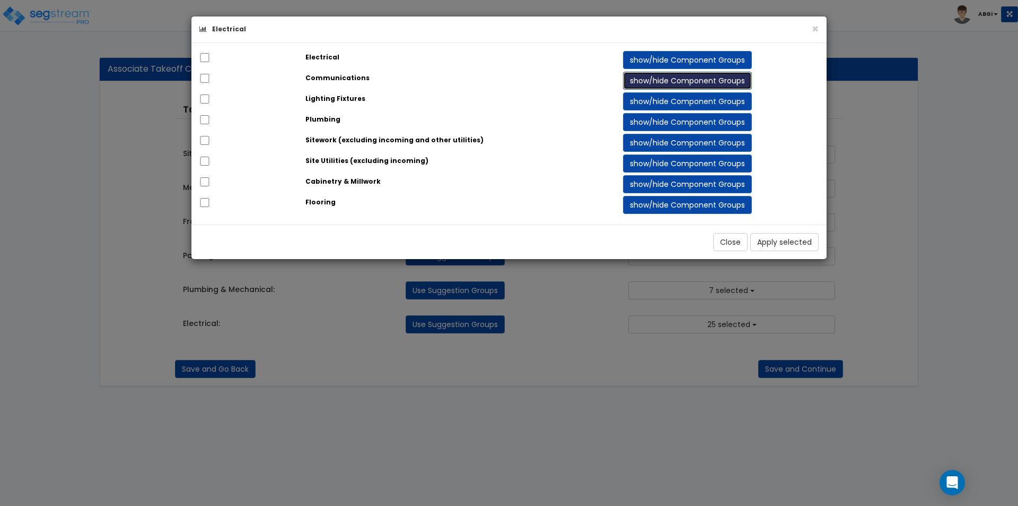
click at [648, 77] on button "show/hide Component Groups" at bounding box center [687, 81] width 129 height 18
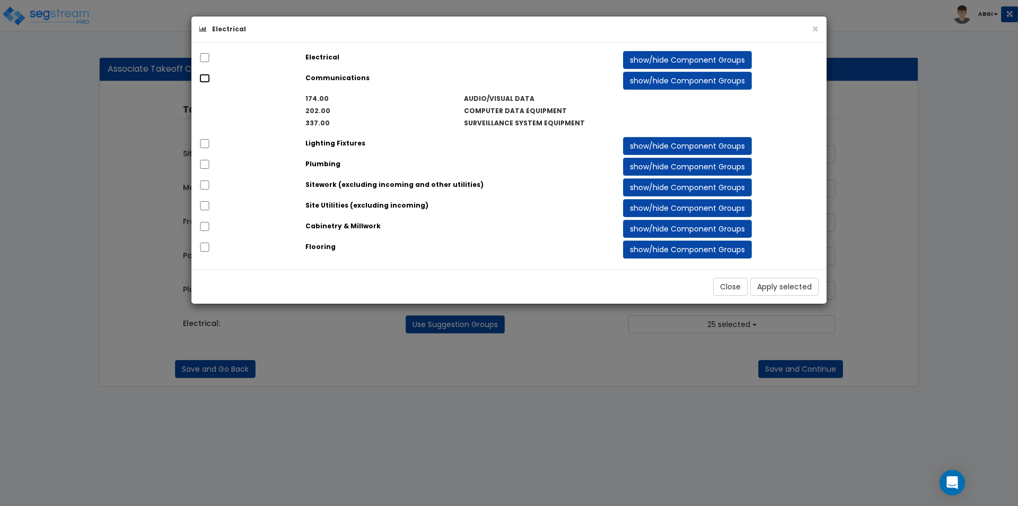
click at [208, 77] on input "checkbox" at bounding box center [204, 78] width 11 height 9
checkbox input "true"
click at [785, 283] on button "Apply selected" at bounding box center [785, 286] width 68 height 18
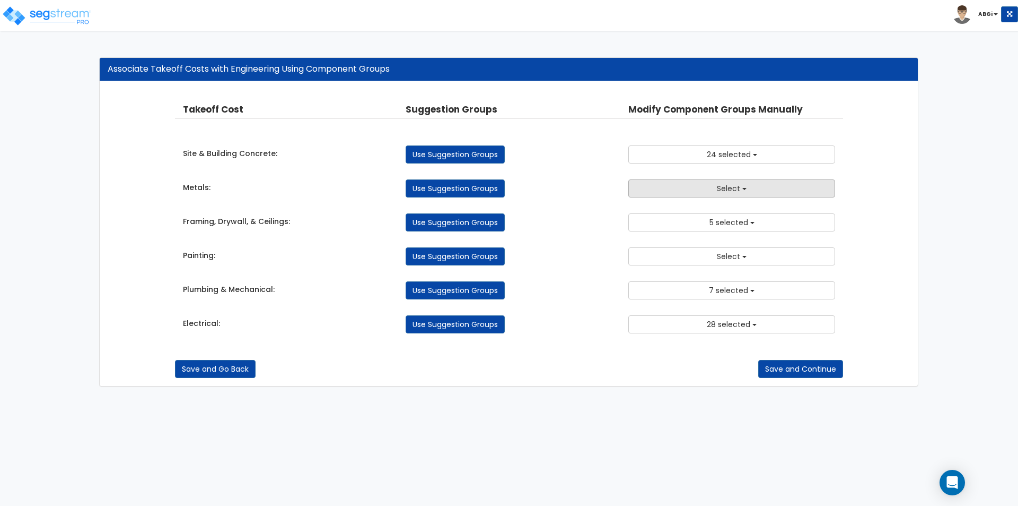
click at [731, 187] on span "Select" at bounding box center [728, 188] width 23 height 11
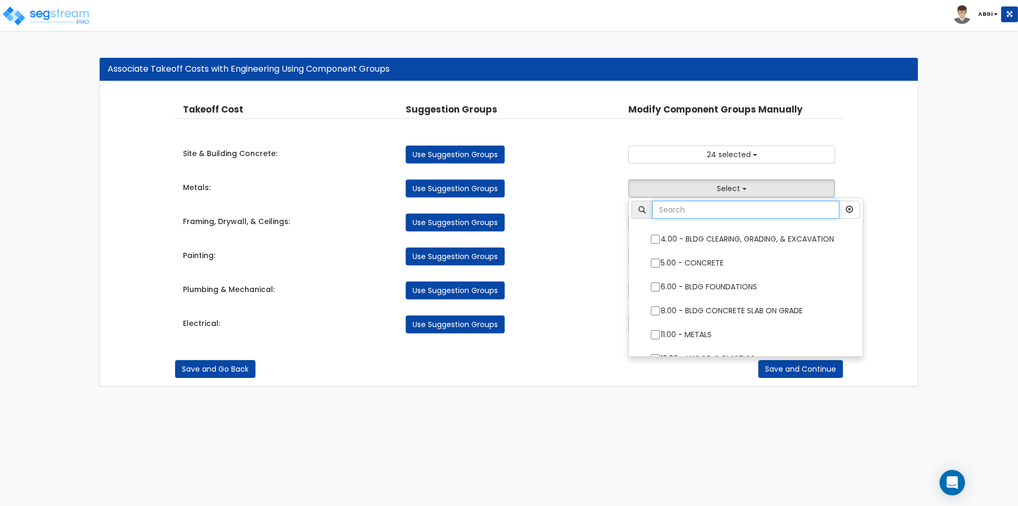
click at [721, 205] on input "text" at bounding box center [745, 210] width 187 height 18
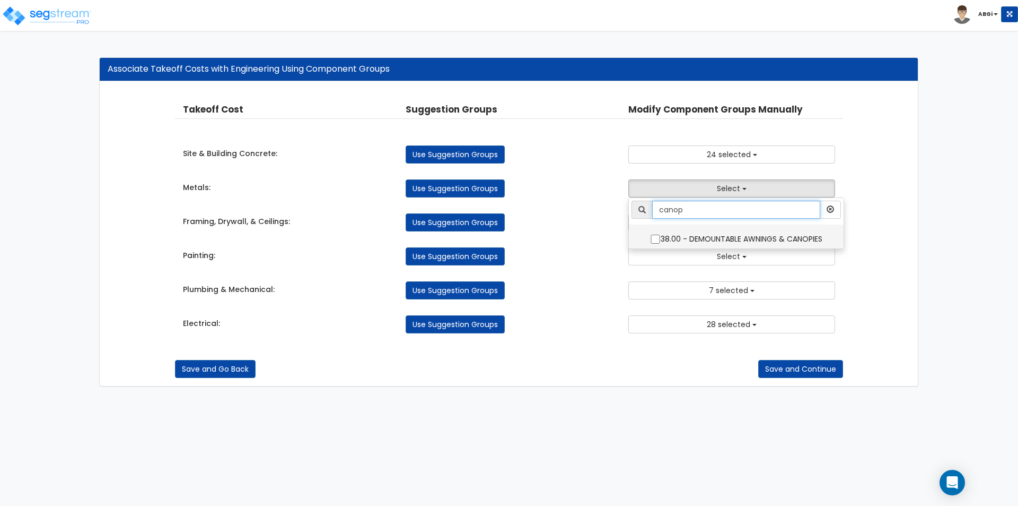
type input "canop"
click at [719, 234] on label "38.00 - DEMOUNTABLE AWNINGS & CANOPIES" at bounding box center [737, 237] width 194 height 24
click at [661, 234] on input "38.00 - DEMOUNTABLE AWNINGS & CANOPIES" at bounding box center [655, 238] width 11 height 9
checkbox input "true"
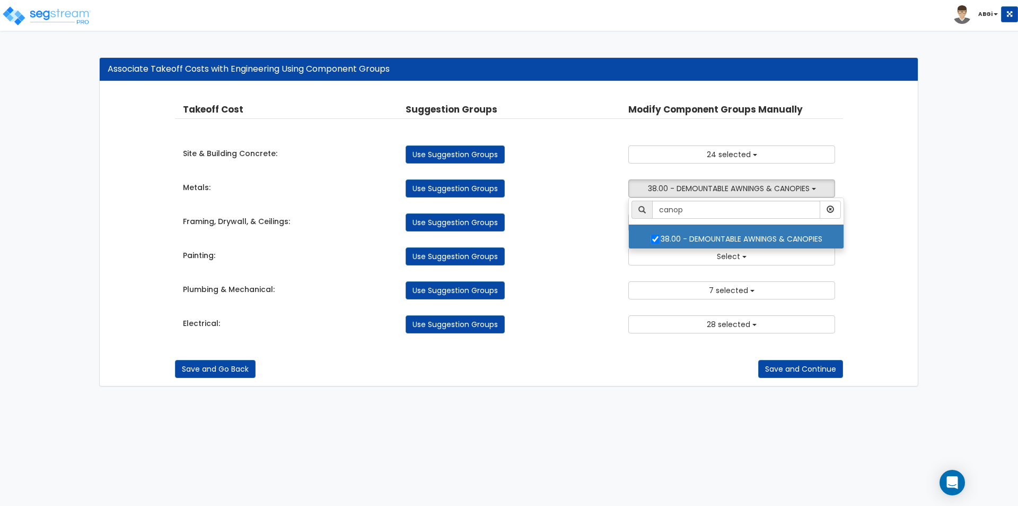
click at [586, 242] on div "Painting: Use Suggestion Groups 4.00 - BLDG CLEARING, GRADING, & EXCAVATION 5.0…" at bounding box center [509, 253] width 669 height 23
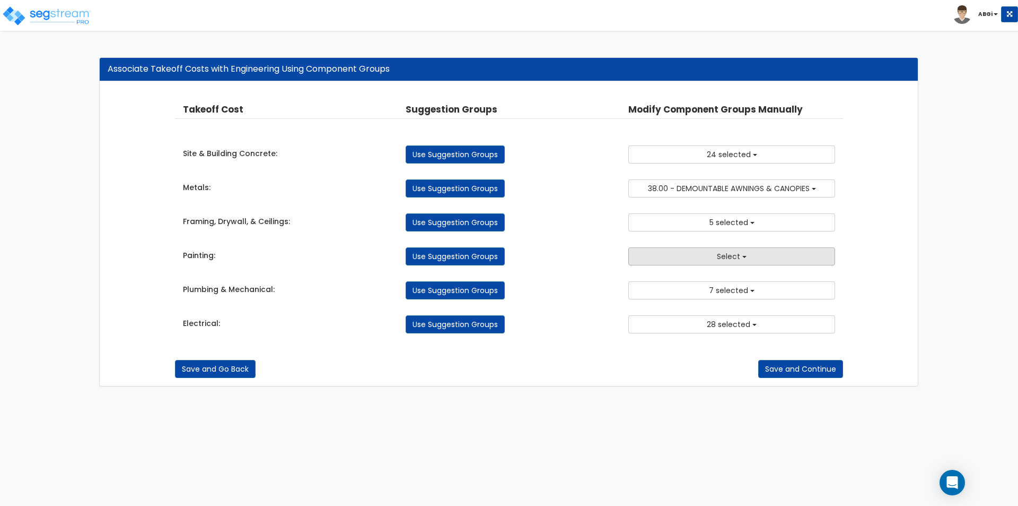
click at [731, 256] on span "Select" at bounding box center [728, 256] width 23 height 11
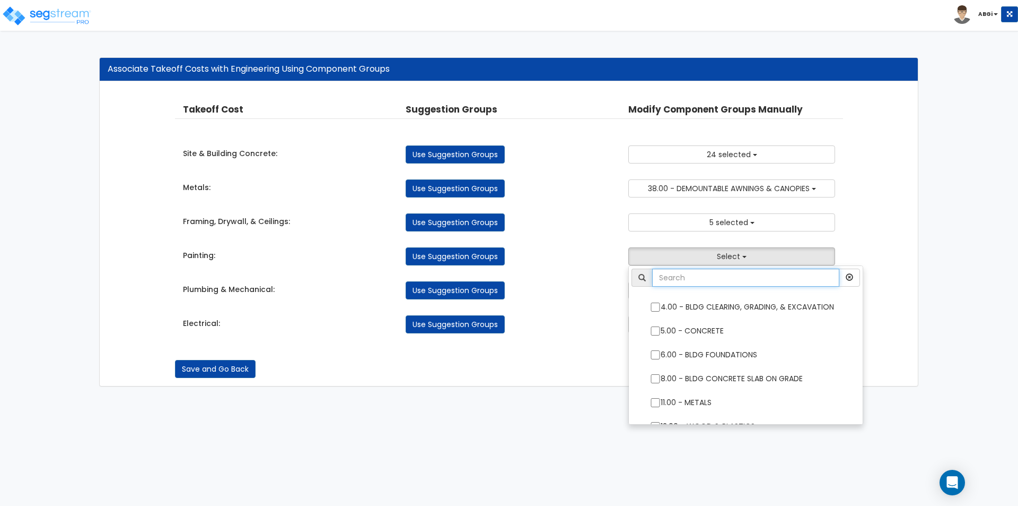
click at [735, 276] on input "text" at bounding box center [745, 277] width 187 height 18
type input "wall"
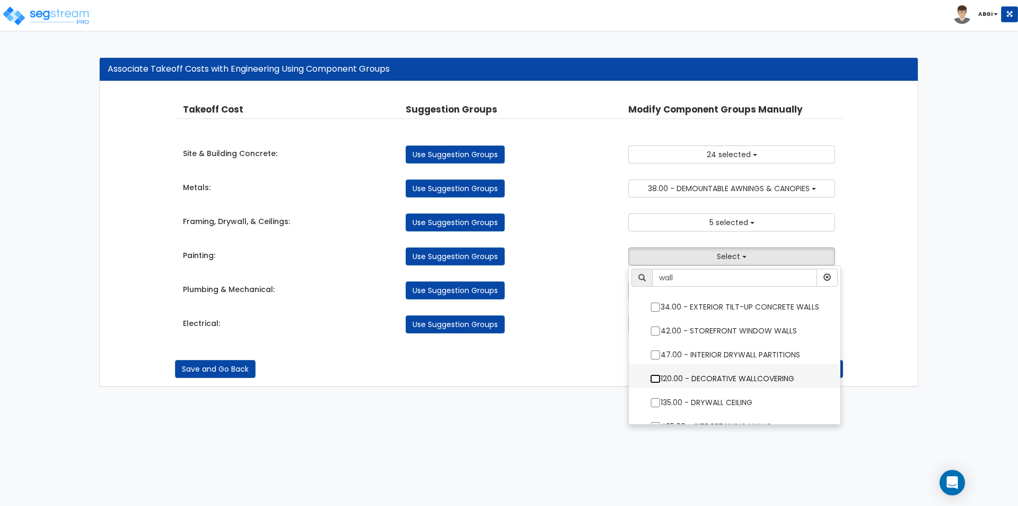
click at [654, 379] on input "120.00 - DECORATIVE WALLCOVERING" at bounding box center [655, 378] width 11 height 9
checkbox input "true"
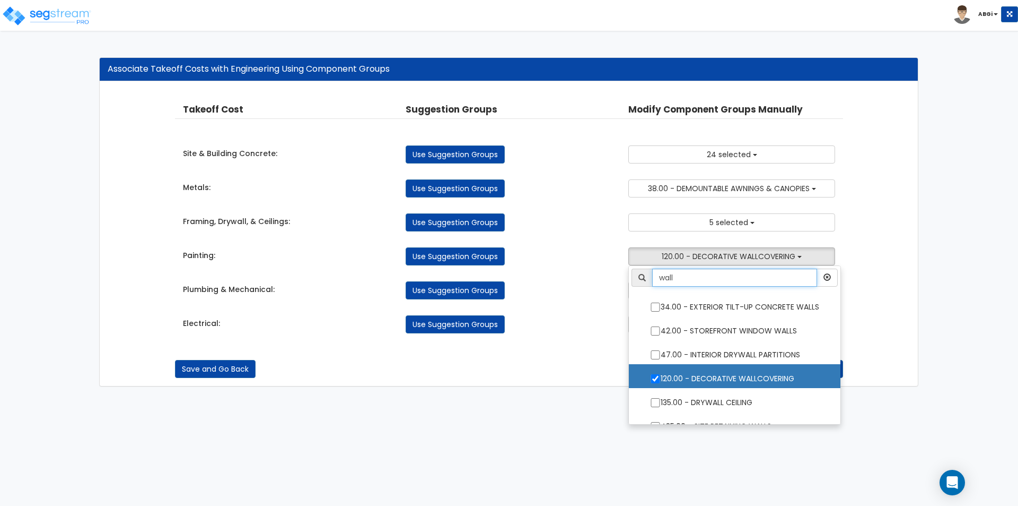
click at [722, 280] on input "wall" at bounding box center [734, 277] width 165 height 18
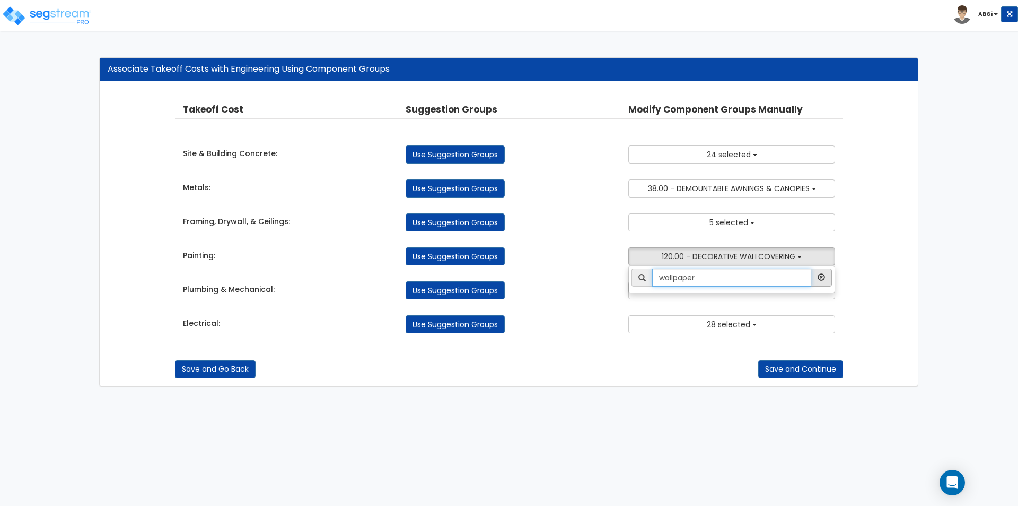
type input "wallpaper"
click at [823, 275] on icon "button" at bounding box center [821, 276] width 7 height 7
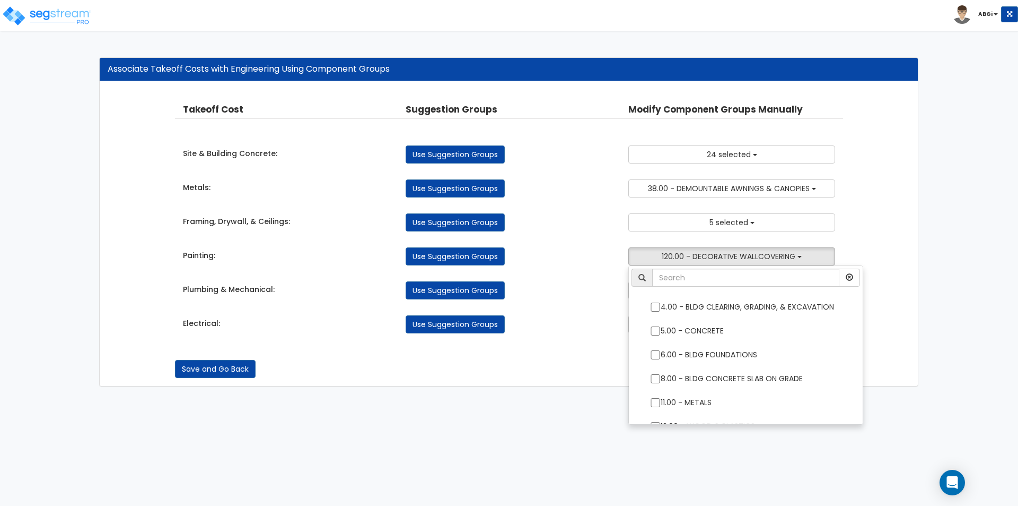
click at [884, 295] on div "Takeoff Cost Suggestion Groups Modify Component Groups Manually Site & Building…" at bounding box center [509, 234] width 818 height 304
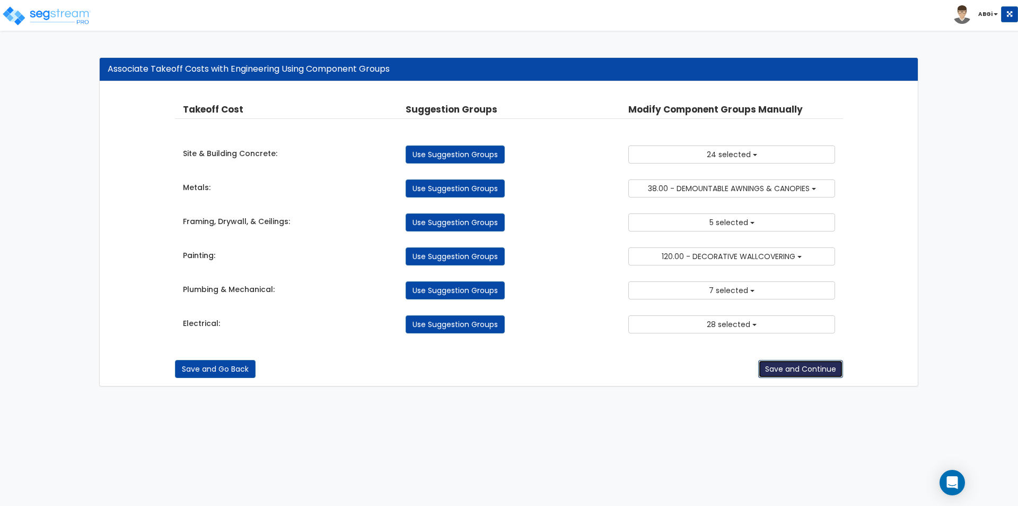
click at [799, 371] on button "Save and Continue" at bounding box center [801, 369] width 85 height 18
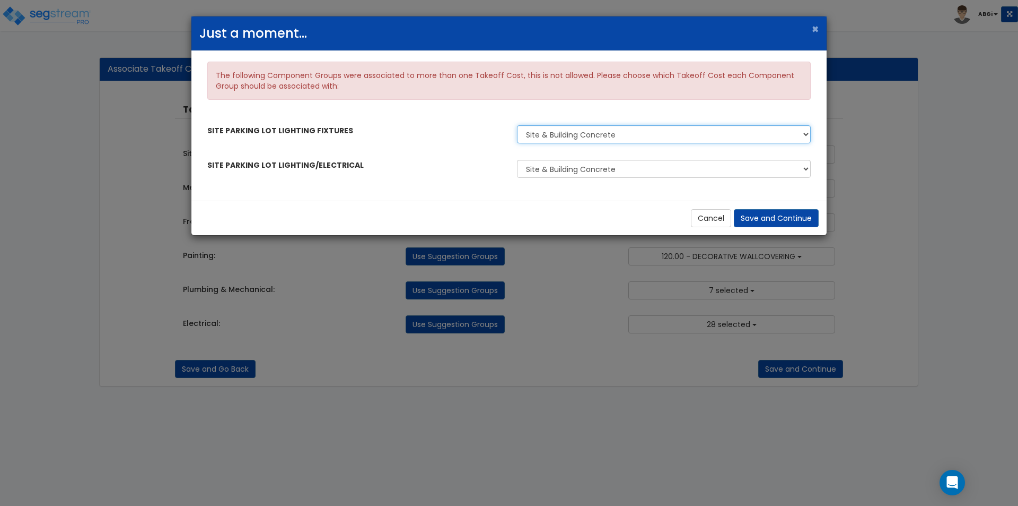
click at [655, 137] on select "Site & Building Concrete Electrical" at bounding box center [664, 134] width 294 height 18
select select "38293906"
click at [517, 125] on select "Site & Building Concrete Electrical" at bounding box center [664, 134] width 294 height 18
click at [765, 215] on button "Save and Continue" at bounding box center [776, 218] width 85 height 18
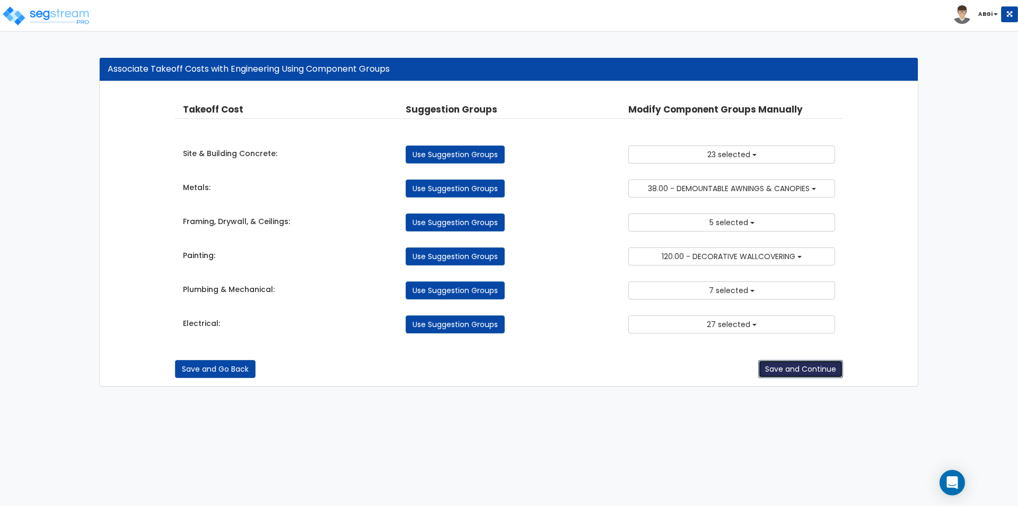
click at [799, 367] on button "Save and Continue" at bounding box center [801, 369] width 85 height 18
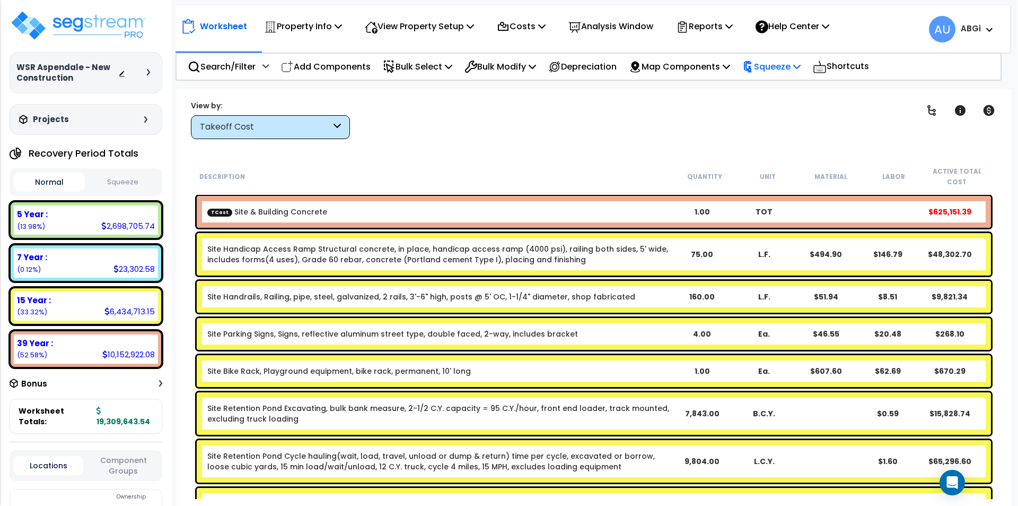
click at [801, 66] on p "Squeeze" at bounding box center [772, 66] width 58 height 14
click at [782, 86] on link "Squeeze" at bounding box center [789, 90] width 105 height 21
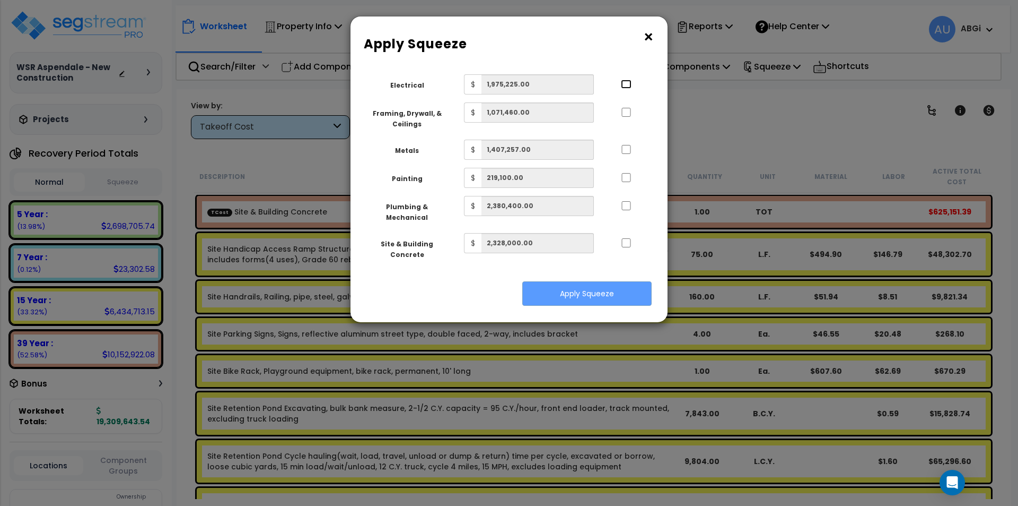
click at [627, 82] on input "..." at bounding box center [626, 84] width 11 height 9
checkbox input "true"
click at [624, 207] on input "..." at bounding box center [626, 205] width 11 height 9
checkbox input "true"
click at [628, 238] on input "..." at bounding box center [626, 242] width 11 height 9
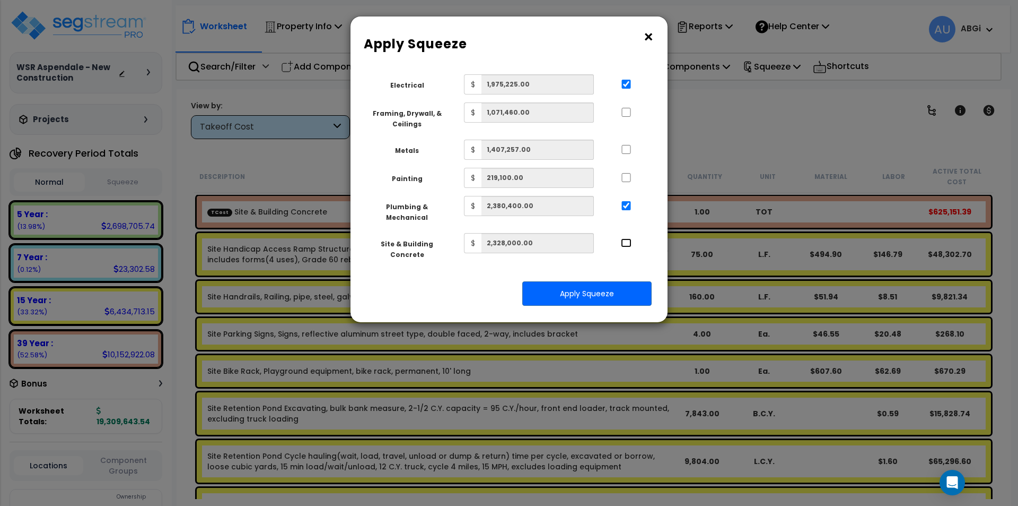
checkbox input "true"
click at [589, 281] on button "Apply Squeeze" at bounding box center [586, 293] width 129 height 24
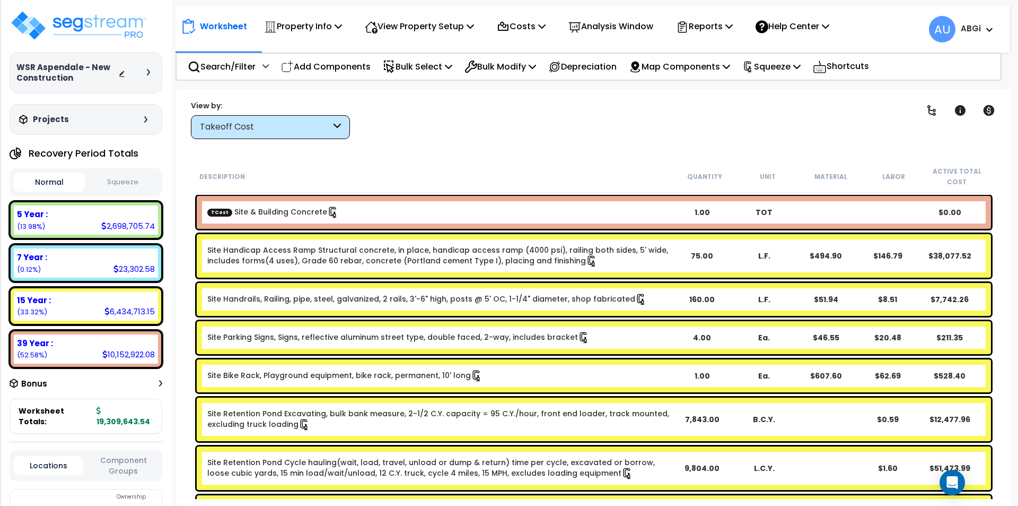
click at [509, 160] on div "Description Quantity Unit Material Labor Active Total Cost" at bounding box center [594, 176] width 800 height 33
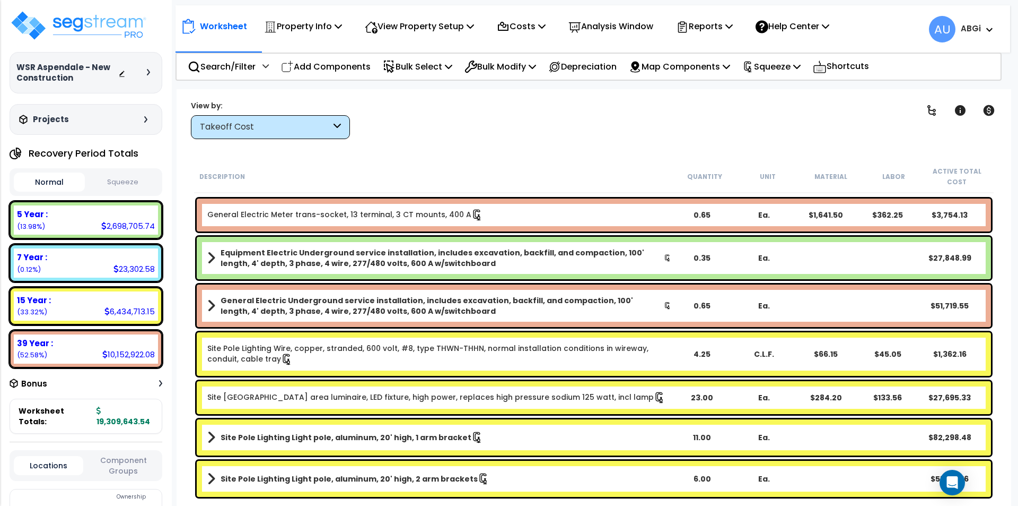
scroll to position [47, 0]
click at [794, 66] on p "Squeeze" at bounding box center [772, 66] width 58 height 14
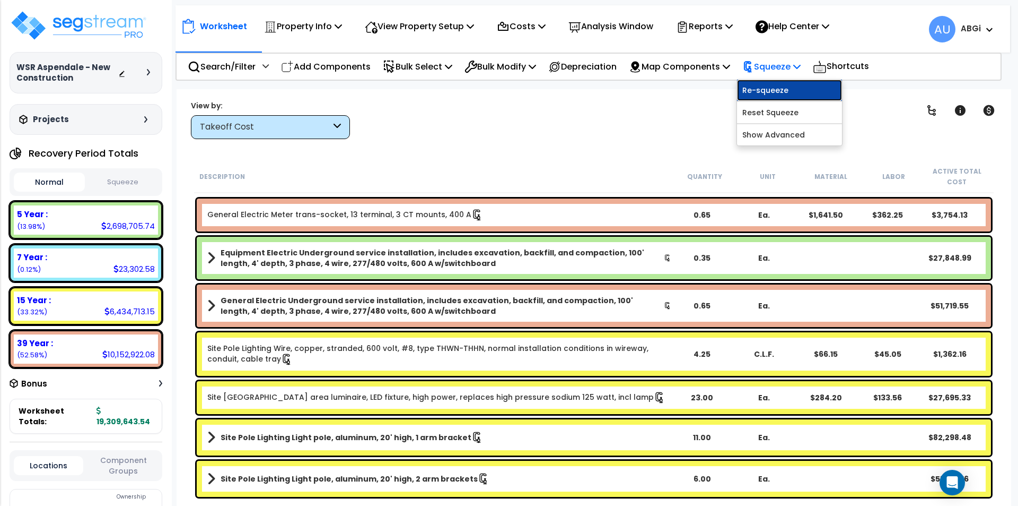
click at [786, 90] on link "Re-squeeze" at bounding box center [789, 90] width 105 height 21
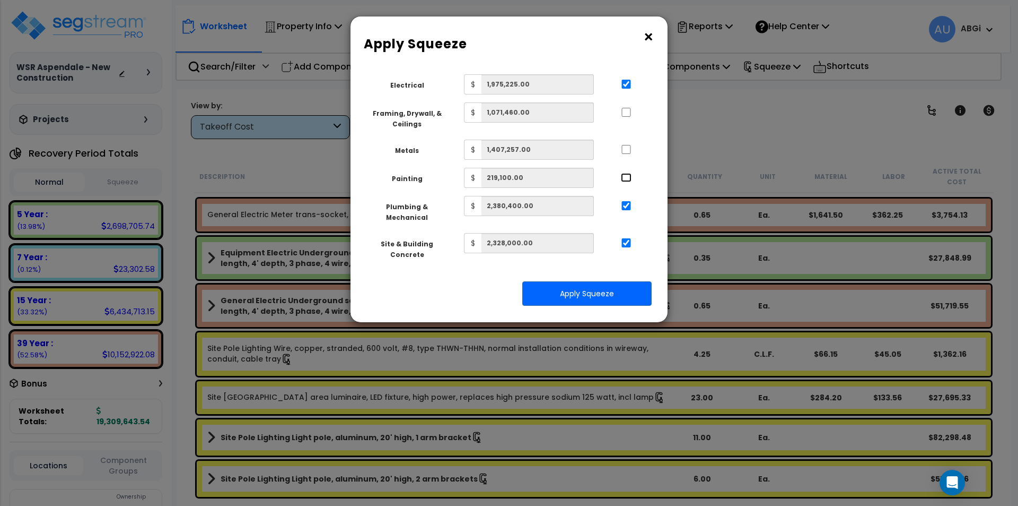
click at [626, 176] on input "..." at bounding box center [626, 177] width 11 height 9
checkbox input "true"
click at [627, 153] on input "..." at bounding box center [626, 149] width 11 height 9
checkbox input "true"
click at [630, 111] on input "..." at bounding box center [626, 112] width 11 height 9
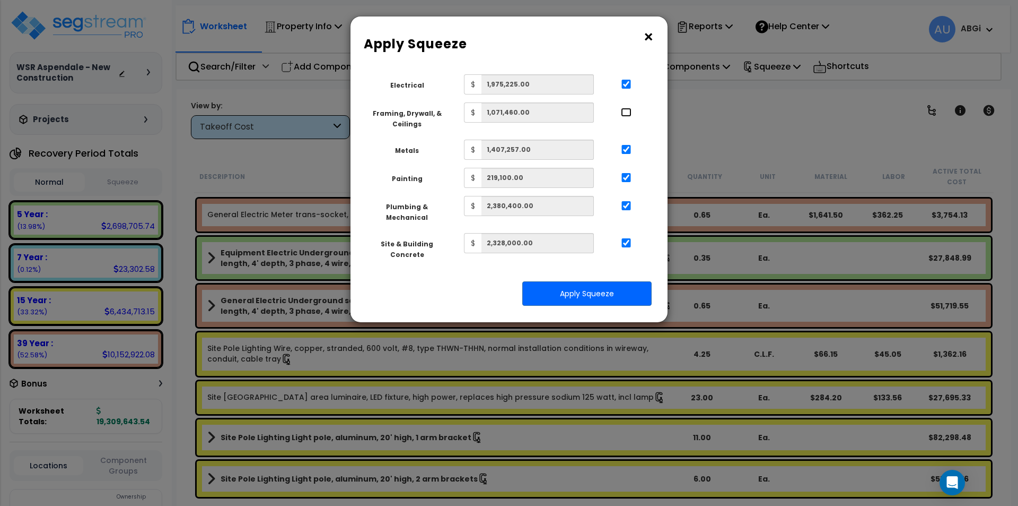
checkbox input "true"
click at [594, 281] on button "Apply Squeeze" at bounding box center [586, 293] width 129 height 24
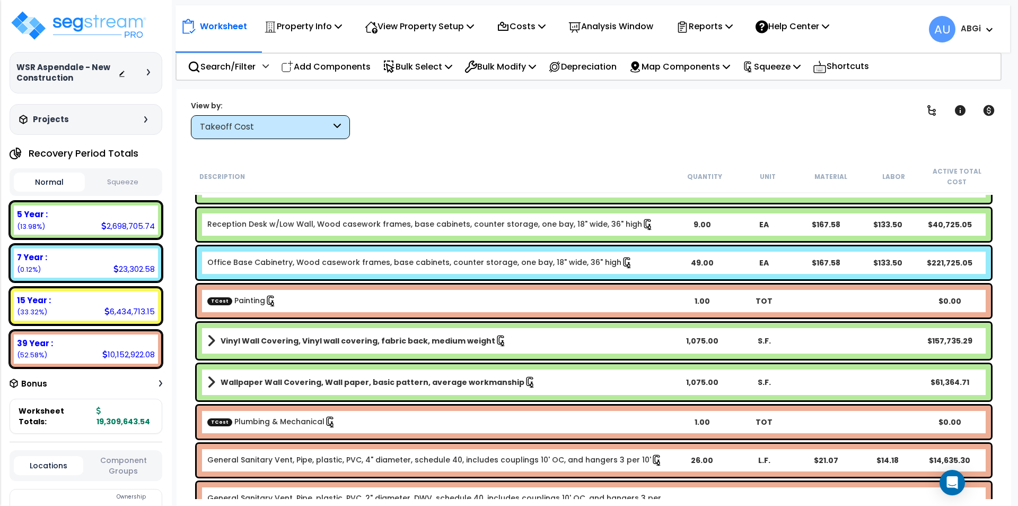
scroll to position [1963, 0]
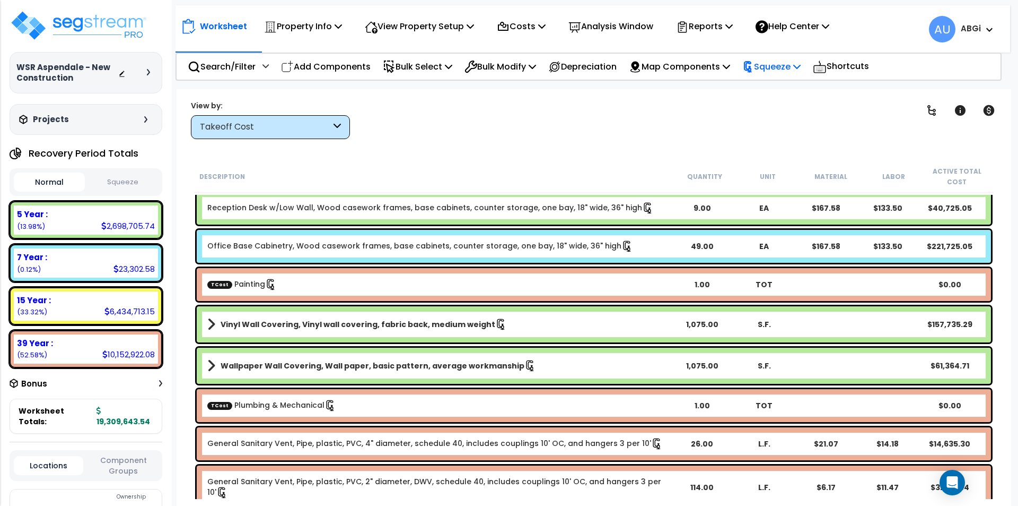
click at [801, 71] on p "Squeeze" at bounding box center [772, 66] width 58 height 14
click at [785, 88] on link "Re-squeeze" at bounding box center [789, 90] width 105 height 21
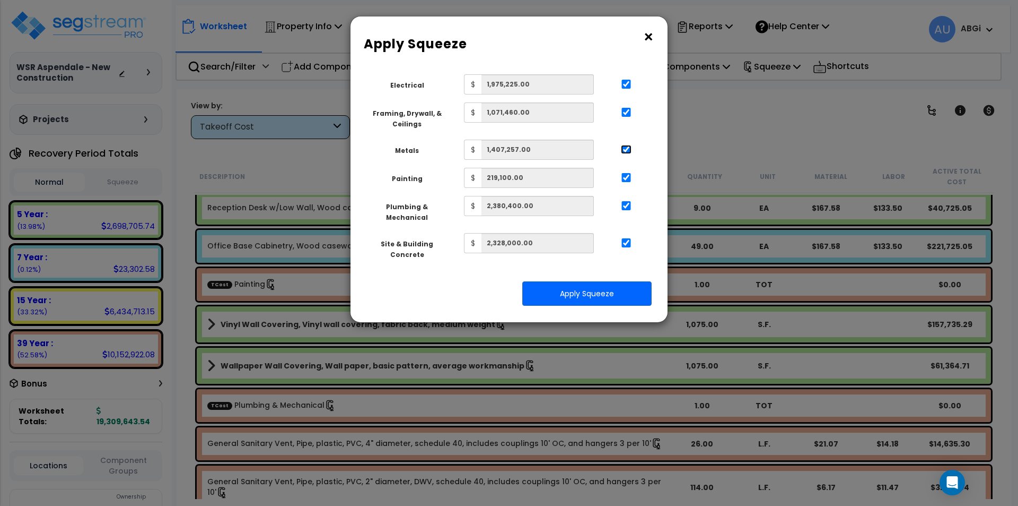
click at [629, 150] on input "..." at bounding box center [626, 149] width 11 height 9
checkbox input "false"
click at [629, 113] on input "..." at bounding box center [626, 112] width 11 height 9
checkbox input "false"
click at [626, 174] on input "..." at bounding box center [626, 177] width 11 height 9
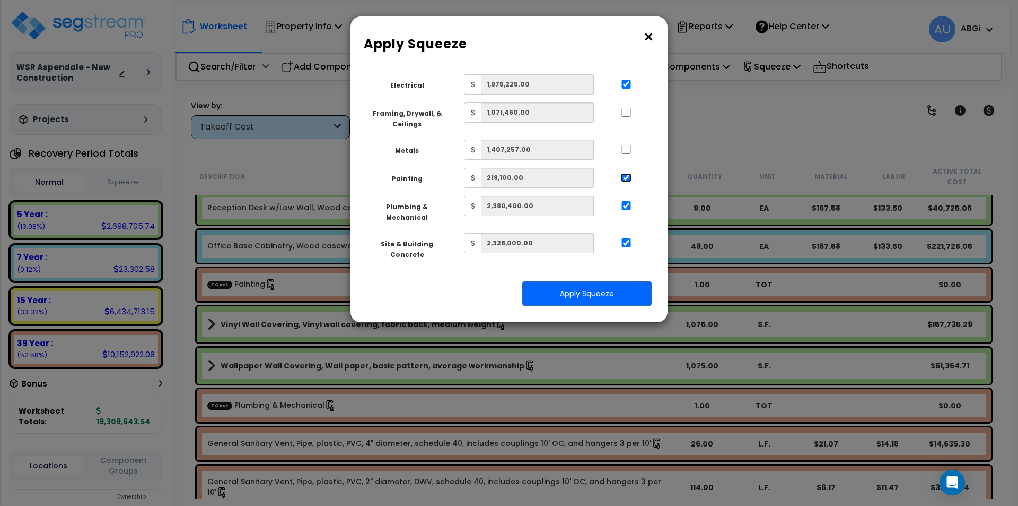
checkbox input "false"
click at [584, 281] on button "Apply Squeeze" at bounding box center [586, 293] width 129 height 24
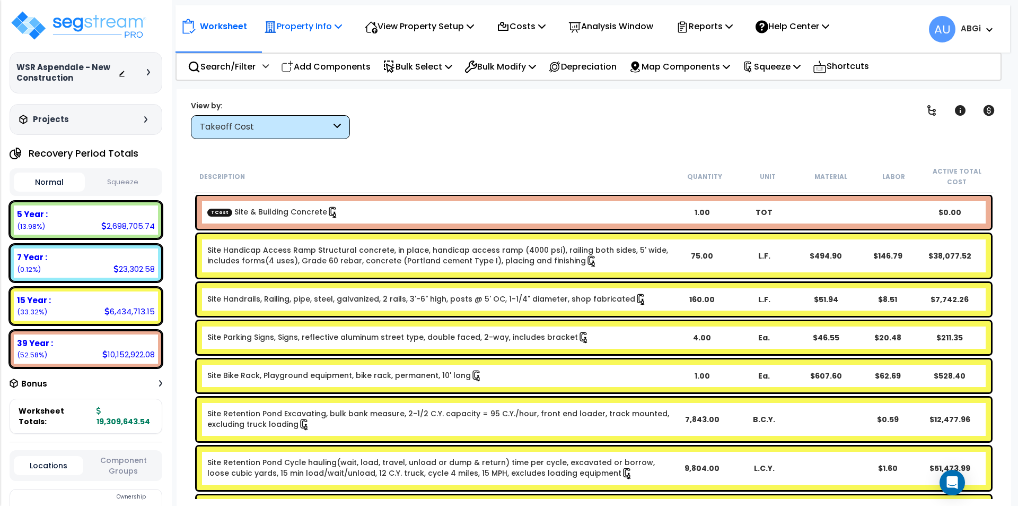
click at [347, 26] on div "Property Info Property Setup Add Property Unit Template property Clone property" at bounding box center [303, 26] width 90 height 25
click at [337, 29] on icon at bounding box center [338, 26] width 7 height 8
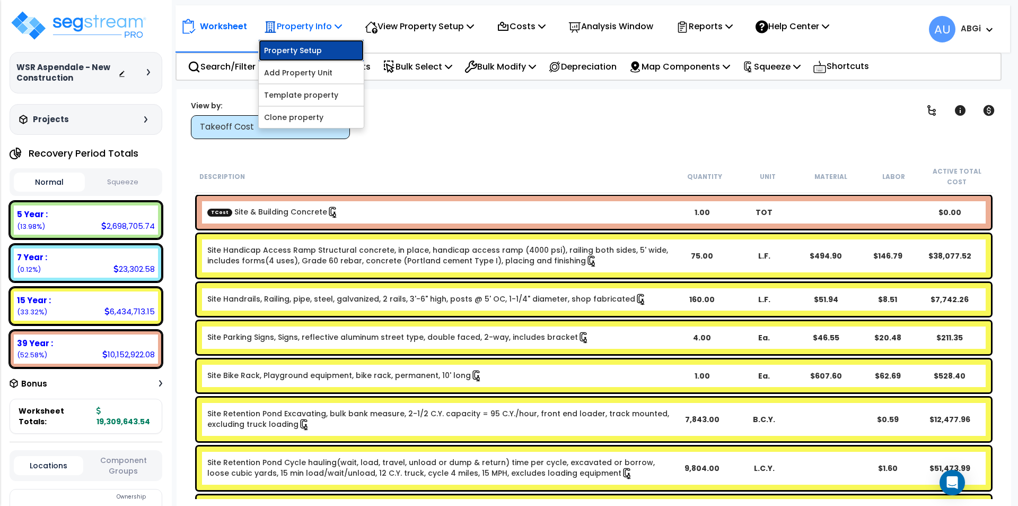
click at [307, 44] on link "Property Setup" at bounding box center [311, 50] width 105 height 21
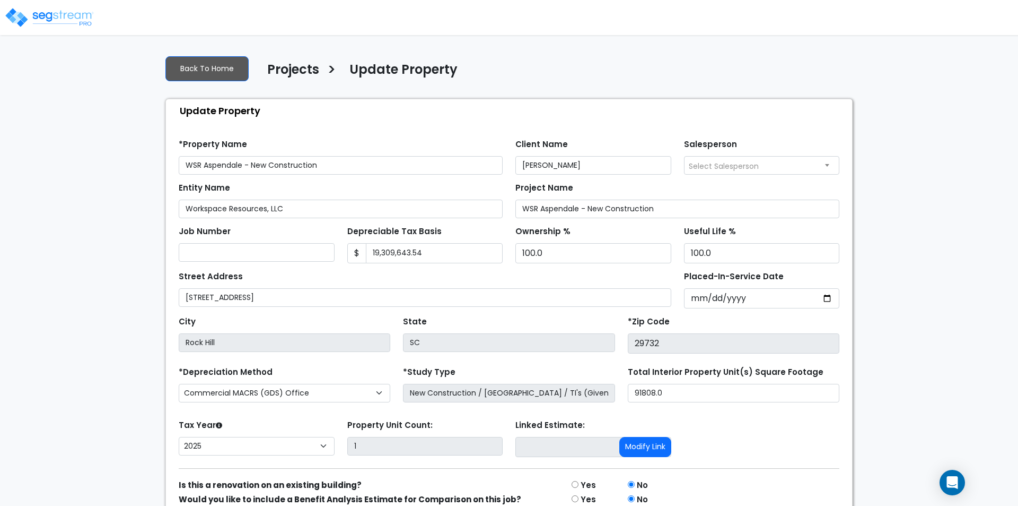
select select "2025"
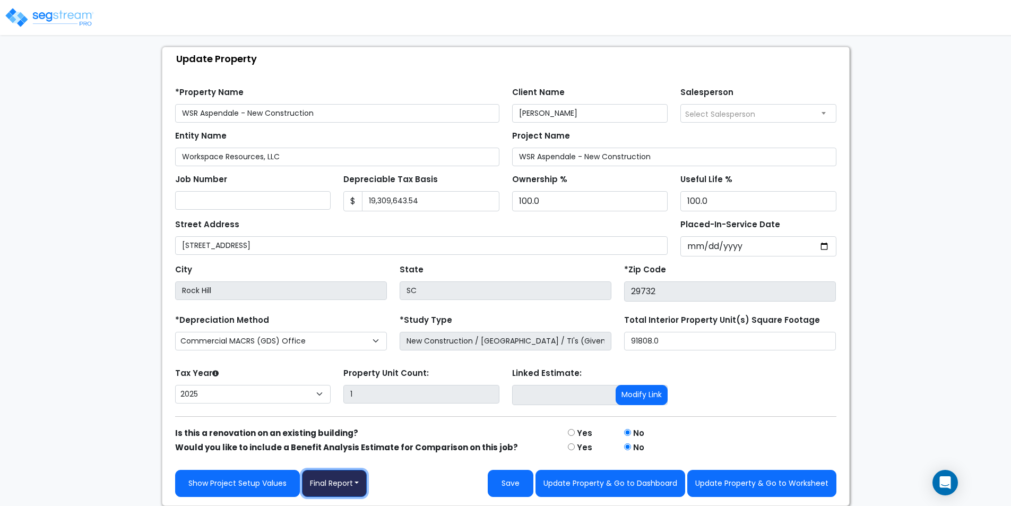
click at [355, 480] on button "Final Report" at bounding box center [334, 482] width 65 height 27
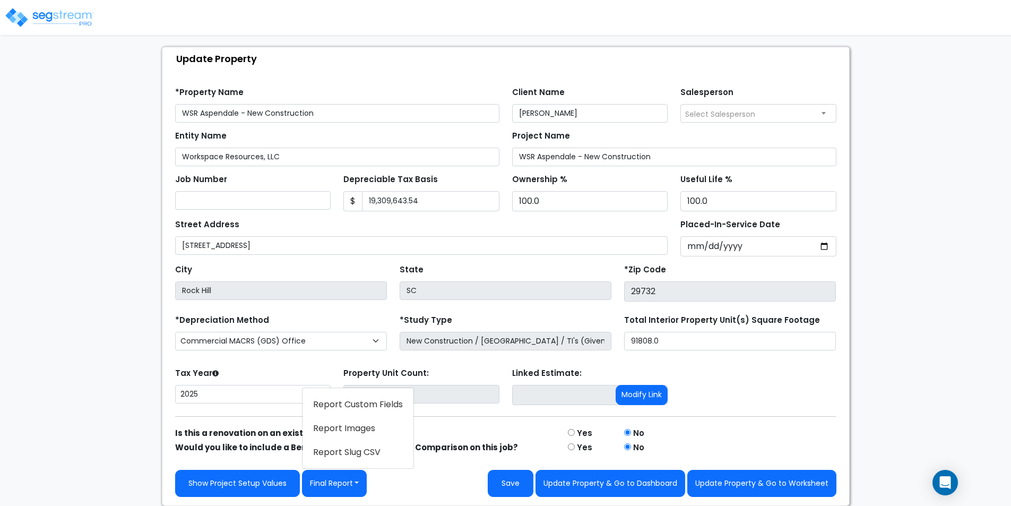
click at [355, 429] on link "Report Images" at bounding box center [357, 428] width 111 height 24
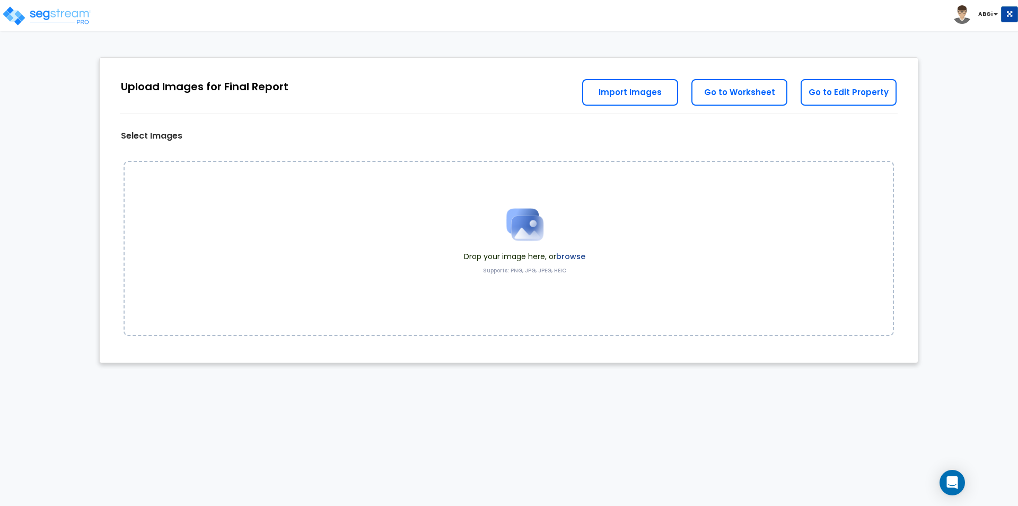
click at [516, 225] on img at bounding box center [525, 224] width 53 height 53
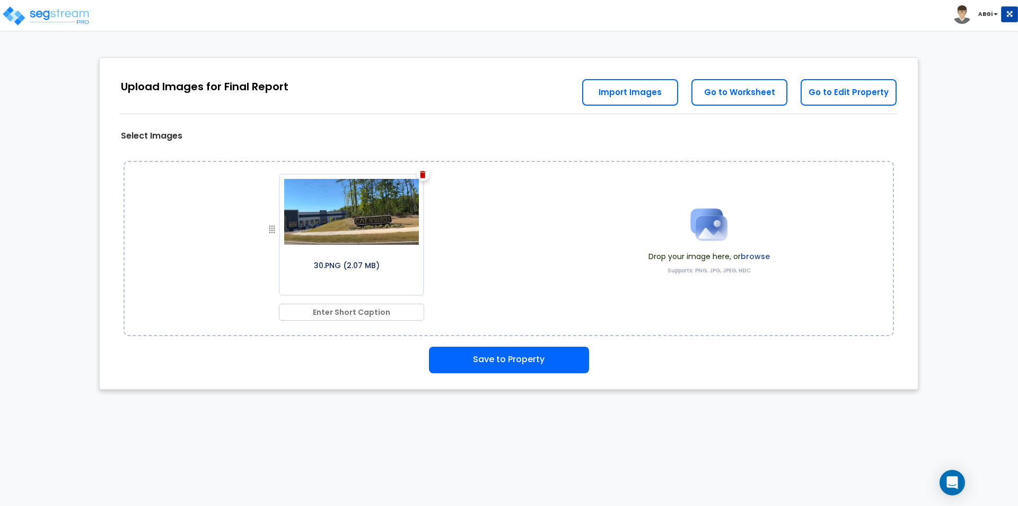
click at [690, 240] on img at bounding box center [709, 224] width 53 height 53
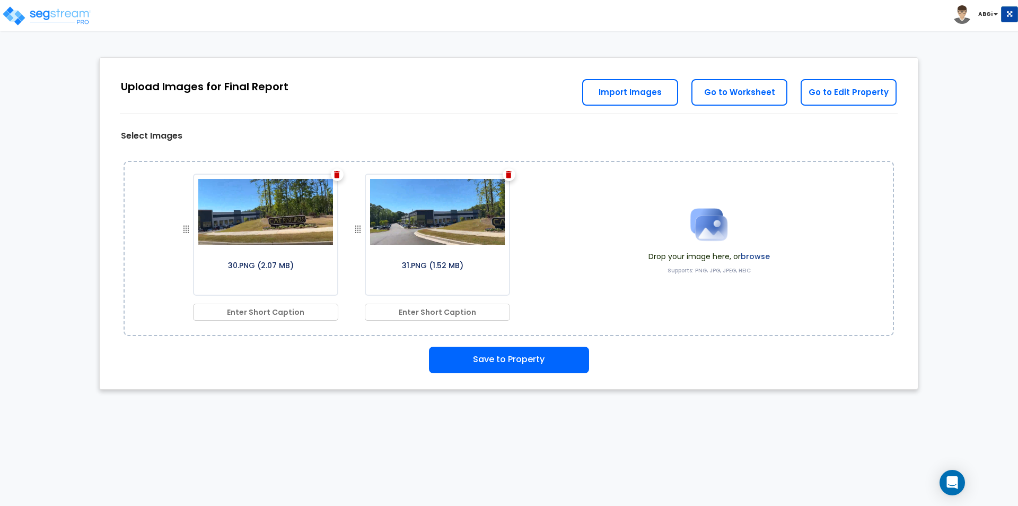
click at [717, 221] on img at bounding box center [709, 224] width 53 height 53
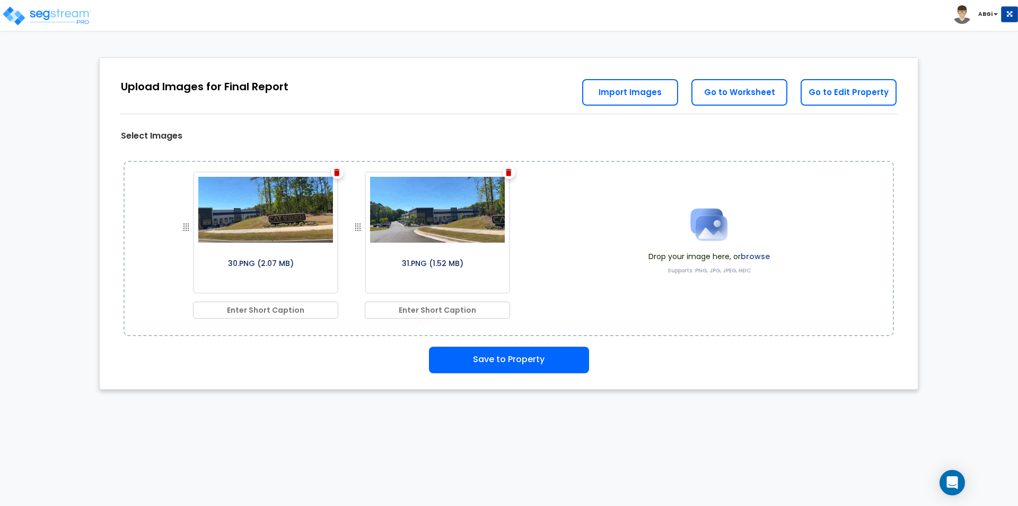
click at [692, 221] on img at bounding box center [709, 224] width 53 height 53
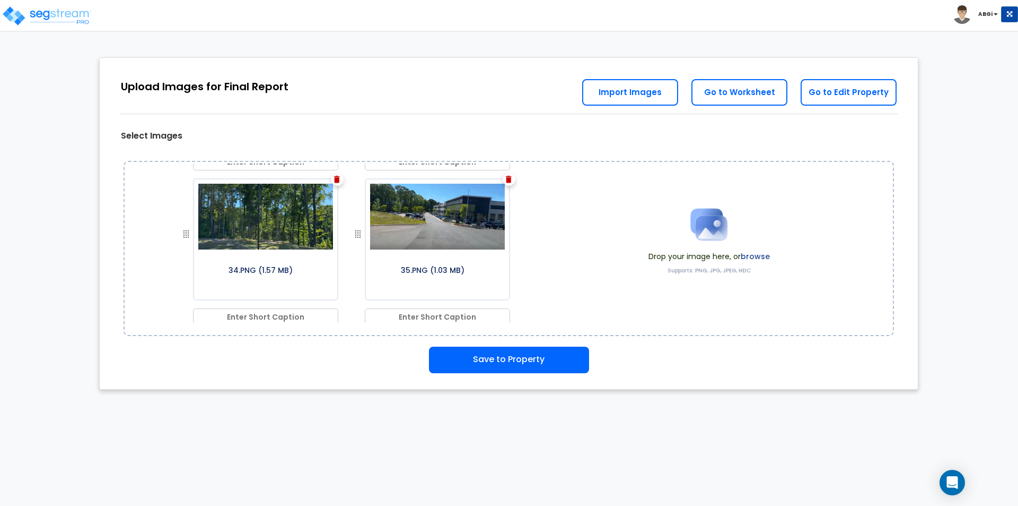
scroll to position [151, 0]
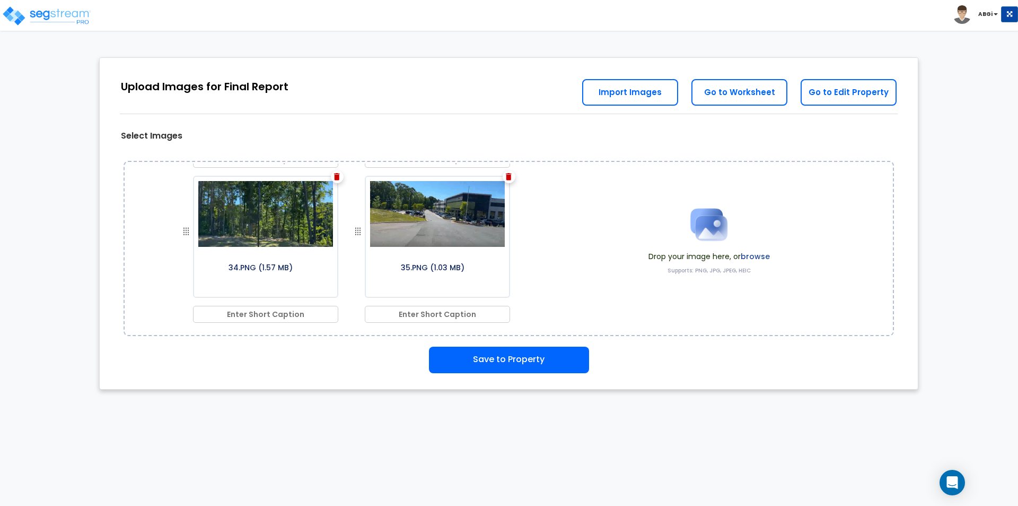
click at [700, 232] on img at bounding box center [709, 224] width 53 height 53
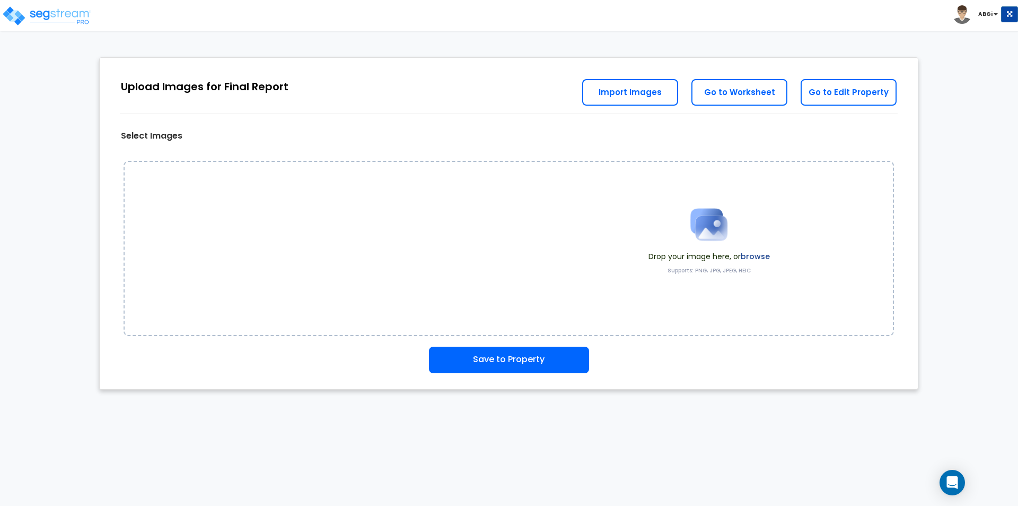
scroll to position [0, 0]
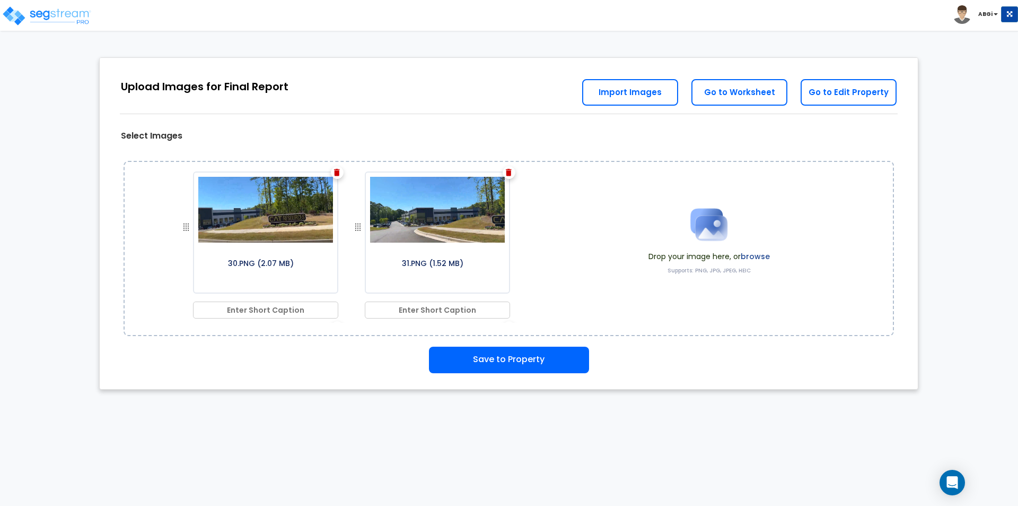
click at [693, 228] on img at bounding box center [709, 224] width 53 height 53
click at [698, 229] on img at bounding box center [709, 224] width 53 height 53
click at [708, 230] on img at bounding box center [709, 224] width 53 height 53
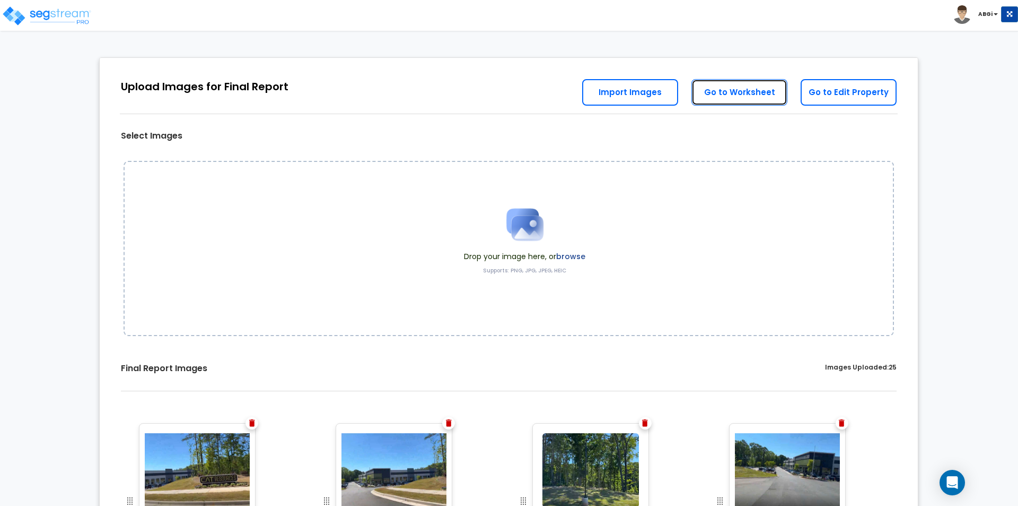
click at [740, 101] on link "Go to Worksheet" at bounding box center [740, 92] width 96 height 27
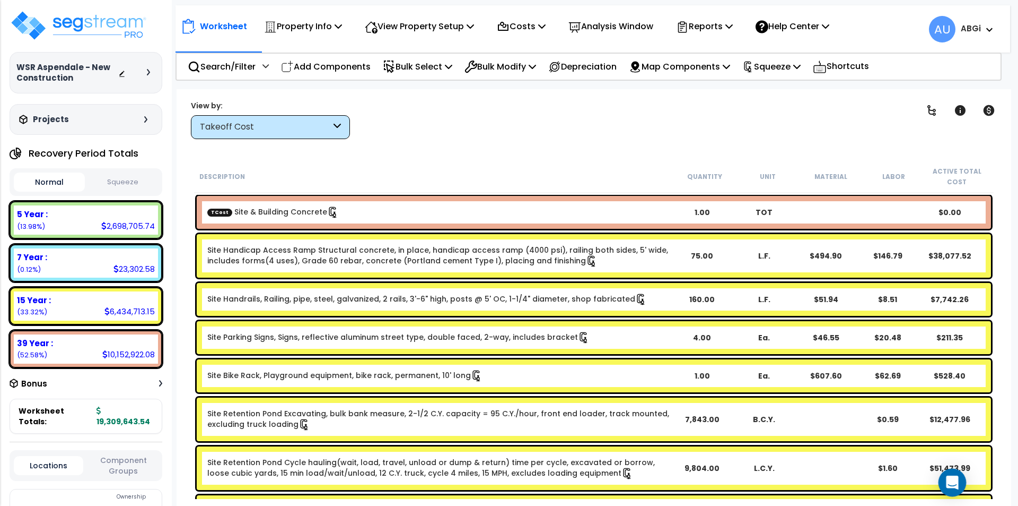
click at [953, 482] on icon "Open Intercom Messenger" at bounding box center [952, 482] width 12 height 14
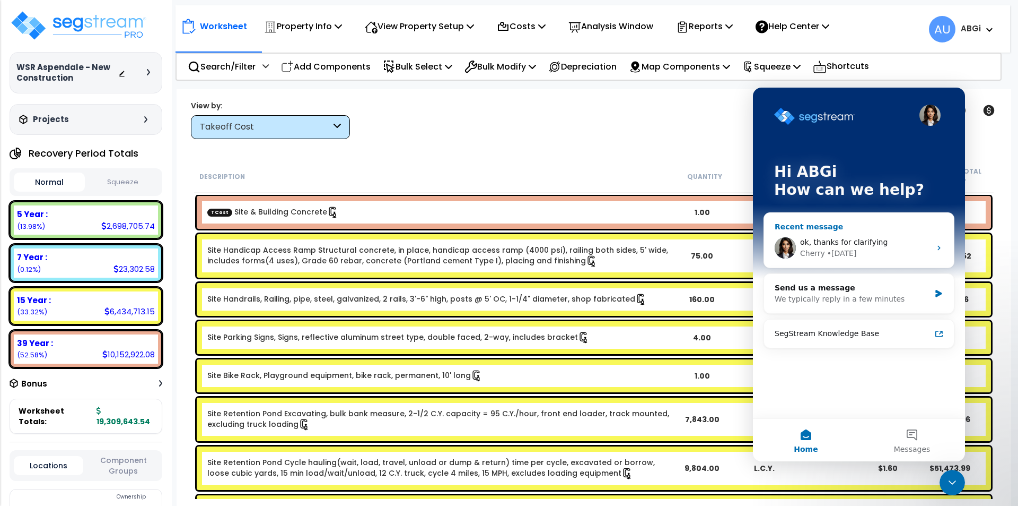
click at [884, 234] on div "ok, thanks for clarifying Cherry • [DATE]" at bounding box center [859, 247] width 190 height 39
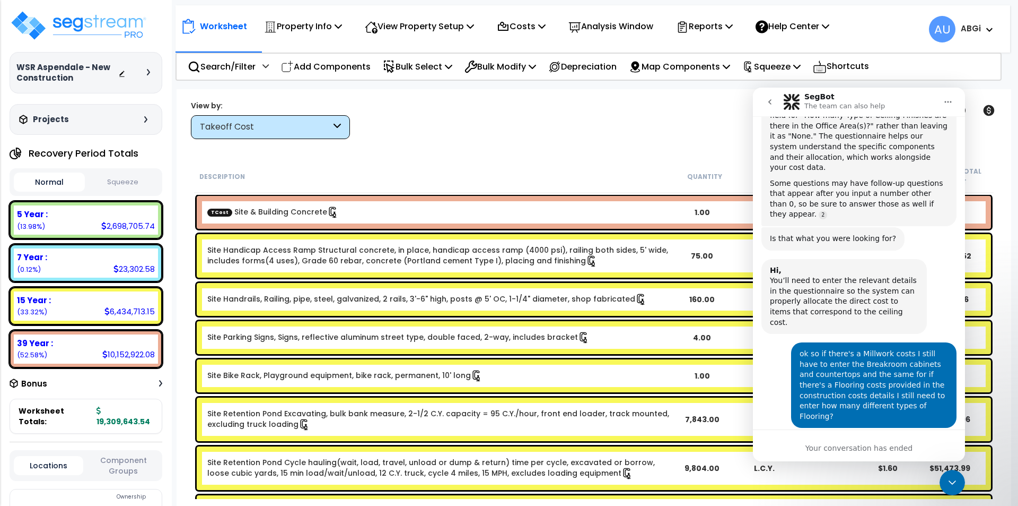
scroll to position [656, 0]
click at [843, 443] on div "Your conversation has ended" at bounding box center [859, 447] width 212 height 11
click at [864, 443] on div "Your conversation has ended" at bounding box center [859, 447] width 212 height 11
click at [769, 101] on icon "go back" at bounding box center [770, 102] width 8 height 8
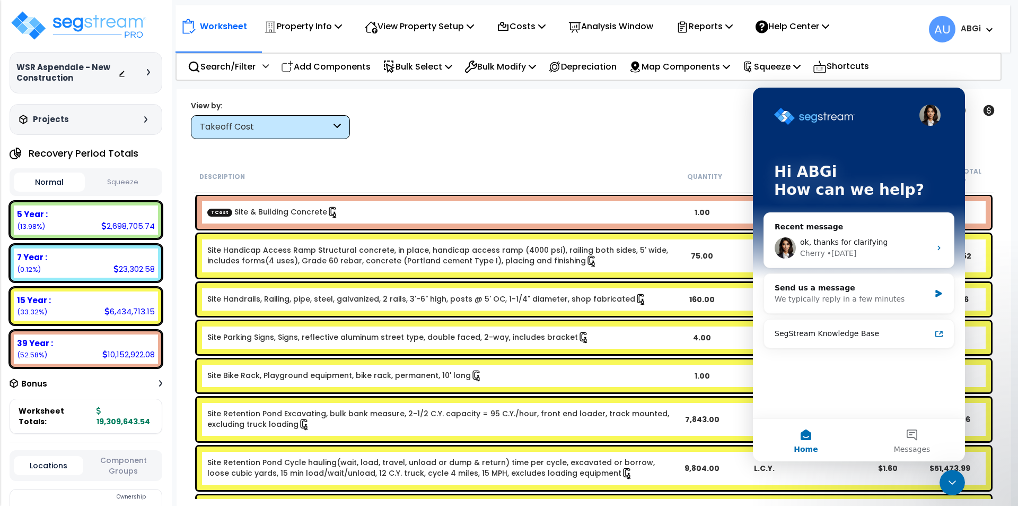
scroll to position [0, 0]
click at [917, 284] on div "Send us a message" at bounding box center [852, 287] width 155 height 11
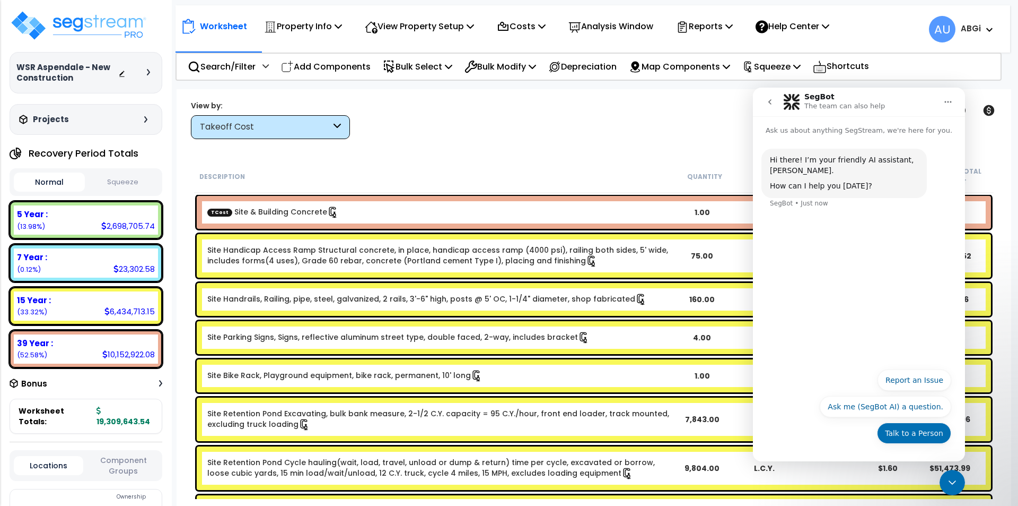
click at [926, 431] on button "Talk to a Person" at bounding box center [914, 432] width 74 height 21
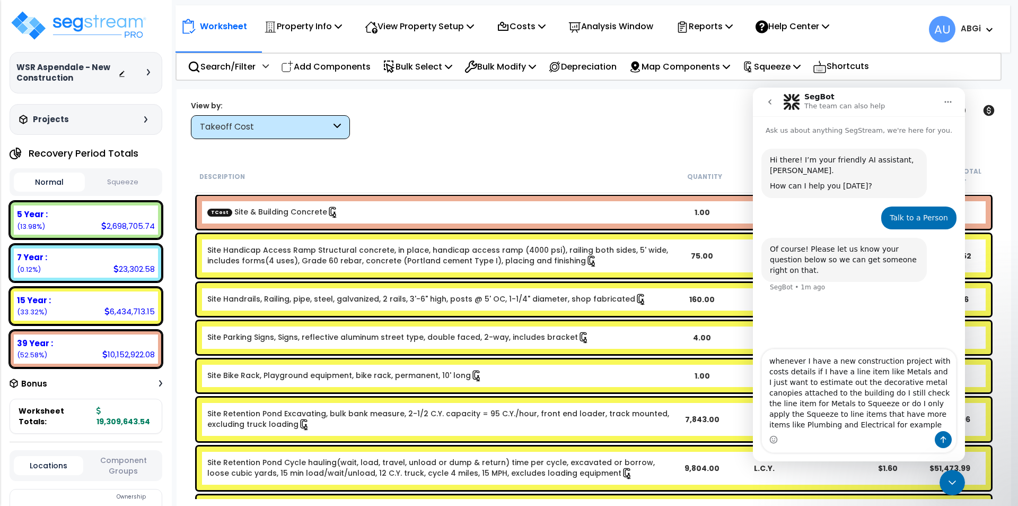
type textarea "whenever I have a new construction project with costs details if I have a line …"
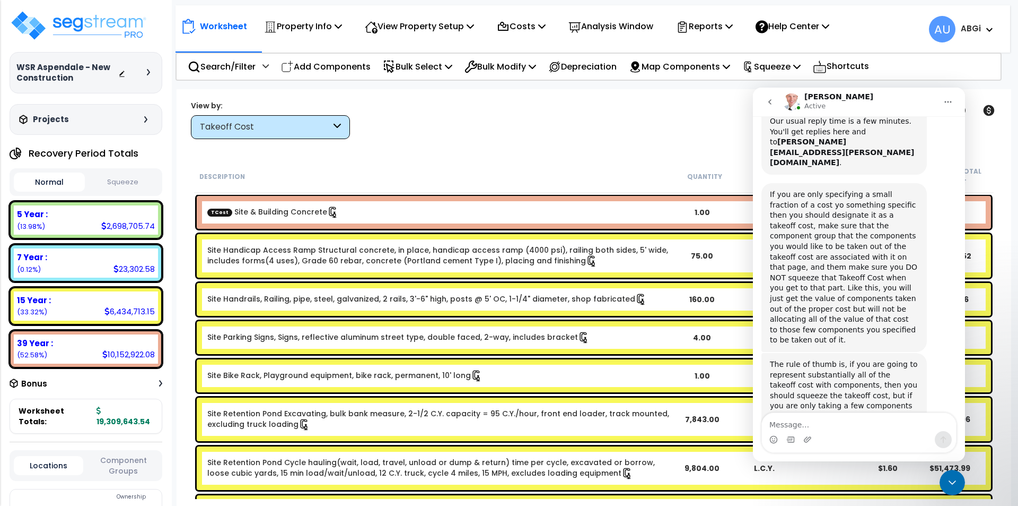
scroll to position [305, 0]
